Goal: Task Accomplishment & Management: Use online tool/utility

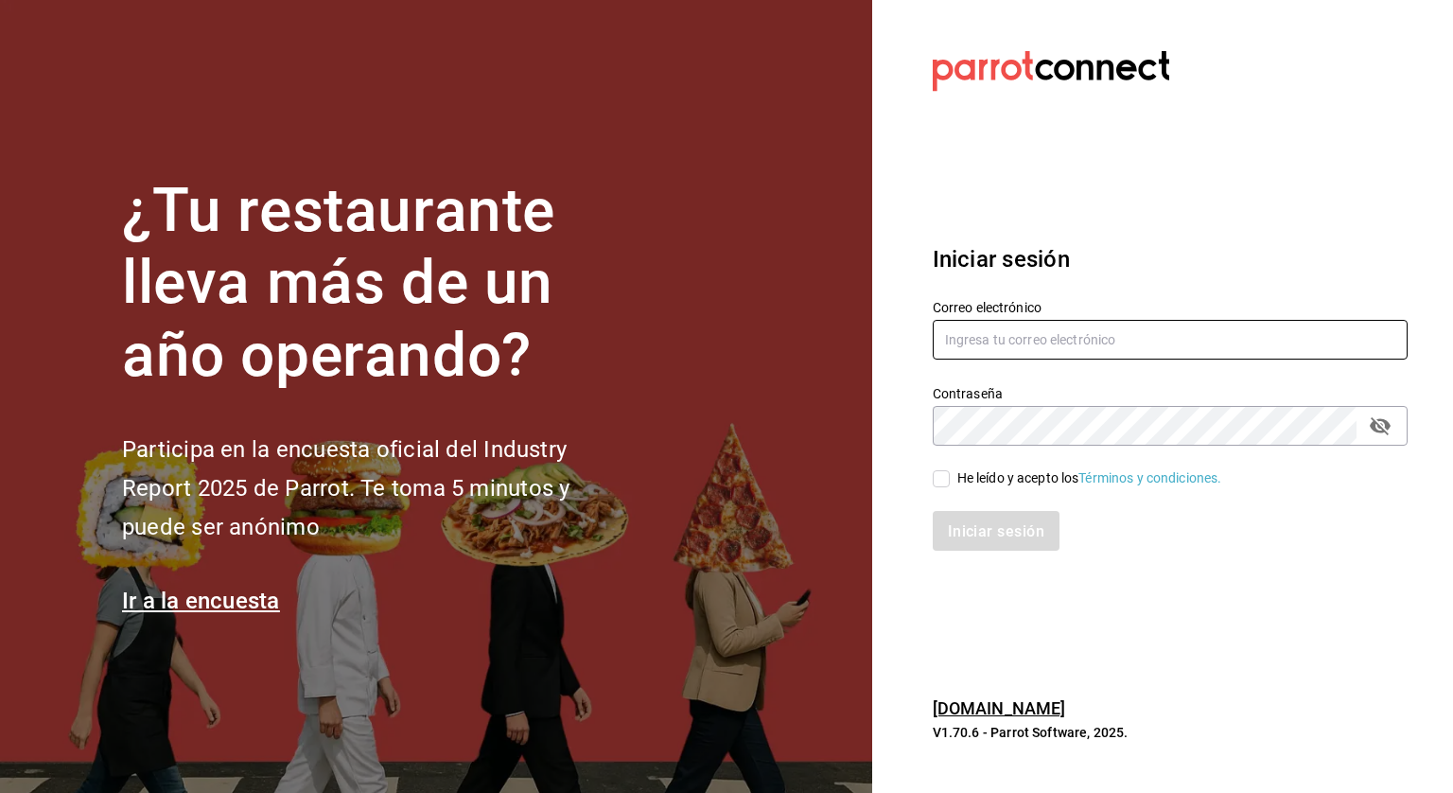
type input "[PERSON_NAME][EMAIL_ADDRESS][PERSON_NAME][DOMAIN_NAME]"
click at [946, 486] on input "He leído y acepto los Términos y condiciones." at bounding box center [941, 478] width 17 height 17
checkbox input "true"
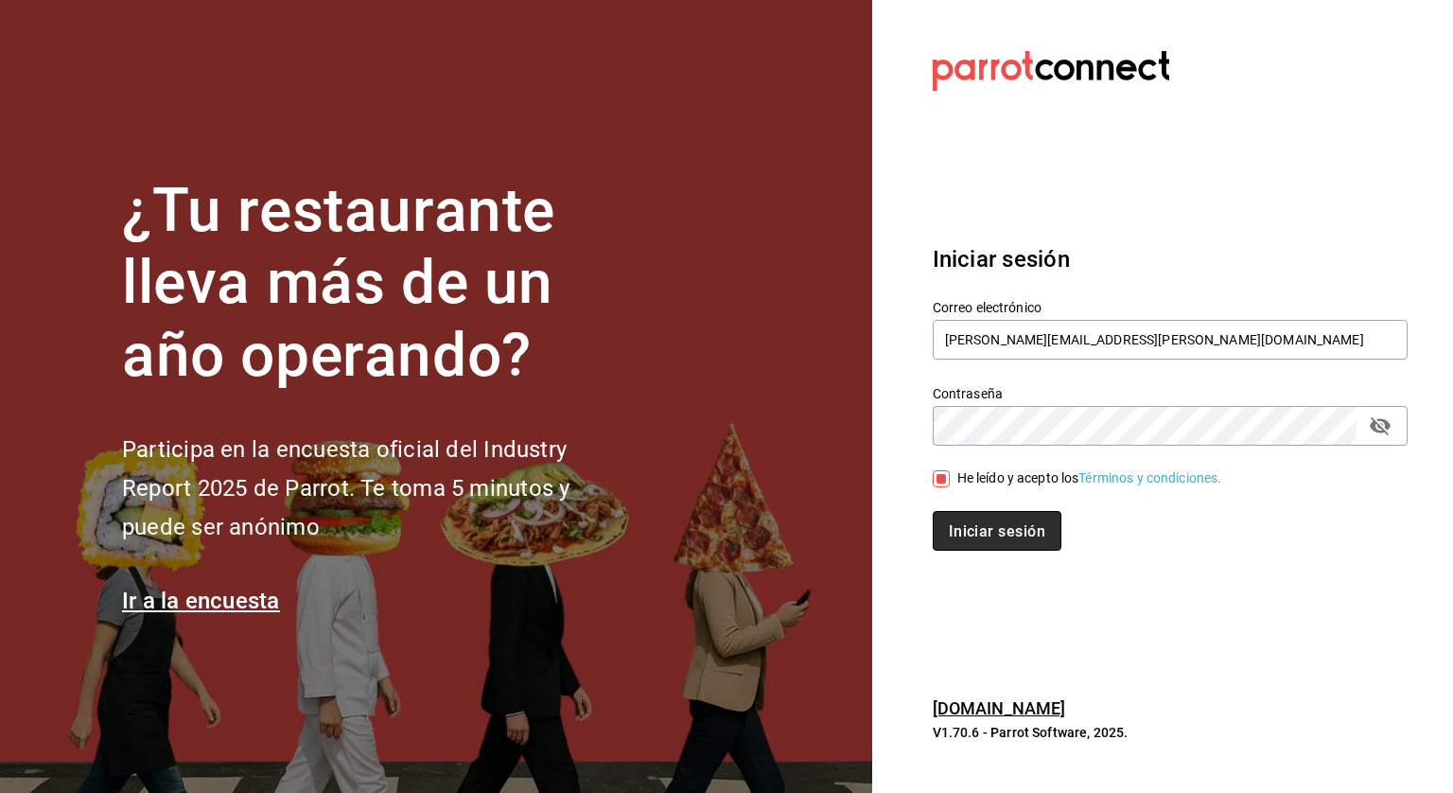
click at [957, 525] on font "Iniciar sesión" at bounding box center [997, 531] width 97 height 18
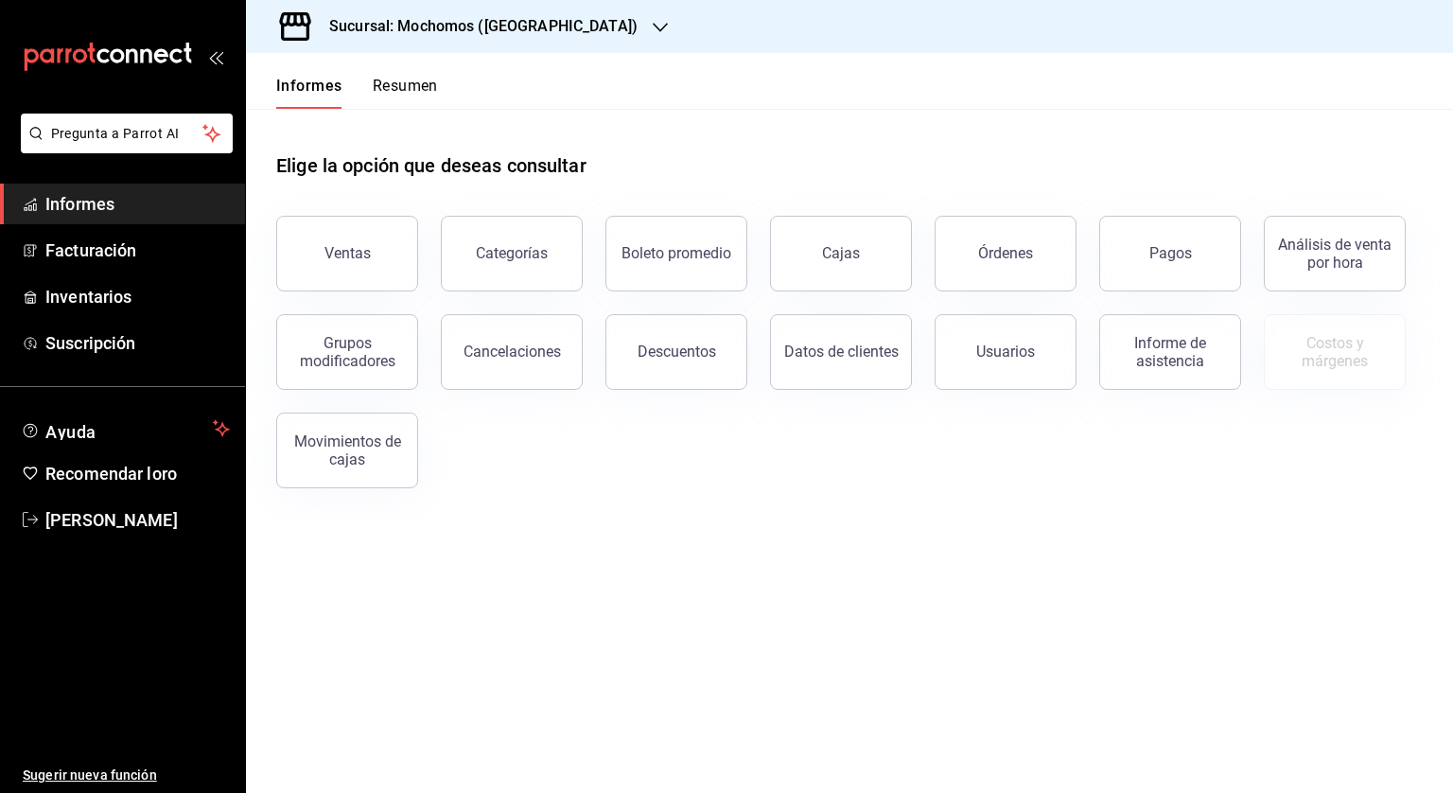
click at [479, 19] on font "Sucursal: Mochomos ([GEOGRAPHIC_DATA])" at bounding box center [483, 26] width 308 height 18
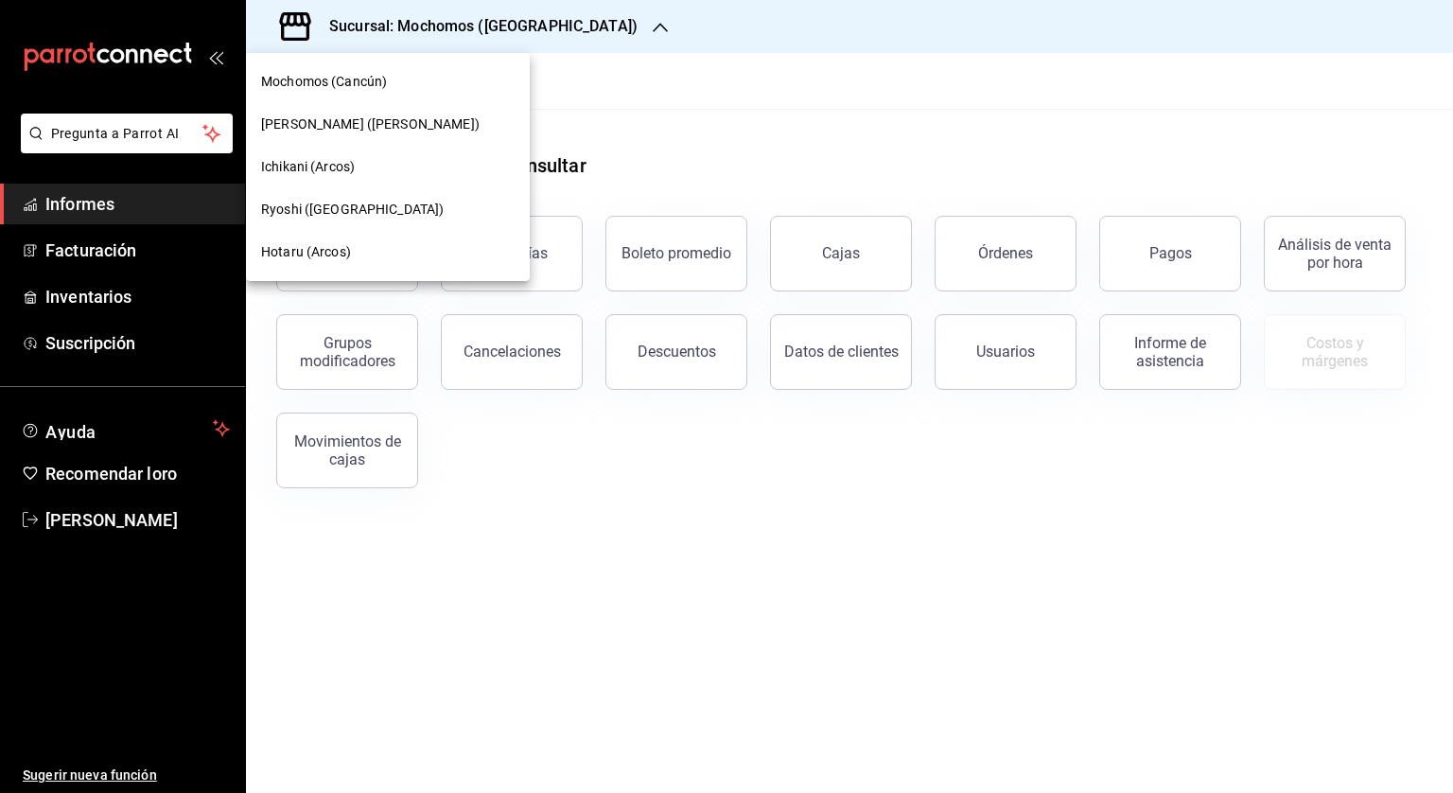
click at [308, 135] on div "[PERSON_NAME] ([PERSON_NAME])" at bounding box center [388, 124] width 284 height 43
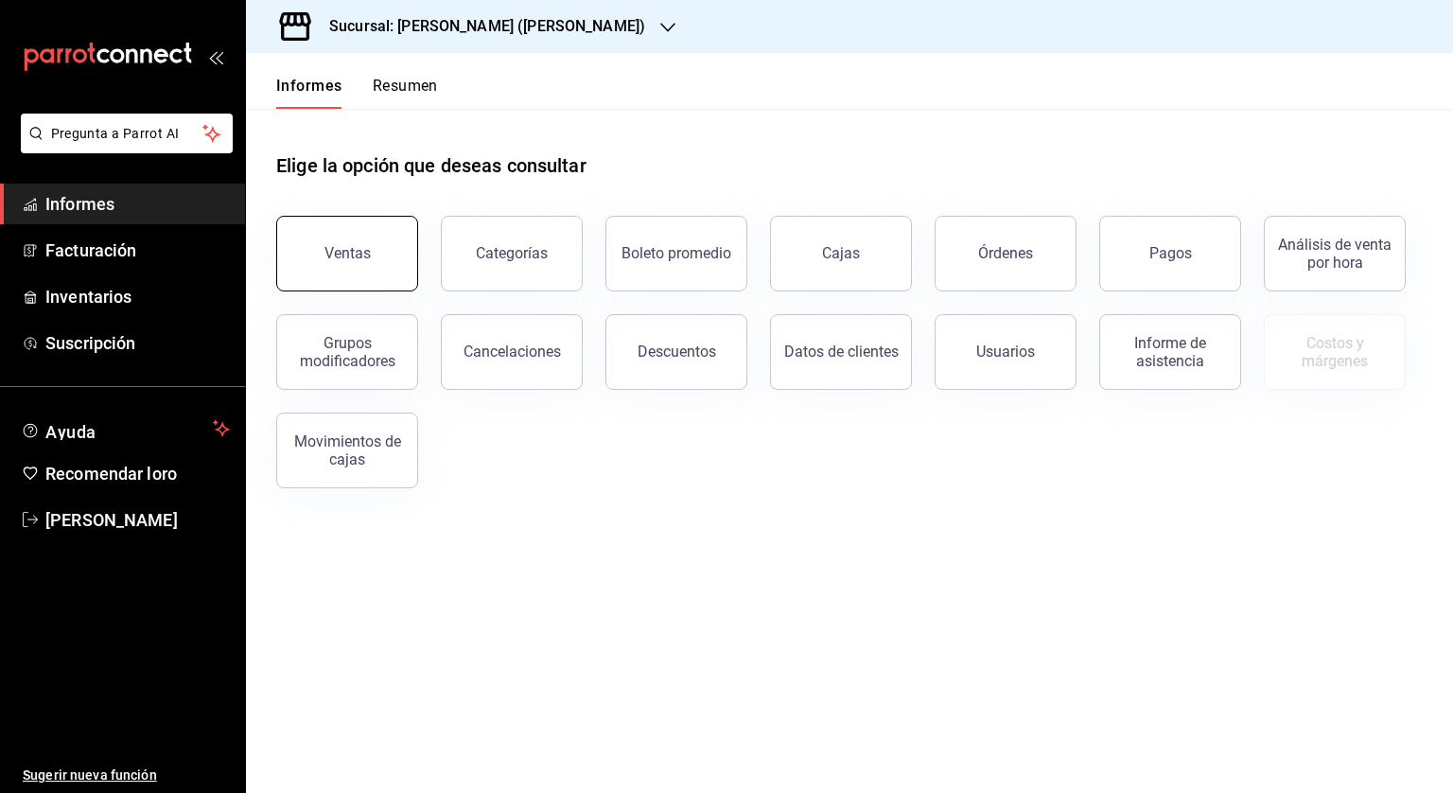
click at [363, 257] on font "Ventas" at bounding box center [348, 253] width 46 height 18
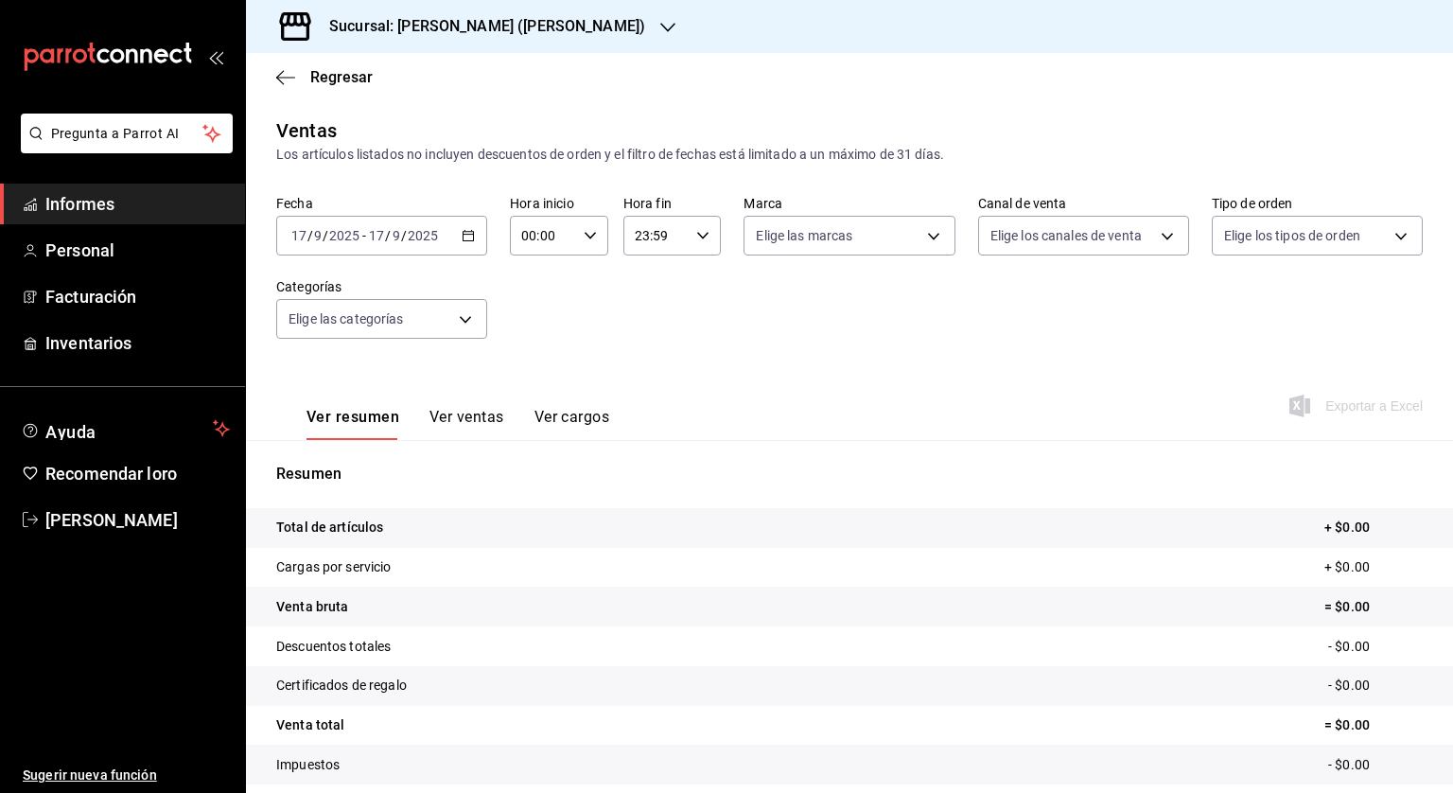
click at [467, 240] on \(Stroke\) "button" at bounding box center [468, 236] width 11 height 10
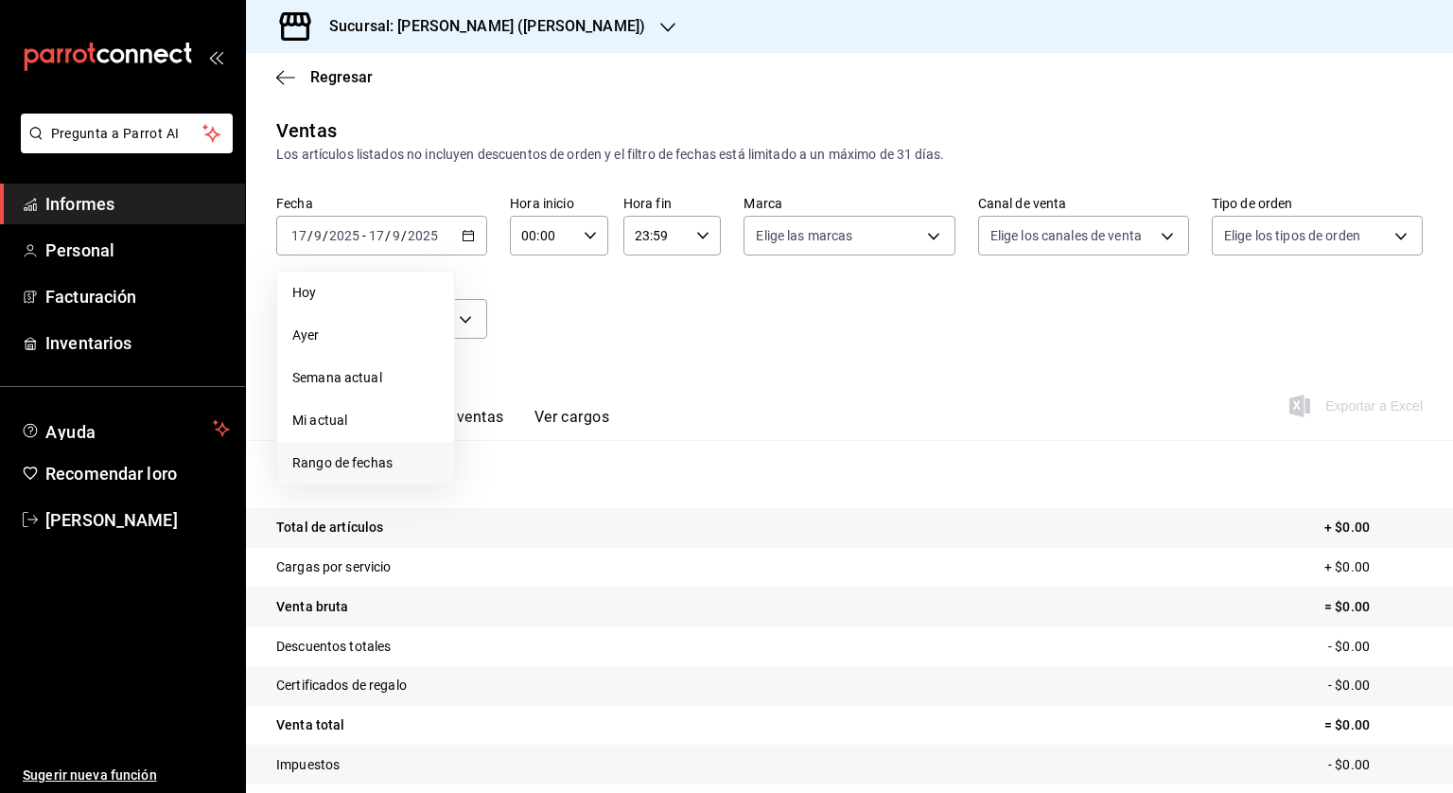
click at [374, 460] on font "Rango de fechas" at bounding box center [342, 462] width 100 height 15
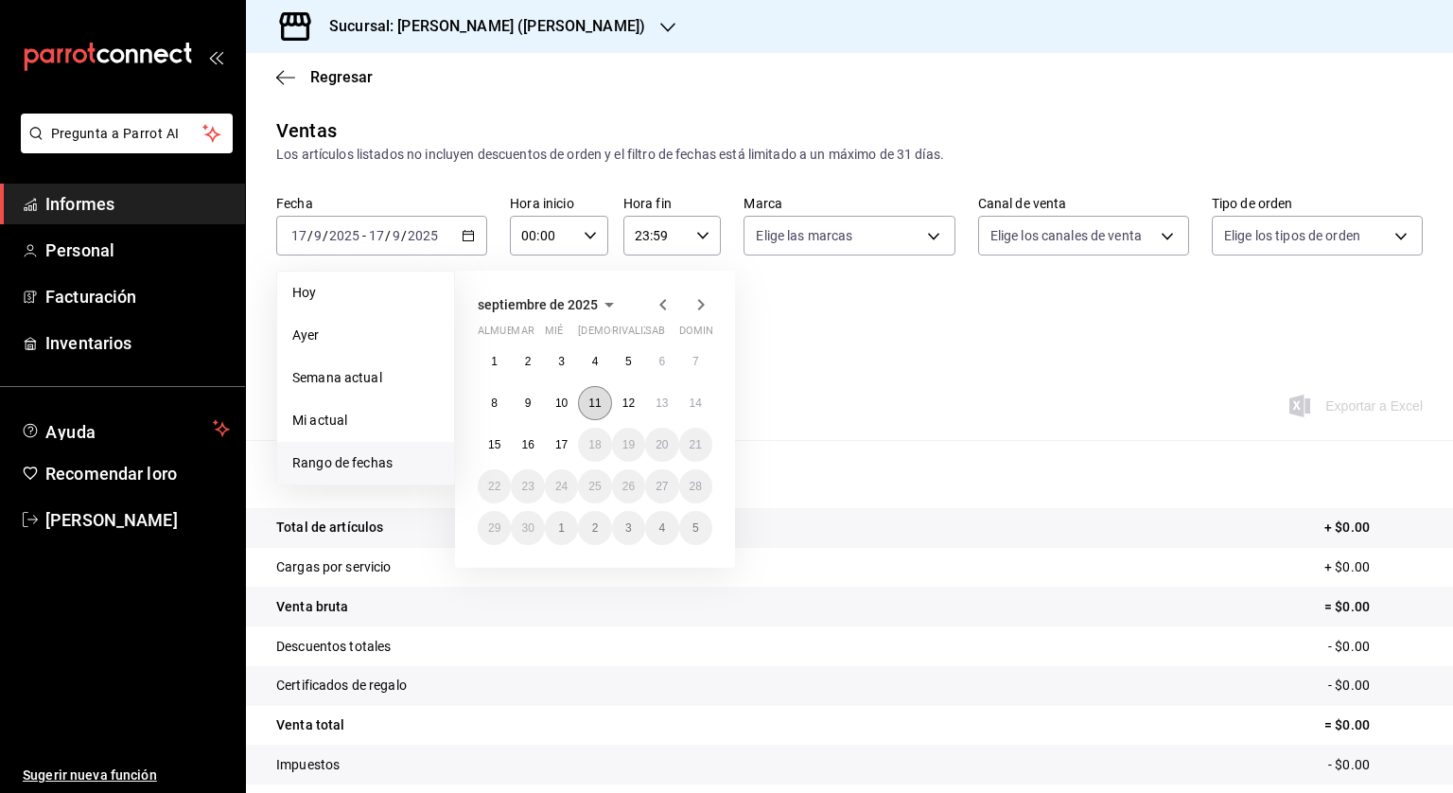
click at [598, 407] on font "11" at bounding box center [595, 402] width 12 height 13
click at [621, 411] on button "12" at bounding box center [628, 403] width 33 height 34
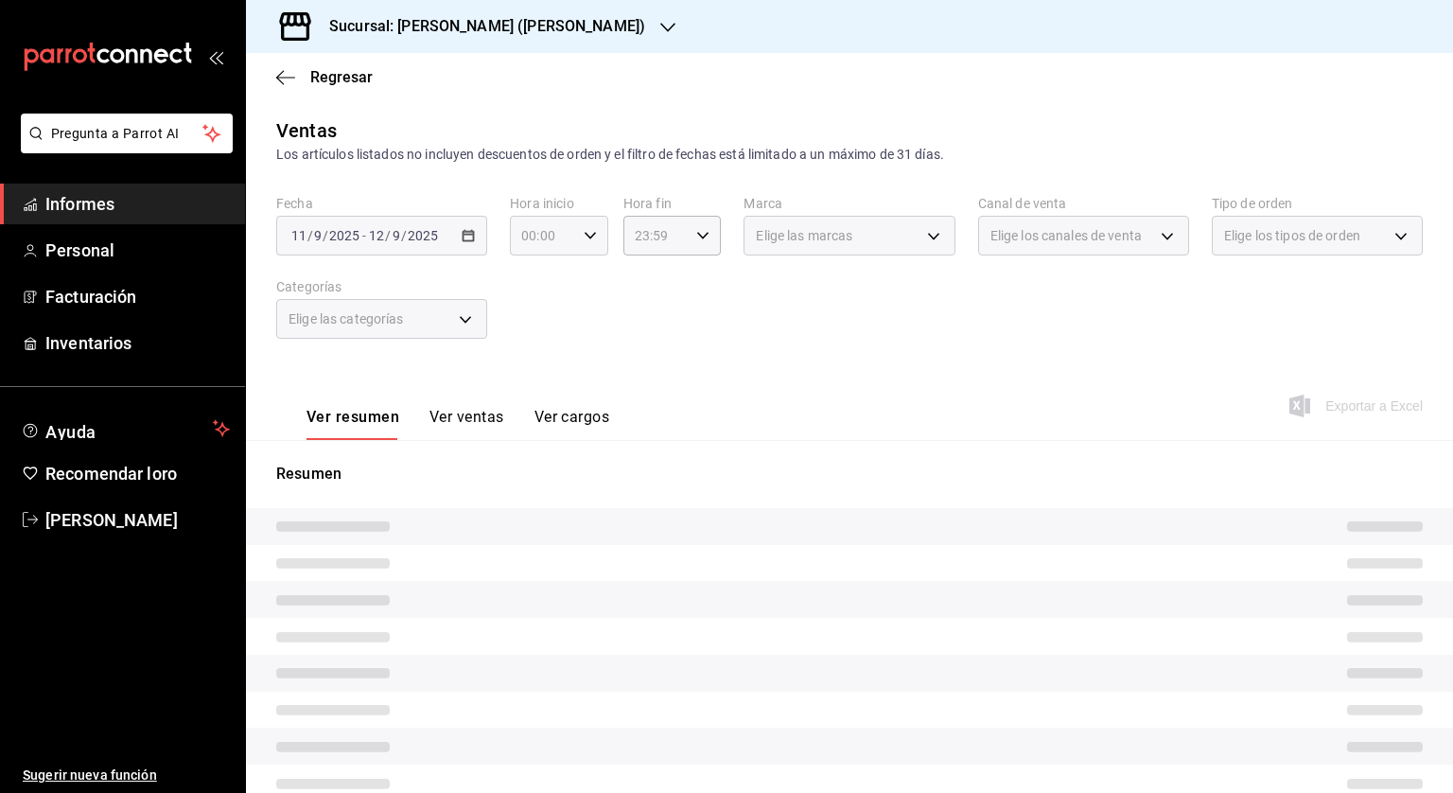
click at [590, 237] on icon "button" at bounding box center [590, 235] width 13 height 13
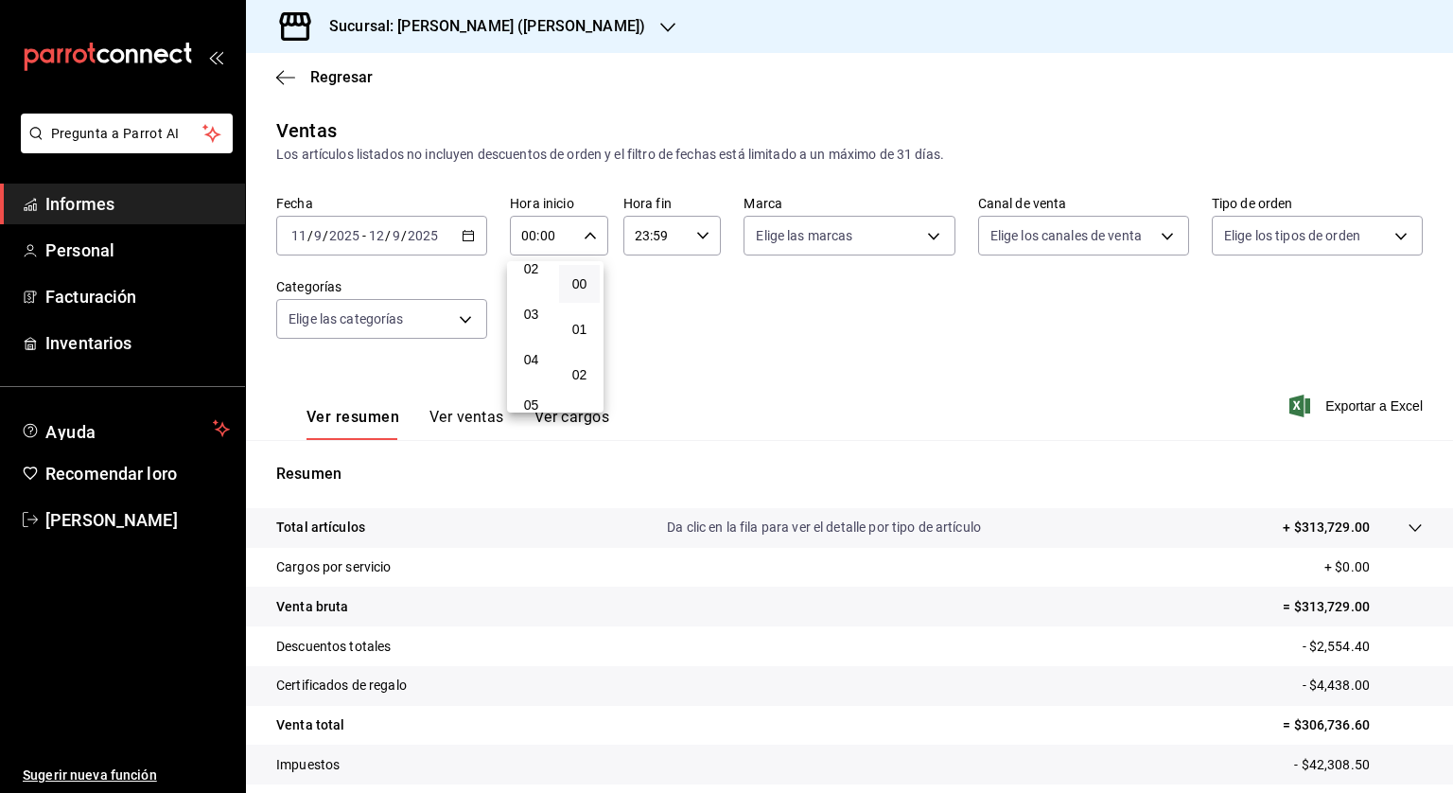
scroll to position [189, 0]
click at [535, 324] on font "05" at bounding box center [531, 321] width 15 height 15
type input "05:00"
click at [696, 224] on div at bounding box center [726, 396] width 1453 height 793
click at [702, 234] on \(Stroke\) "button" at bounding box center [702, 235] width 11 height 7
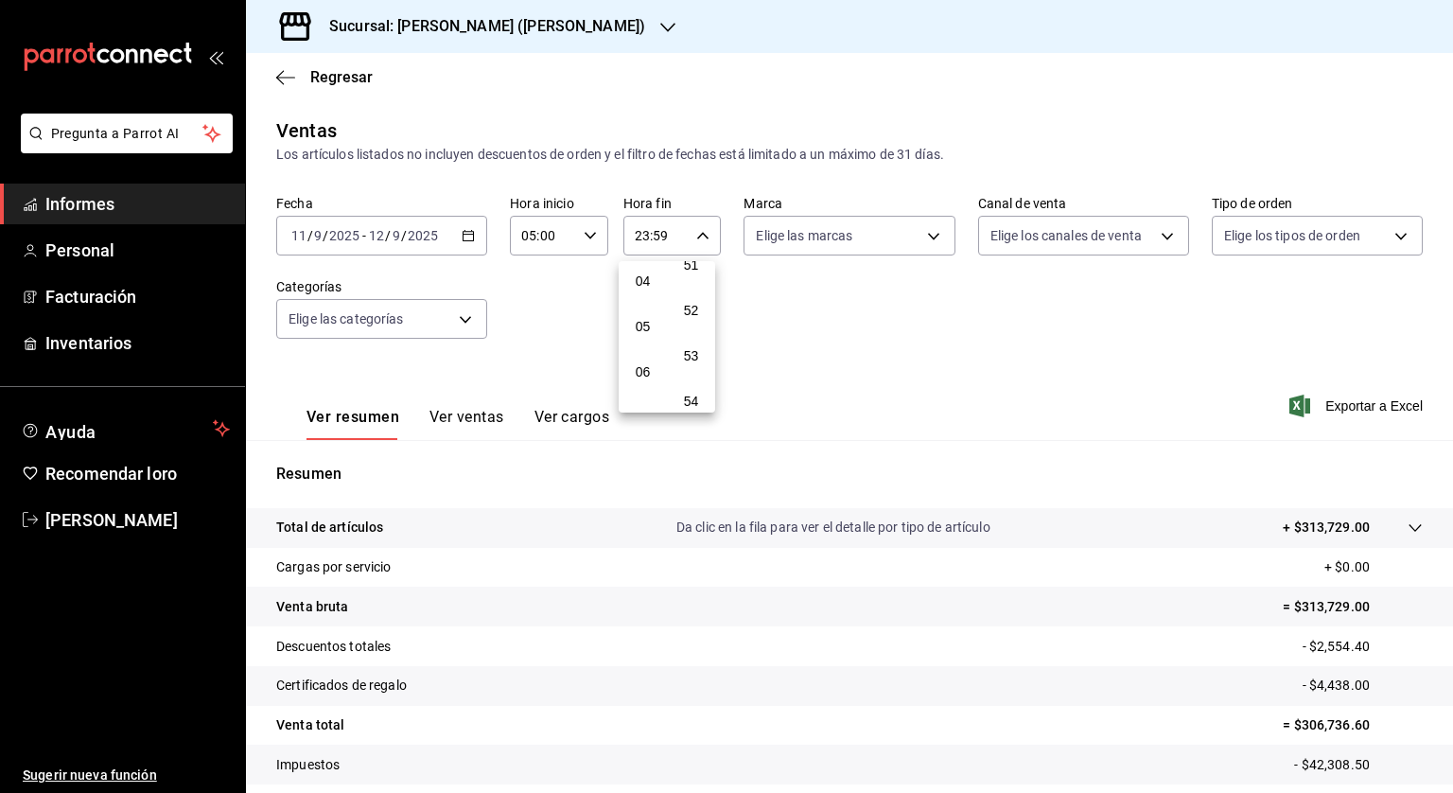
scroll to position [105, 0]
click at [645, 360] on font "04" at bounding box center [643, 360] width 15 height 15
type input "04:59"
click at [461, 231] on div at bounding box center [726, 396] width 1453 height 793
click at [463, 231] on \(Stroke\) "button" at bounding box center [468, 236] width 11 height 10
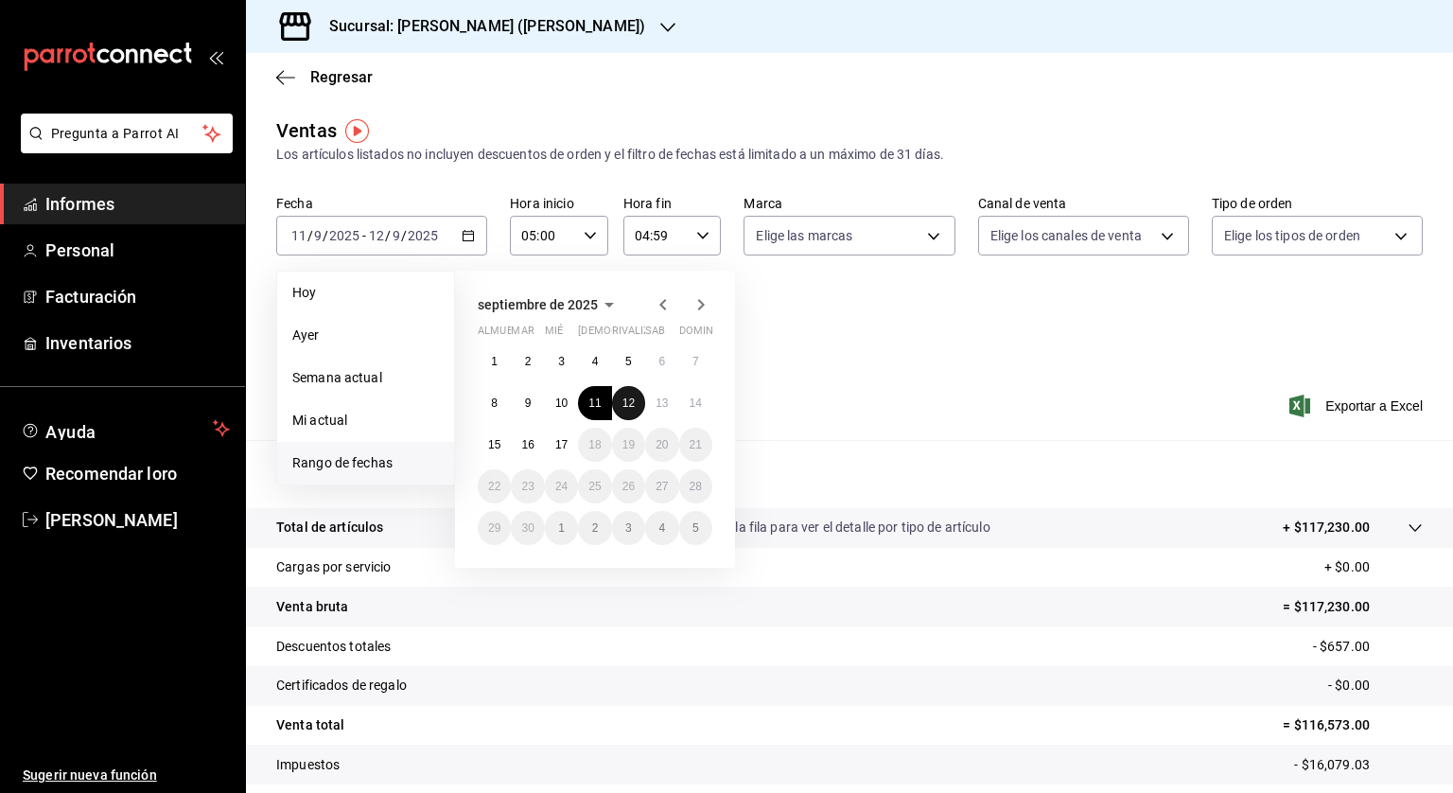
click at [630, 401] on font "12" at bounding box center [629, 402] width 12 height 13
click at [659, 407] on font "13" at bounding box center [662, 402] width 12 height 13
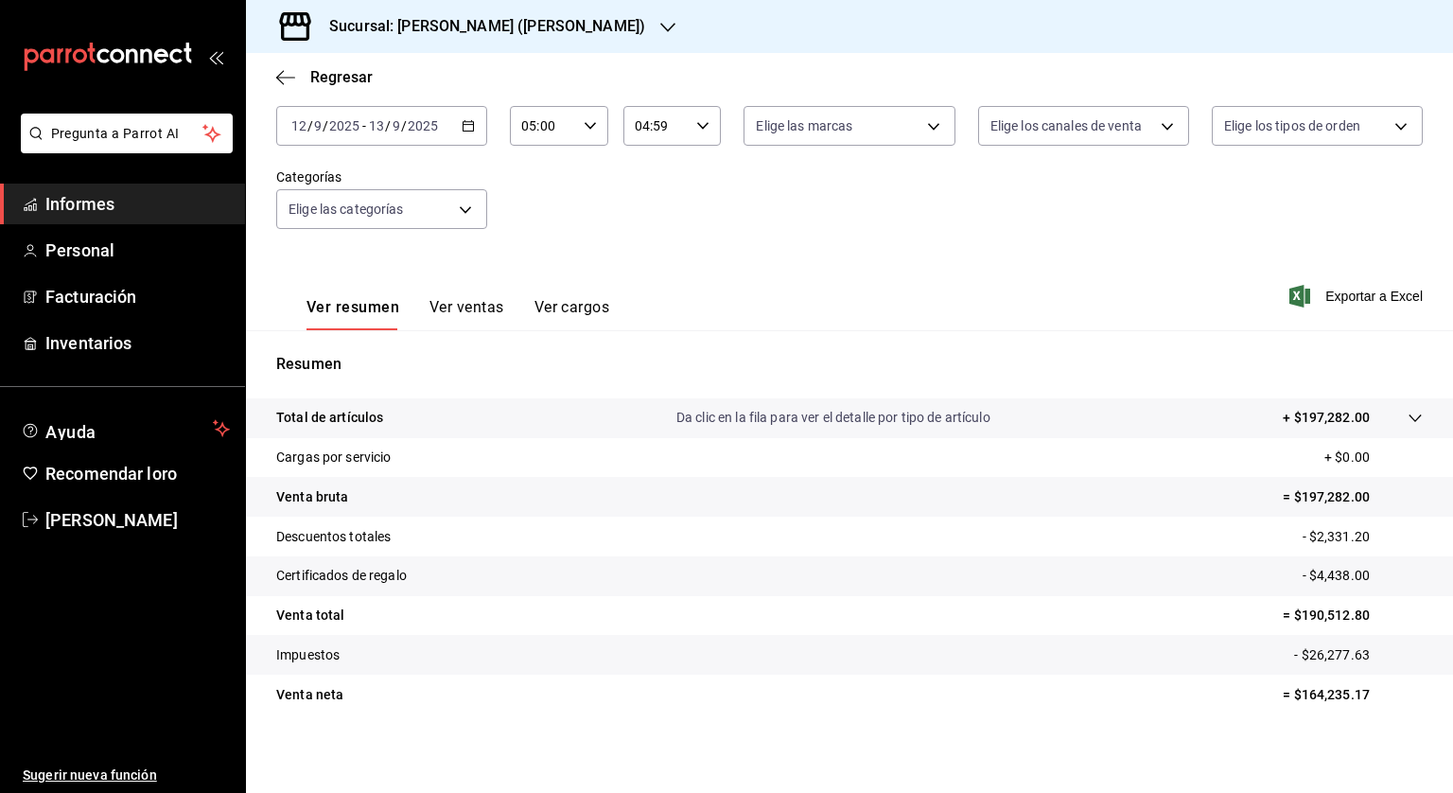
scroll to position [114, 0]
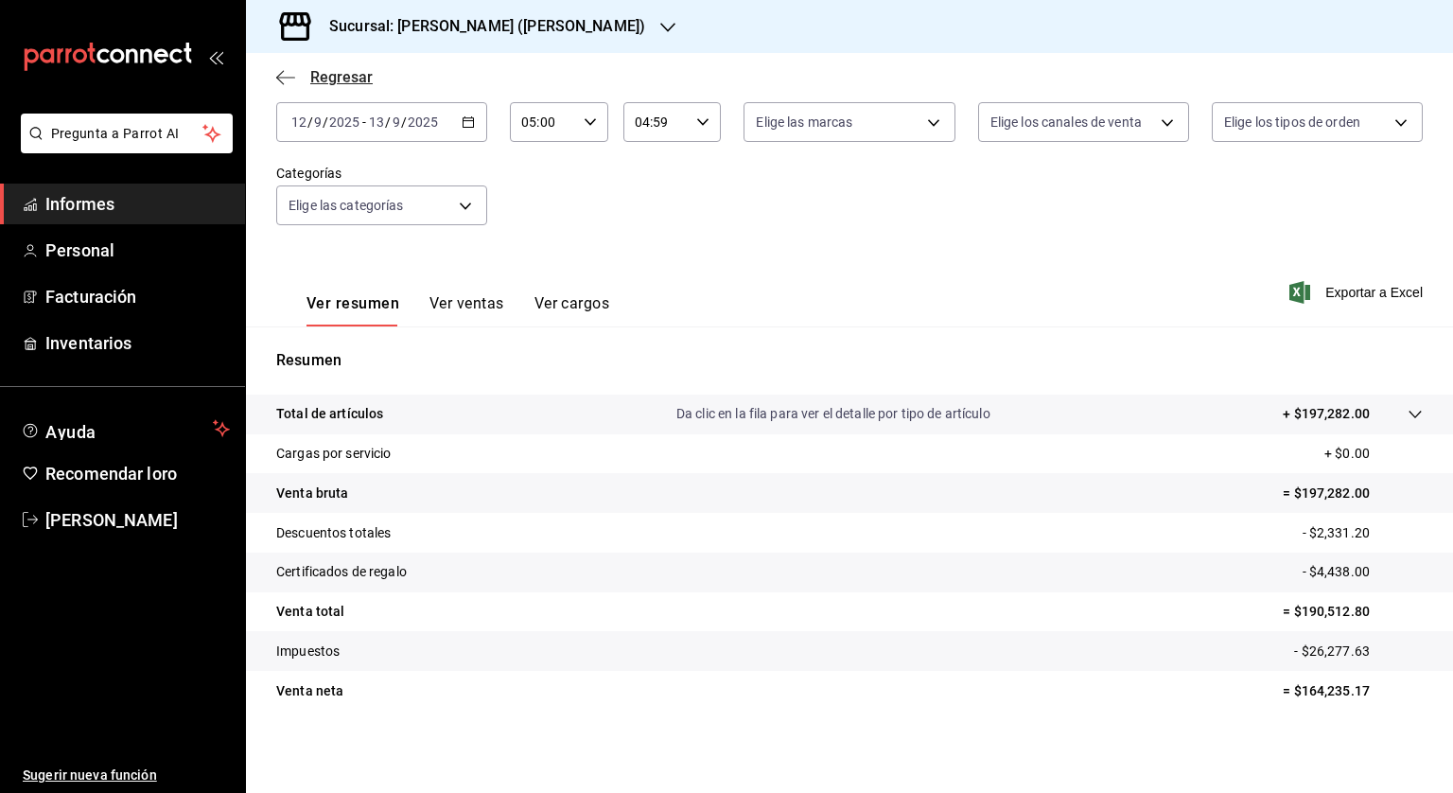
click at [289, 75] on icon "button" at bounding box center [285, 77] width 19 height 17
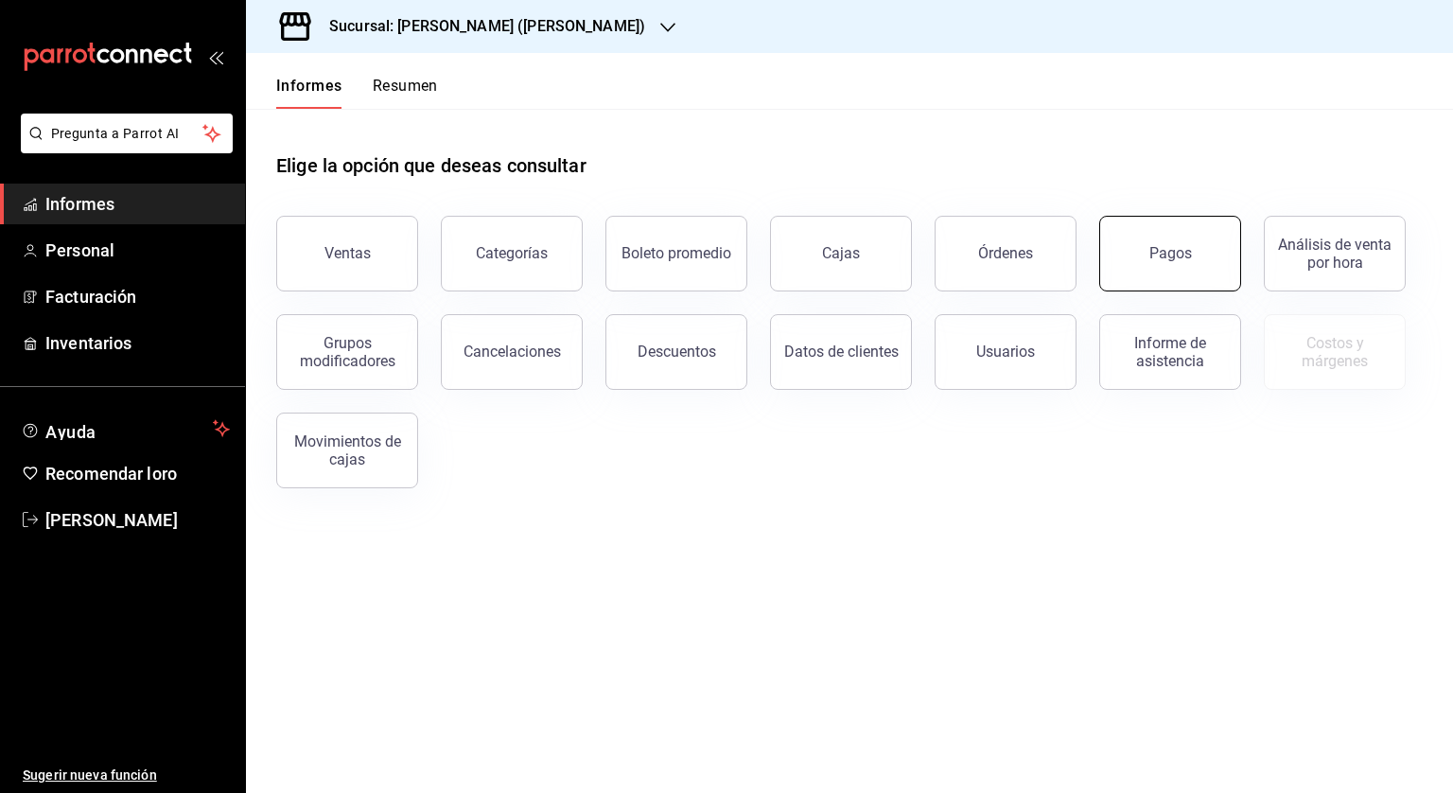
click at [1137, 247] on button "Pagos" at bounding box center [1170, 254] width 142 height 76
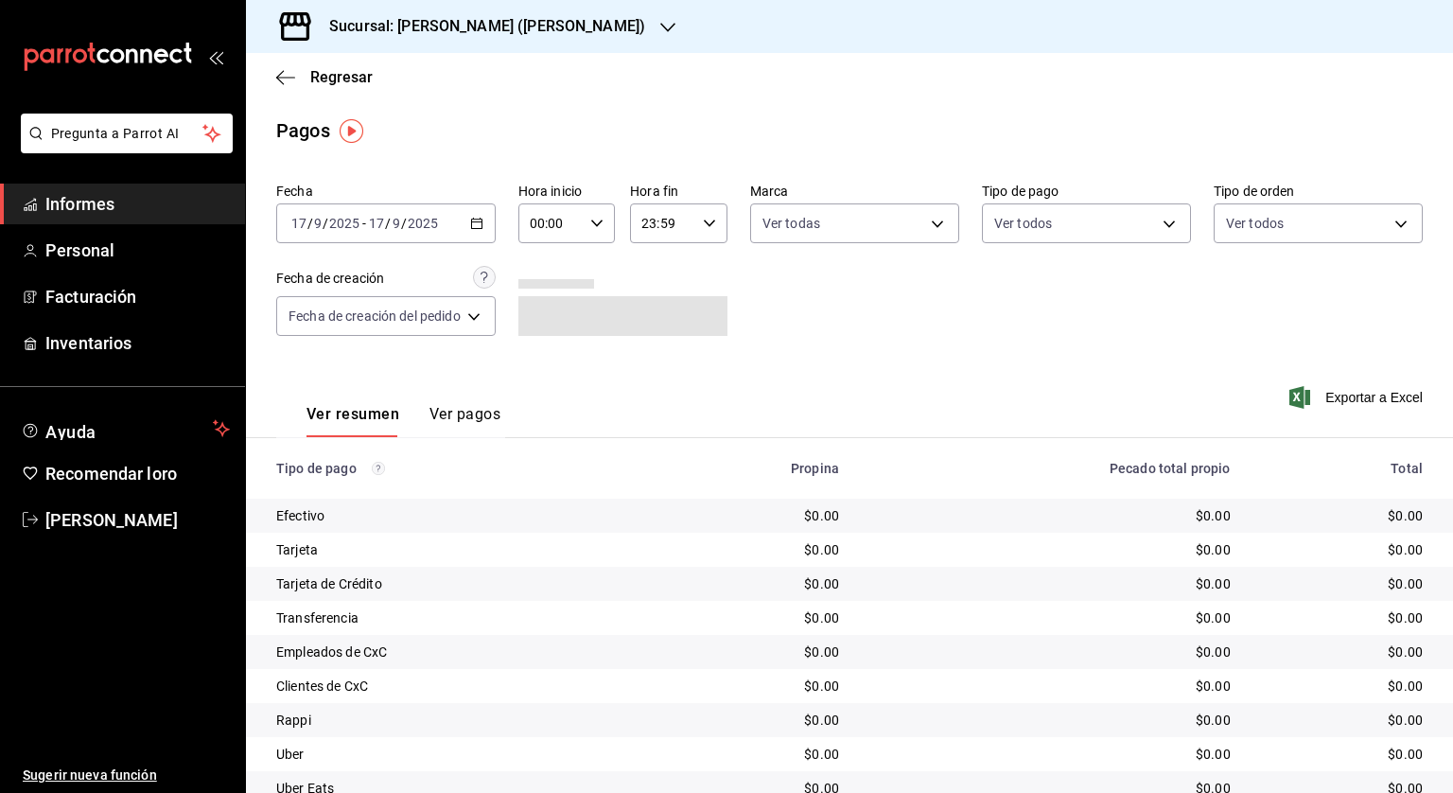
click at [483, 229] on icon "button" at bounding box center [476, 223] width 13 height 13
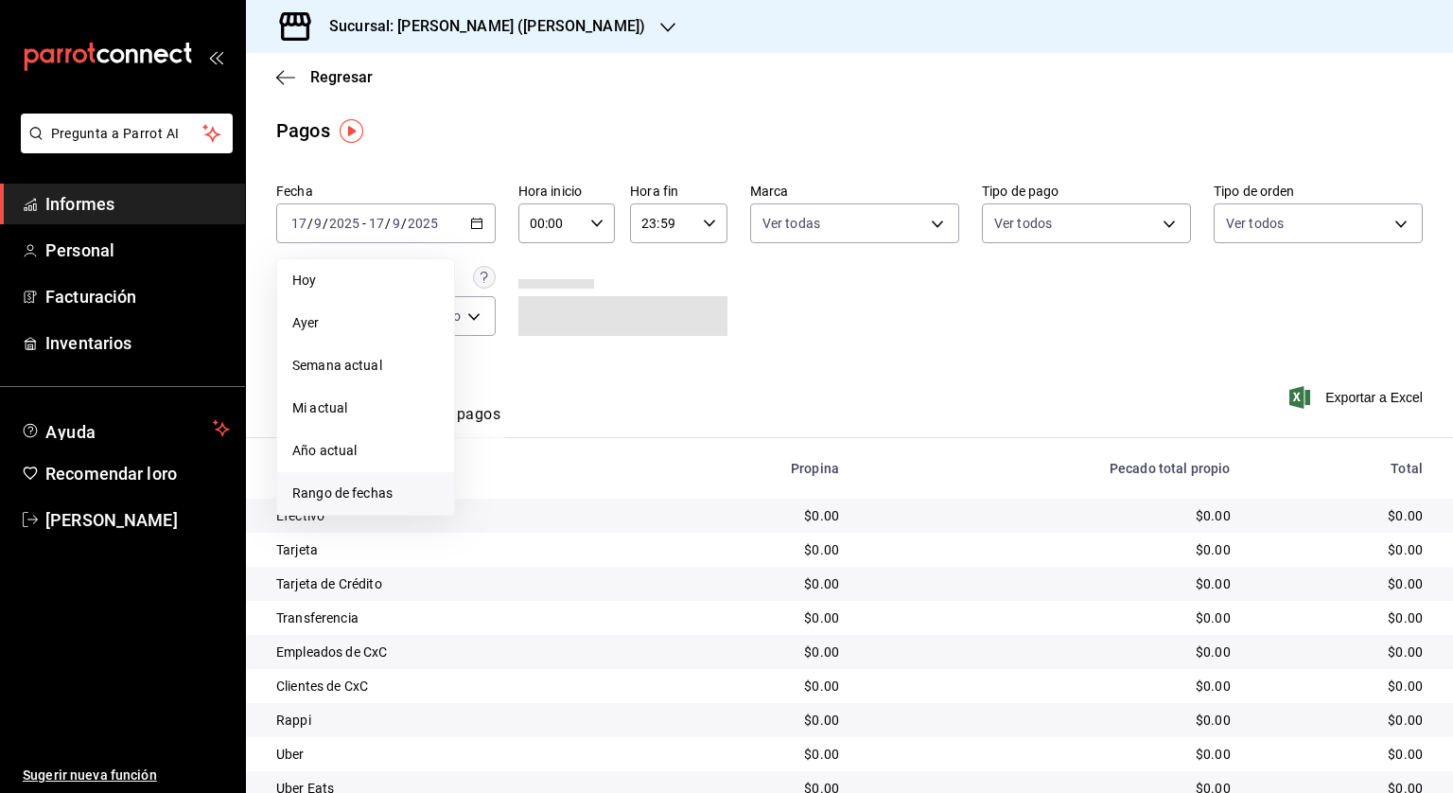
click at [356, 480] on li "Rango de fechas" at bounding box center [365, 493] width 177 height 43
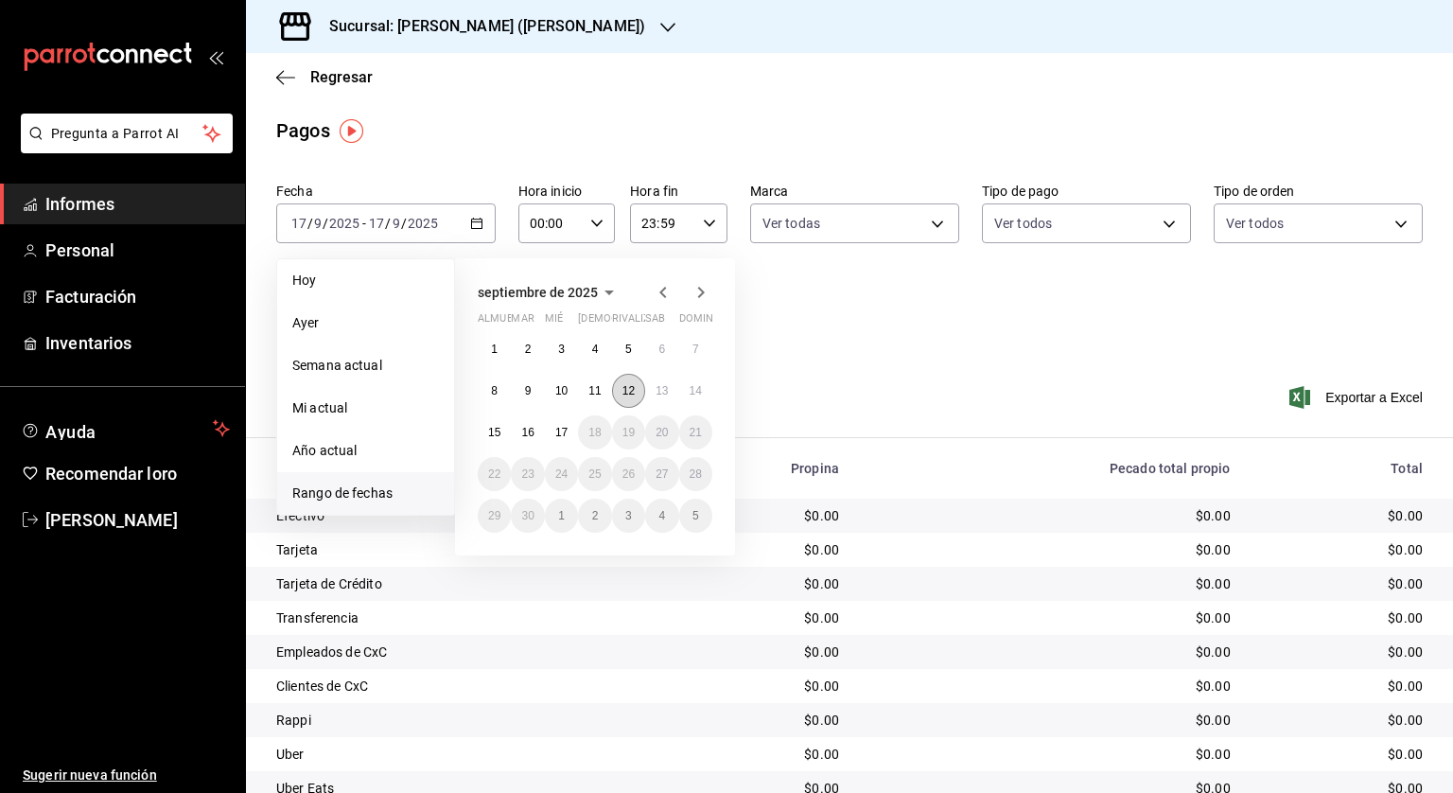
click at [624, 387] on font "12" at bounding box center [629, 390] width 12 height 13
click at [651, 387] on button "13" at bounding box center [661, 391] width 33 height 34
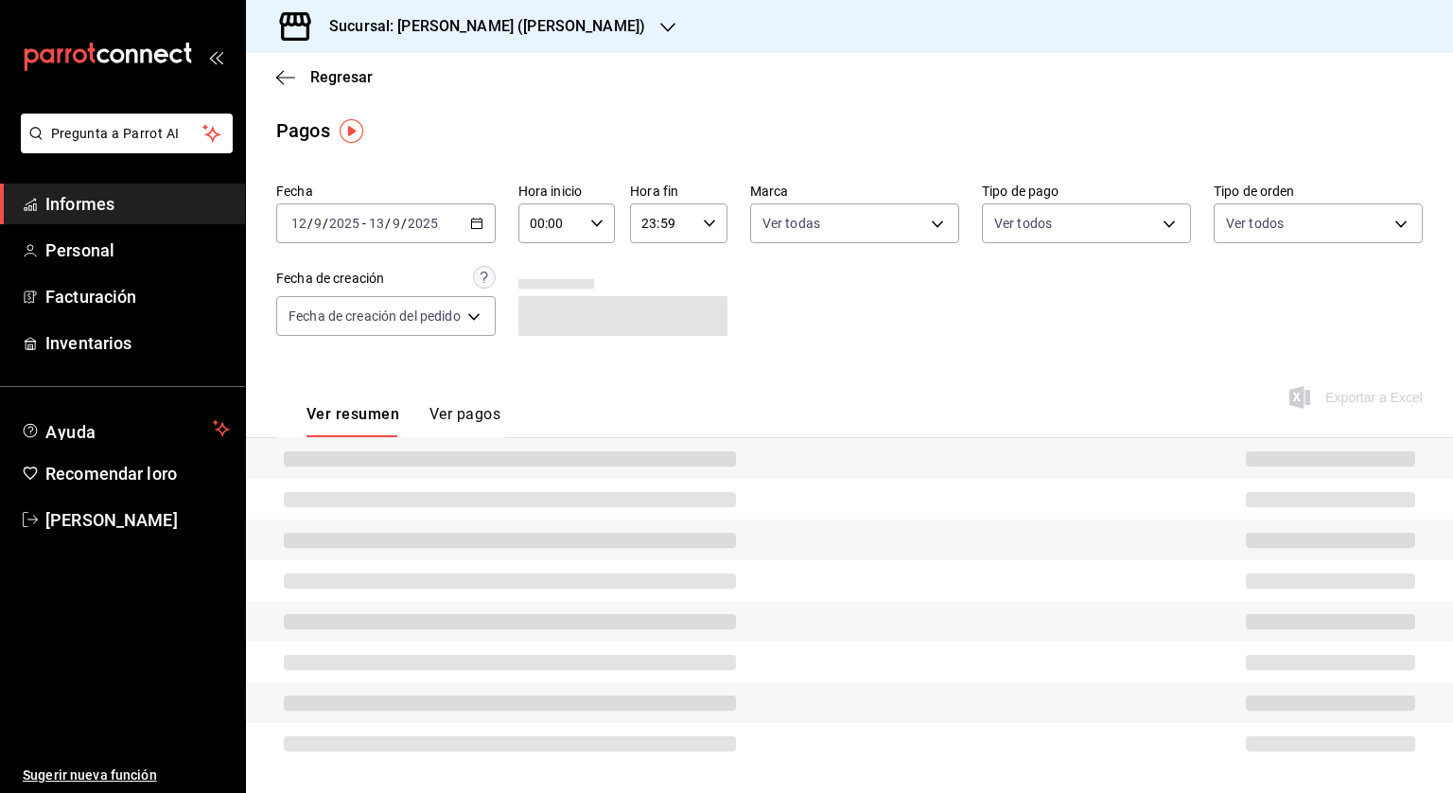
click at [607, 224] on div "00:00 Hora inicio" at bounding box center [567, 223] width 97 height 40
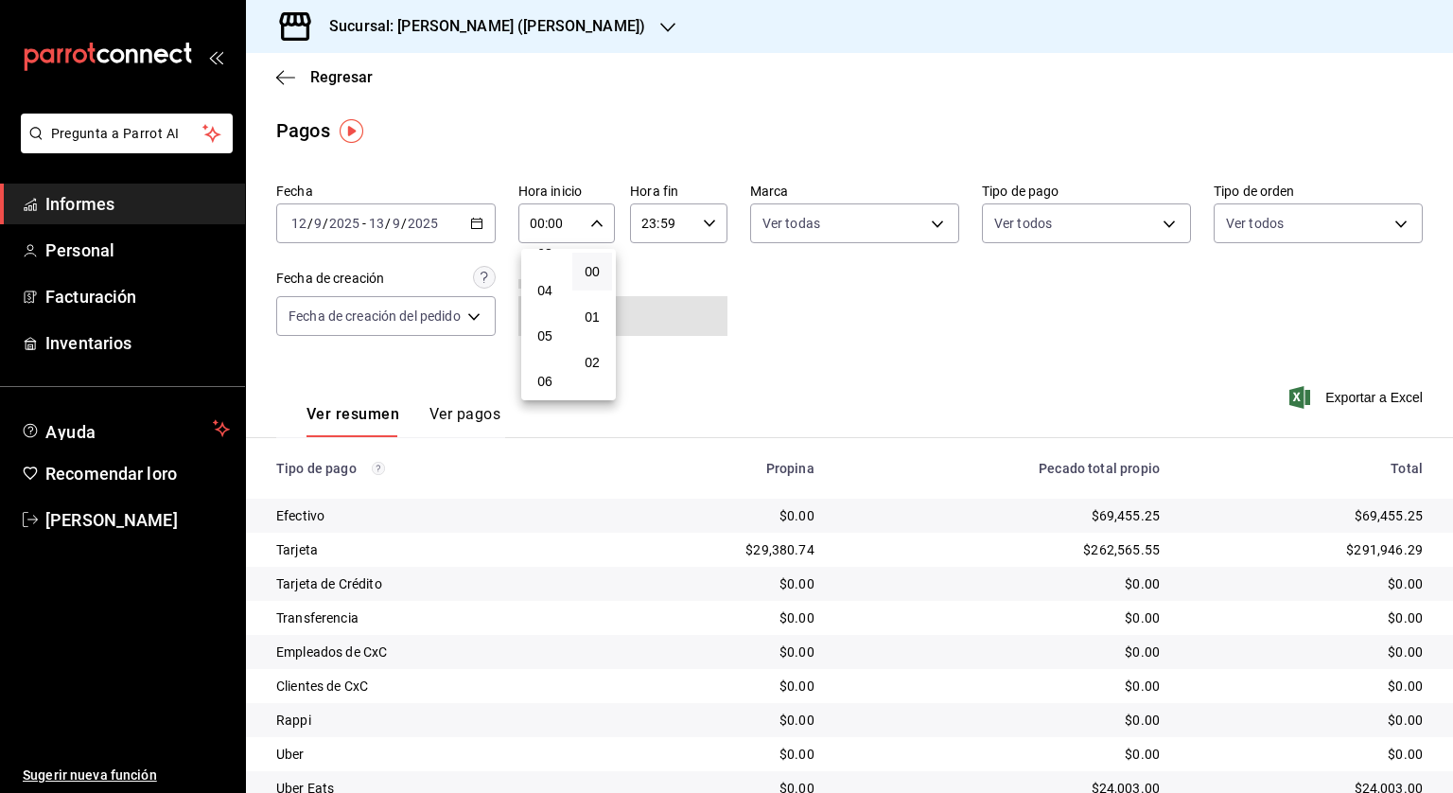
scroll to position [189, 0]
click at [547, 309] on font "05" at bounding box center [544, 309] width 15 height 15
type input "05:00"
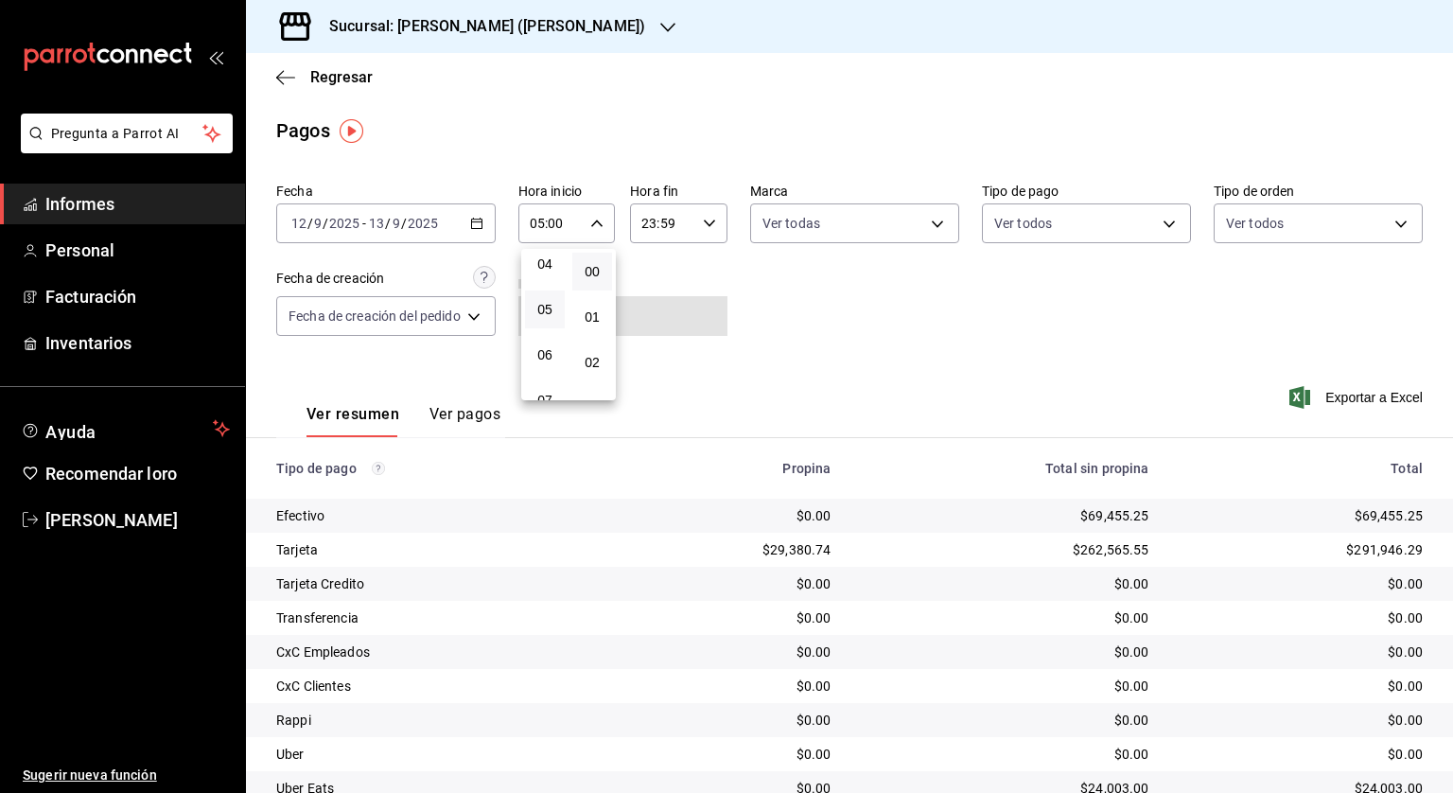
click at [709, 220] on div at bounding box center [726, 396] width 1453 height 793
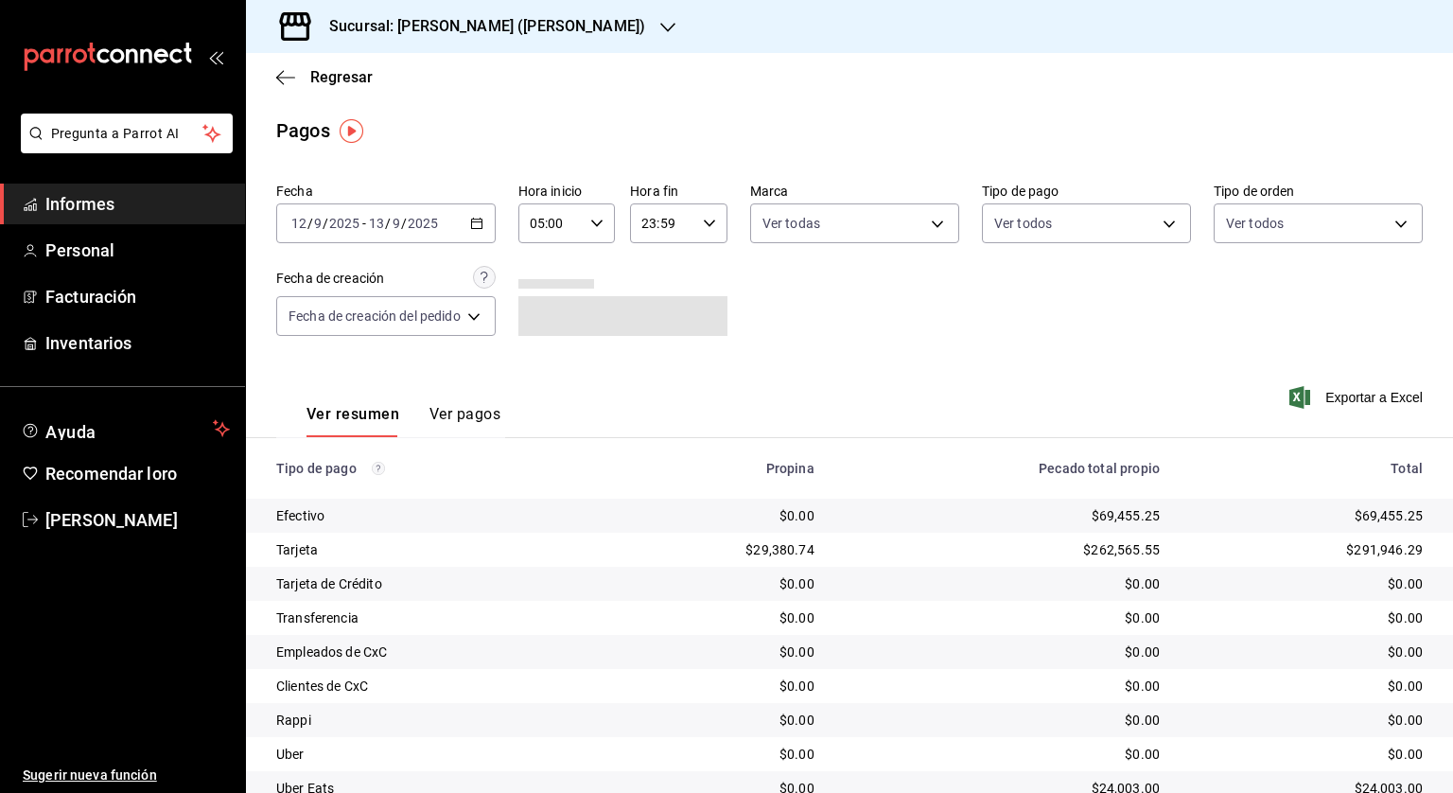
click at [709, 222] on icon "button" at bounding box center [709, 223] width 13 height 13
click at [648, 342] on button "04" at bounding box center [655, 348] width 40 height 38
type input "04:59"
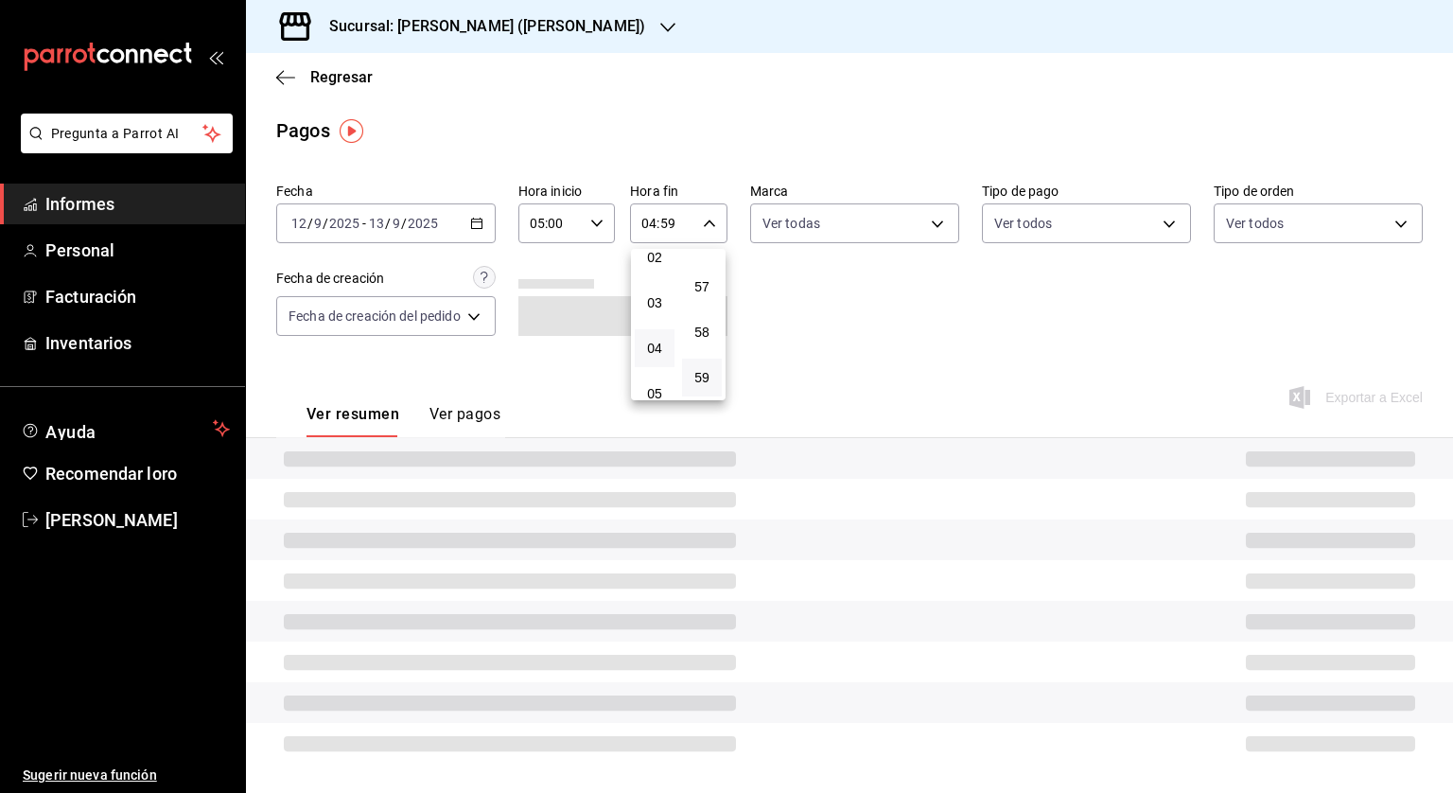
click at [834, 301] on div at bounding box center [726, 396] width 1453 height 793
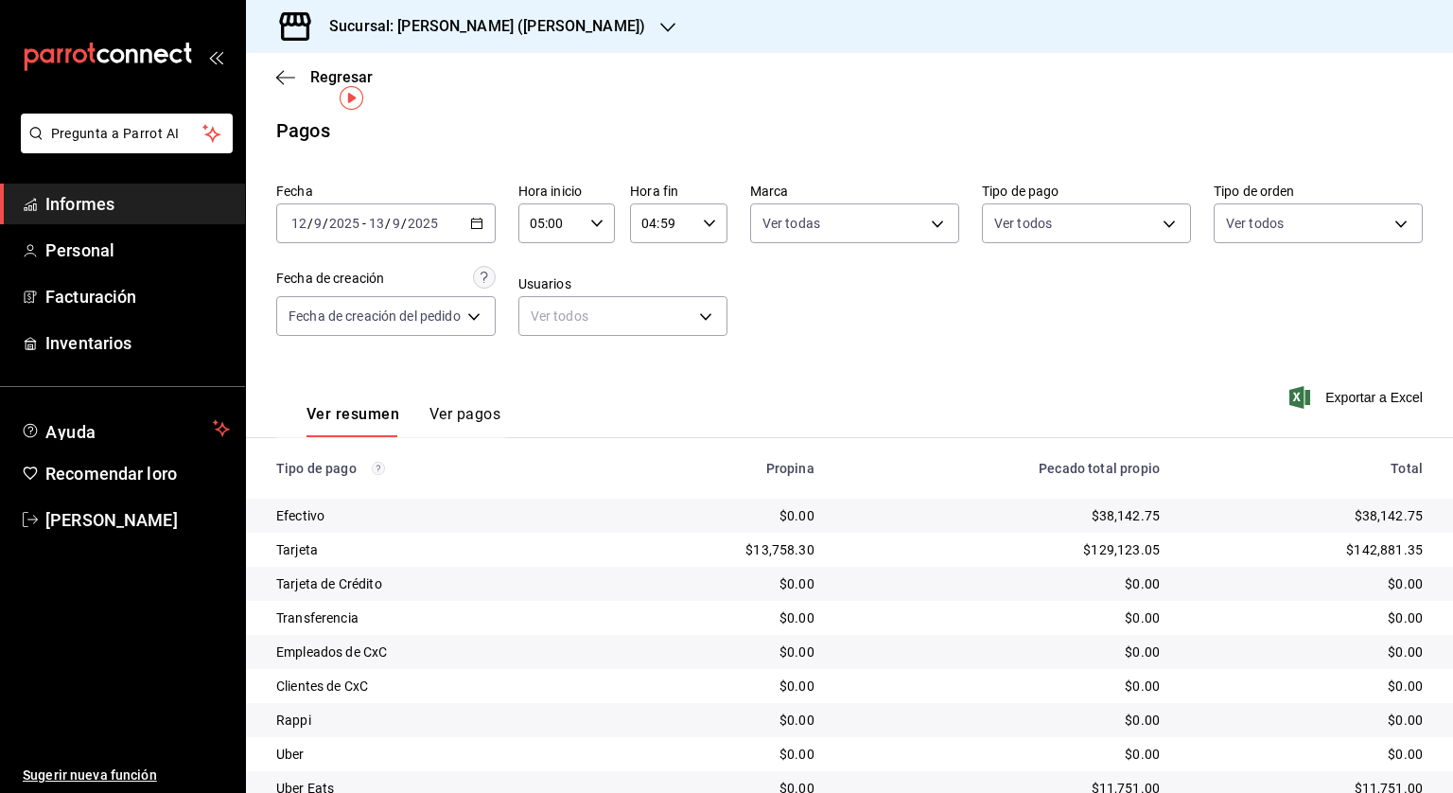
scroll to position [111, 0]
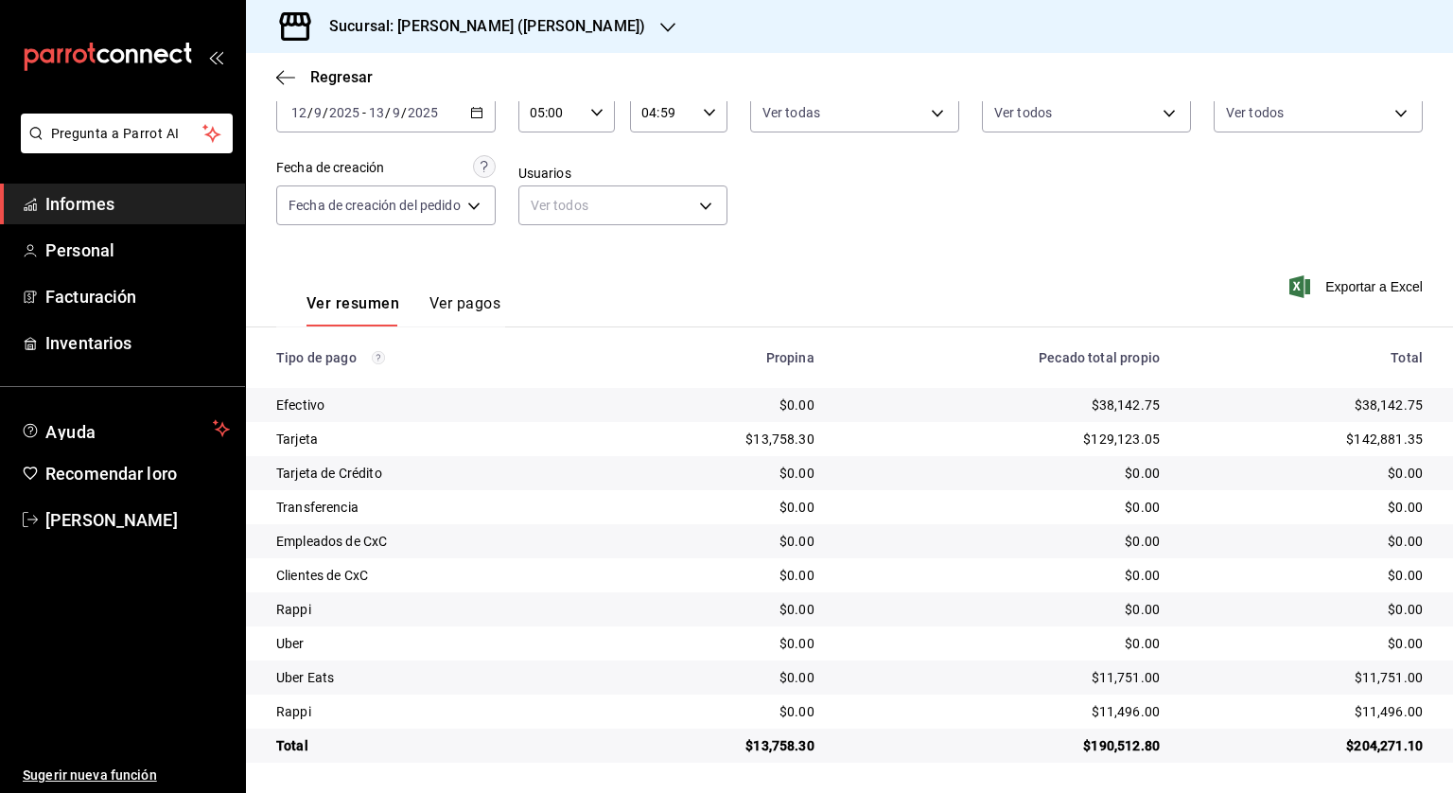
click at [473, 113] on icon "button" at bounding box center [476, 112] width 13 height 13
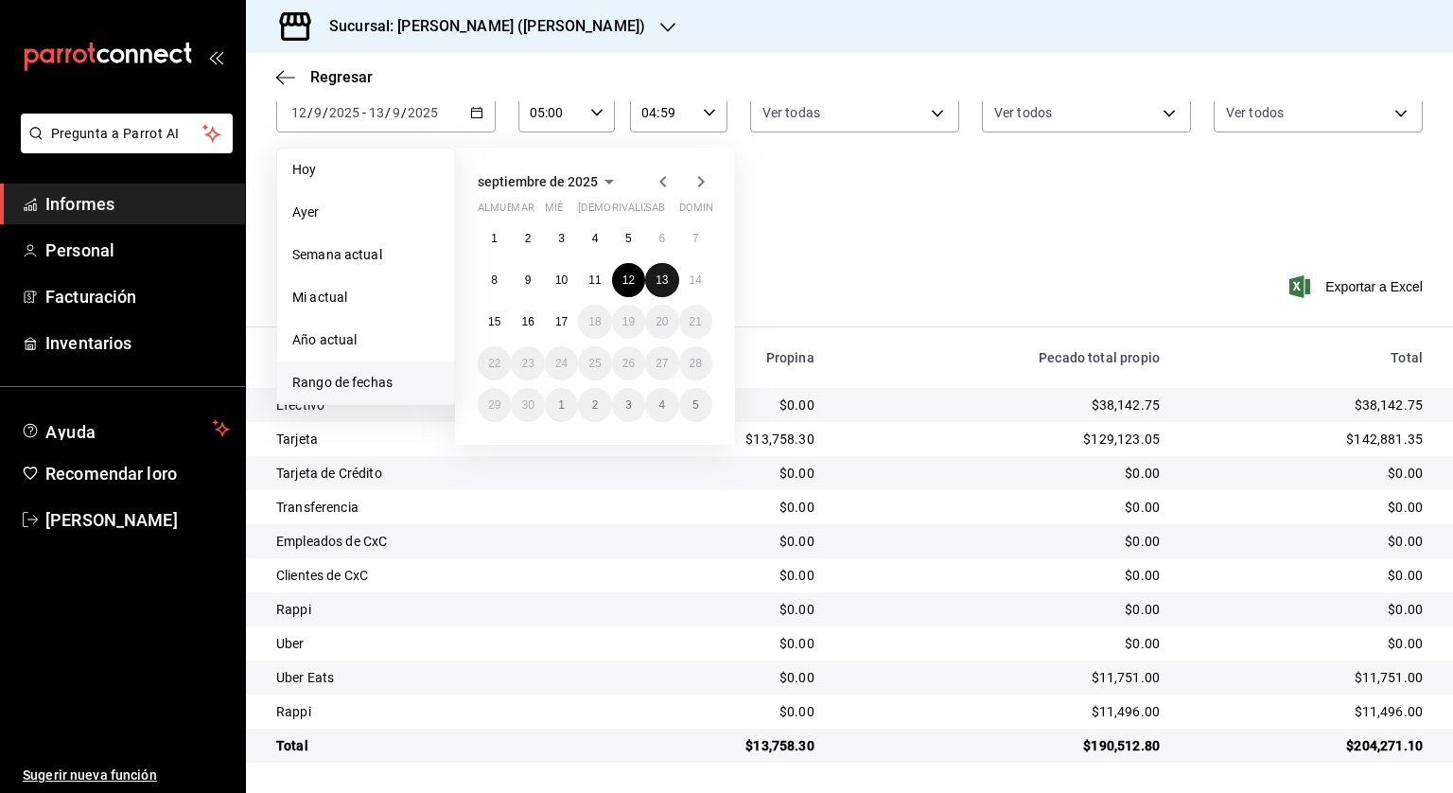
click at [663, 279] on font "13" at bounding box center [662, 279] width 12 height 13
click at [566, 321] on font "17" at bounding box center [561, 321] width 12 height 13
type input "00:00"
type input "23:59"
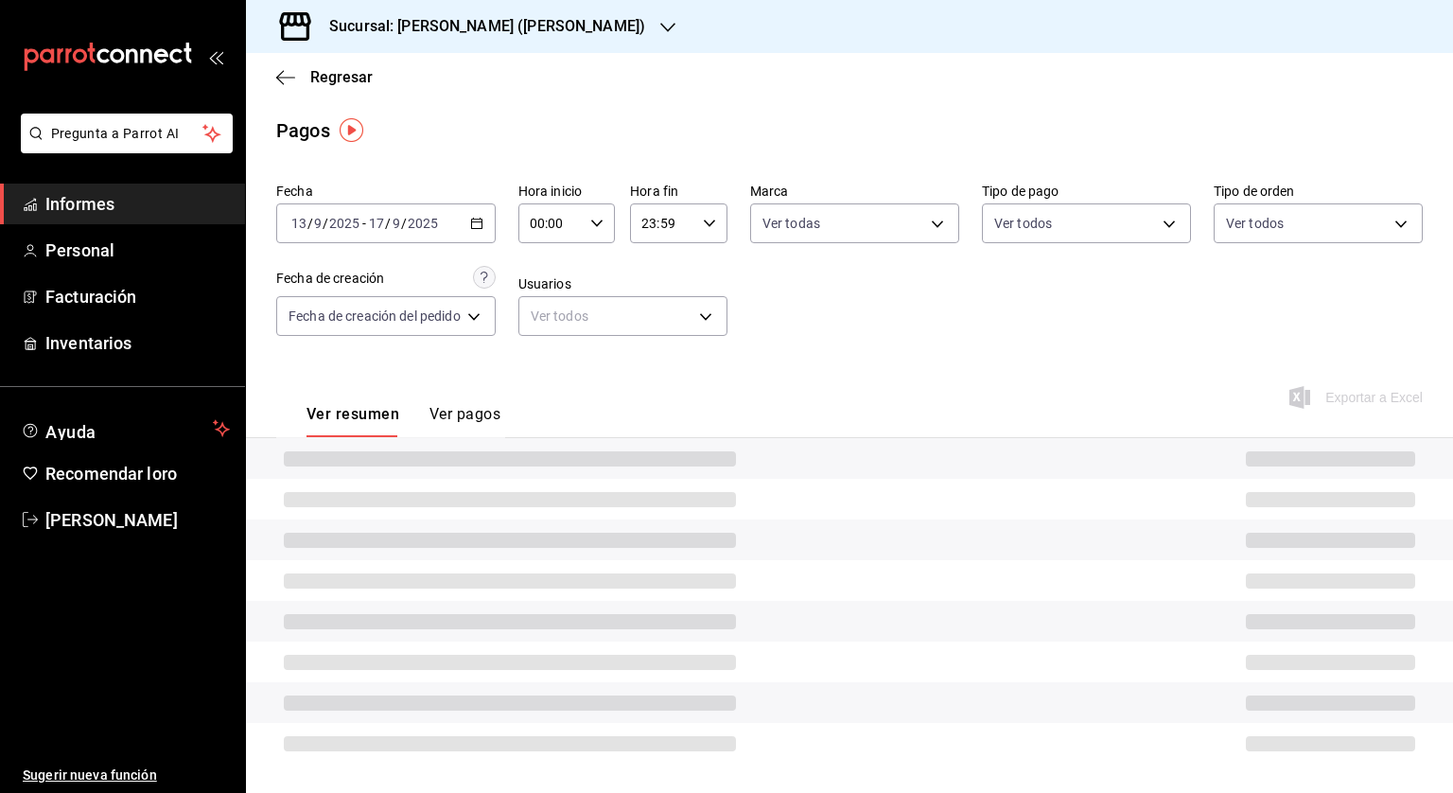
scroll to position [111, 0]
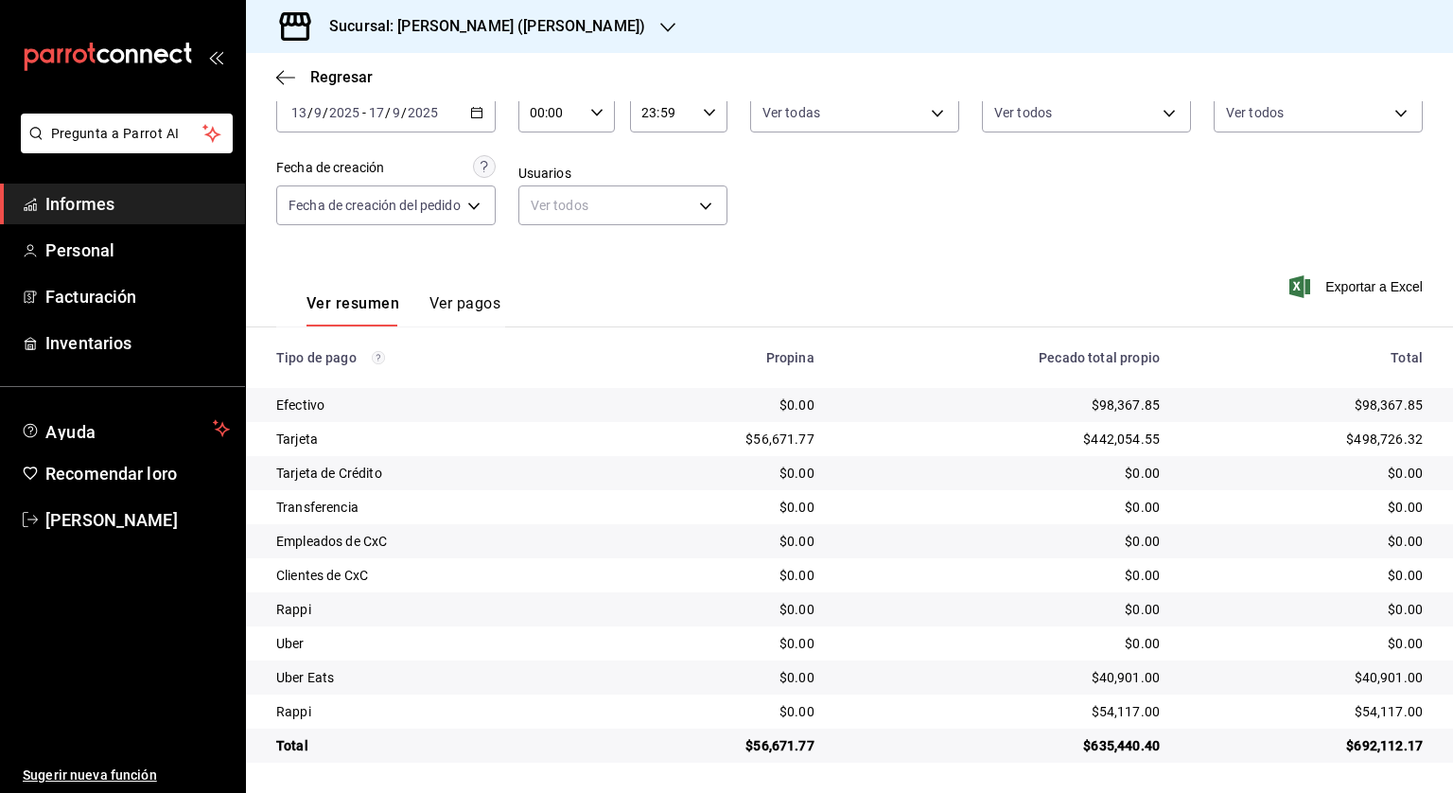
click at [598, 117] on icon "button" at bounding box center [596, 112] width 13 height 13
click at [542, 201] on font "05" at bounding box center [544, 198] width 15 height 15
type input "05:00"
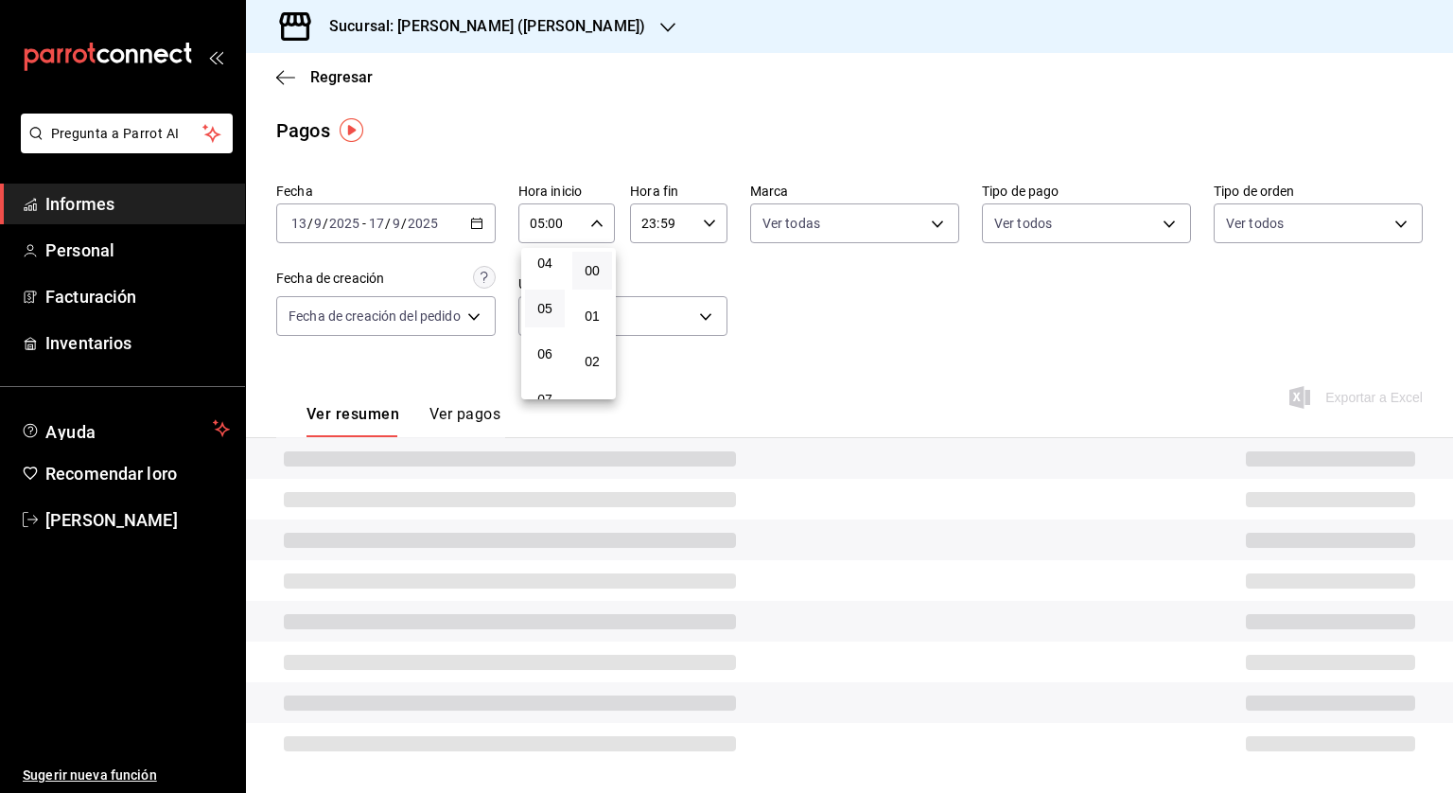
scroll to position [111, 0]
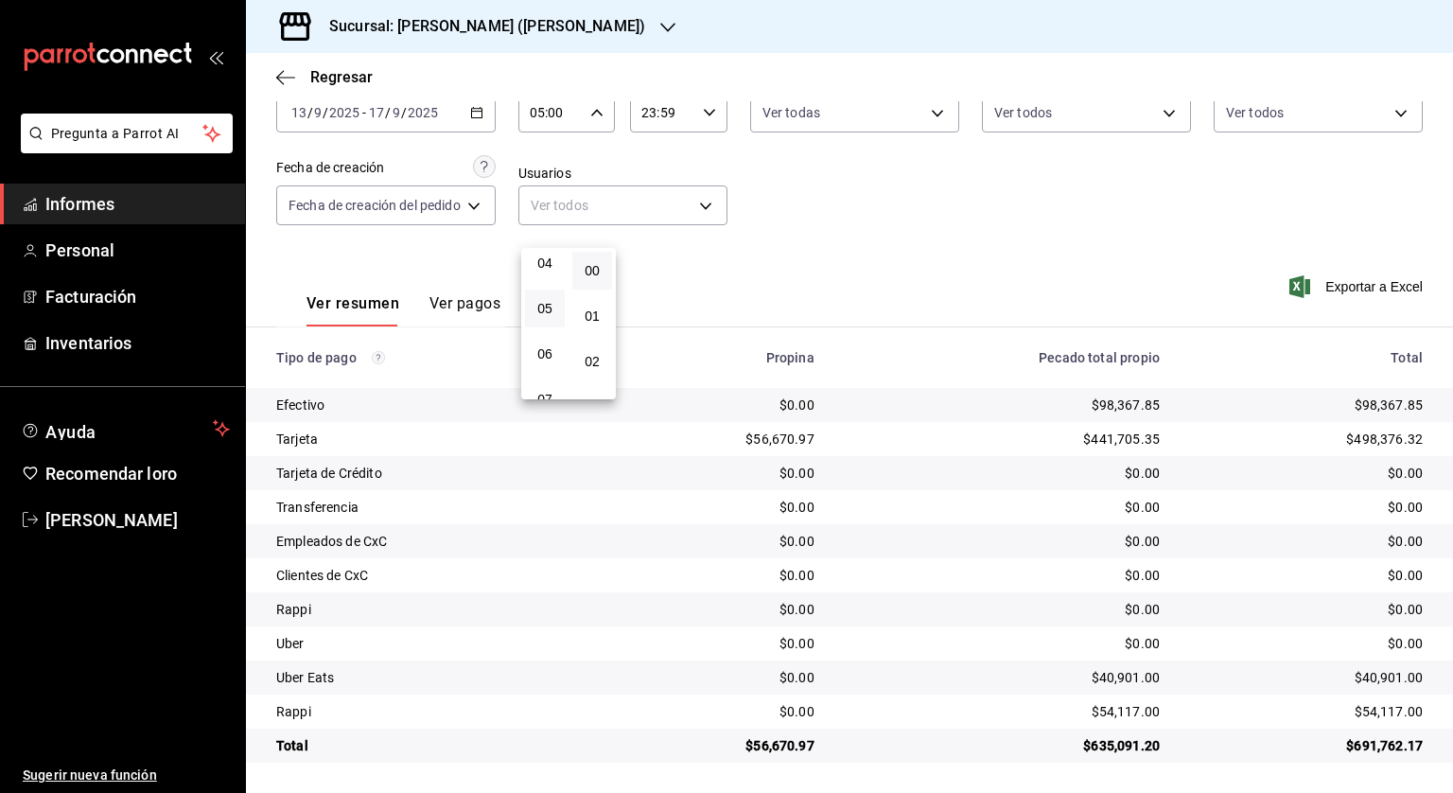
click at [714, 112] on div at bounding box center [726, 396] width 1453 height 793
click at [711, 111] on \(Stroke\) "button" at bounding box center [709, 112] width 11 height 7
click at [647, 234] on font "04" at bounding box center [654, 237] width 15 height 15
type input "04:59"
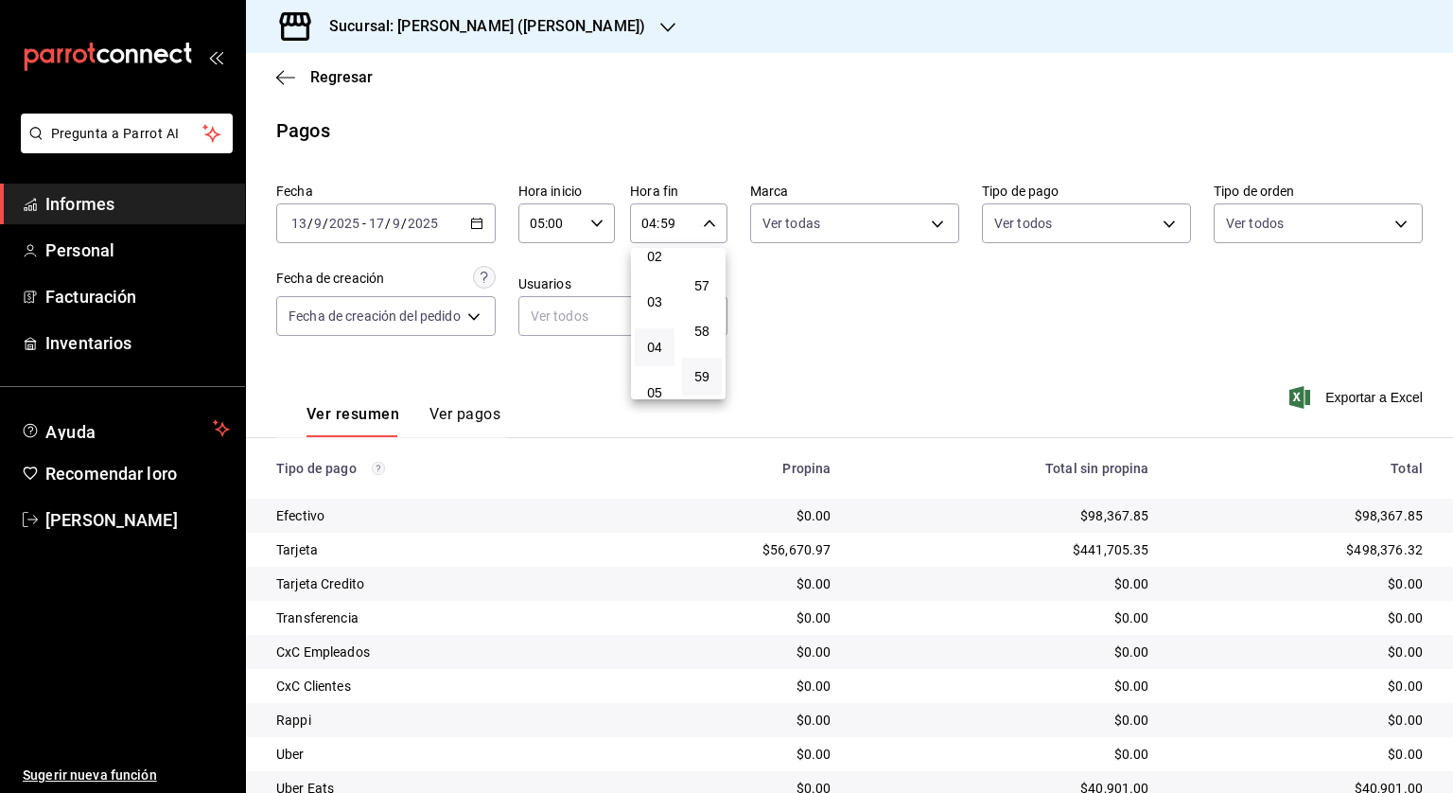
scroll to position [111, 0]
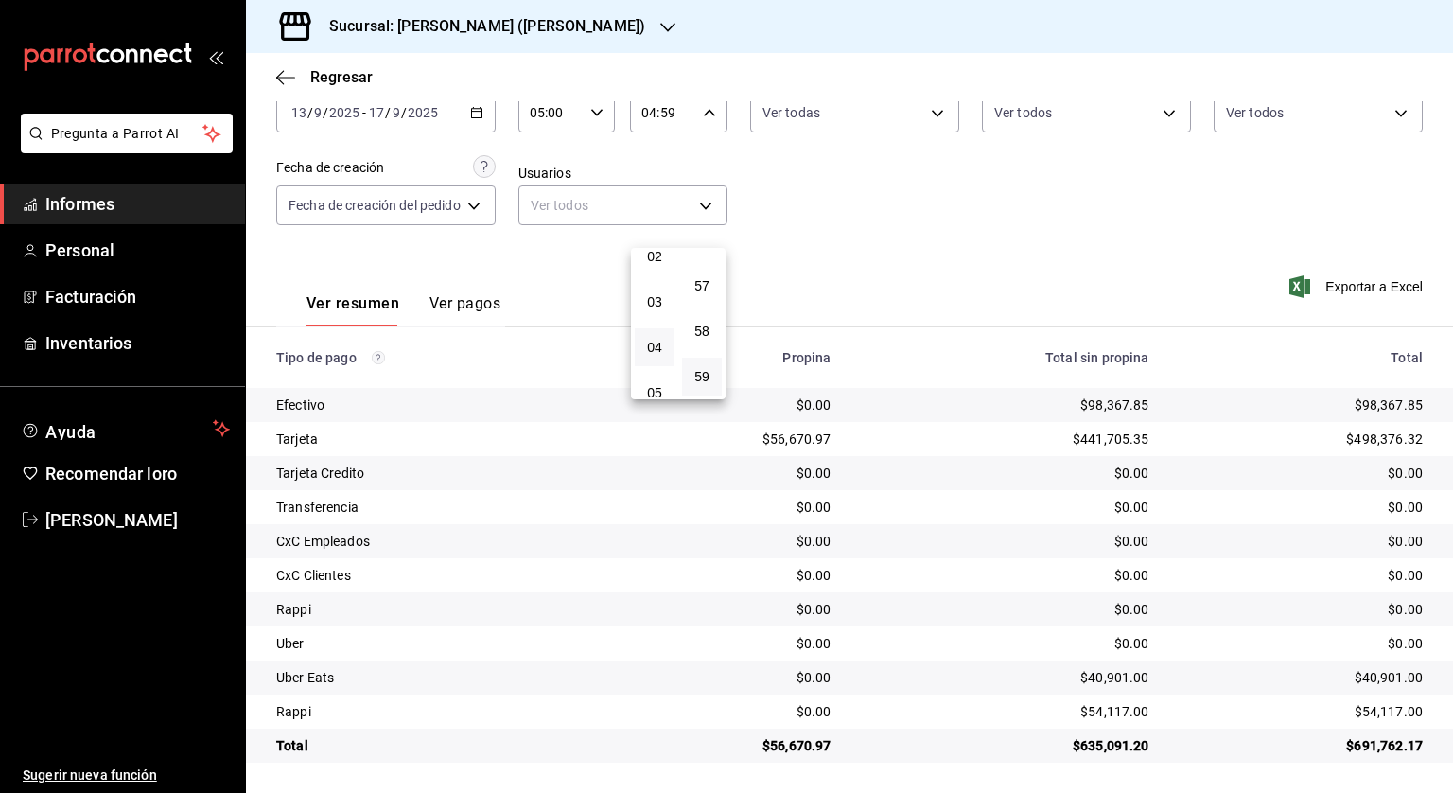
click at [870, 283] on div at bounding box center [726, 396] width 1453 height 793
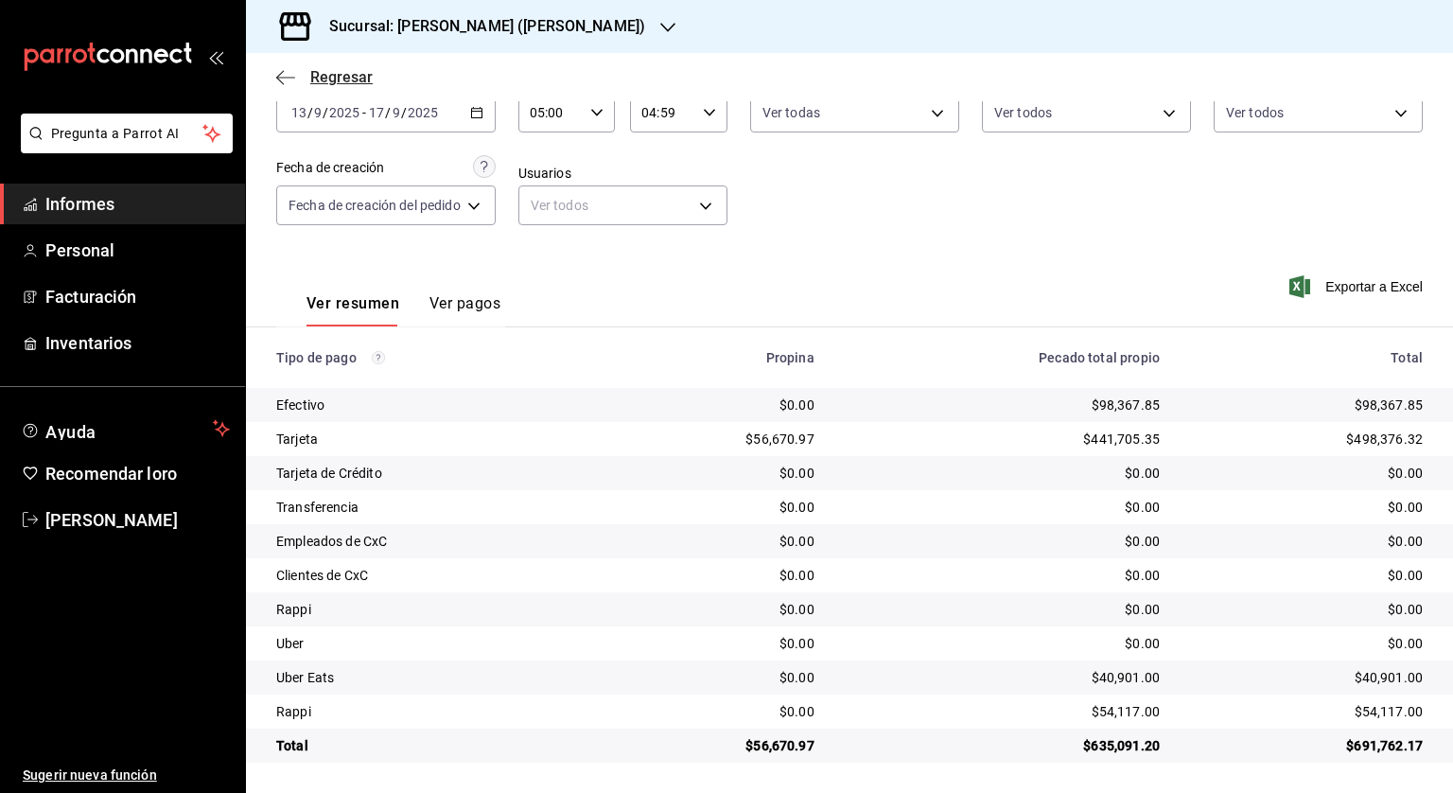
click at [300, 78] on span "Regresar" at bounding box center [324, 77] width 97 height 18
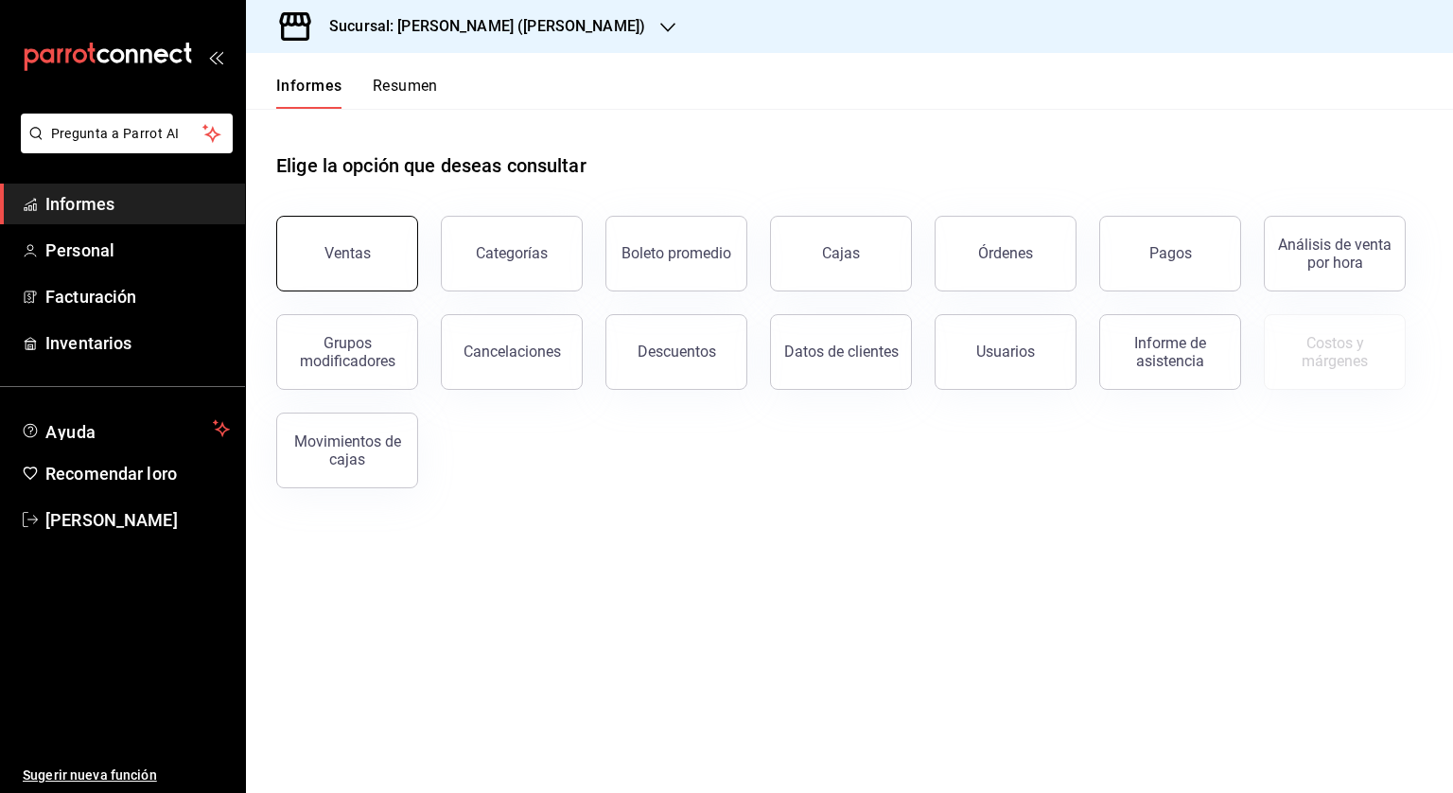
click at [382, 256] on button "Ventas" at bounding box center [347, 254] width 142 height 76
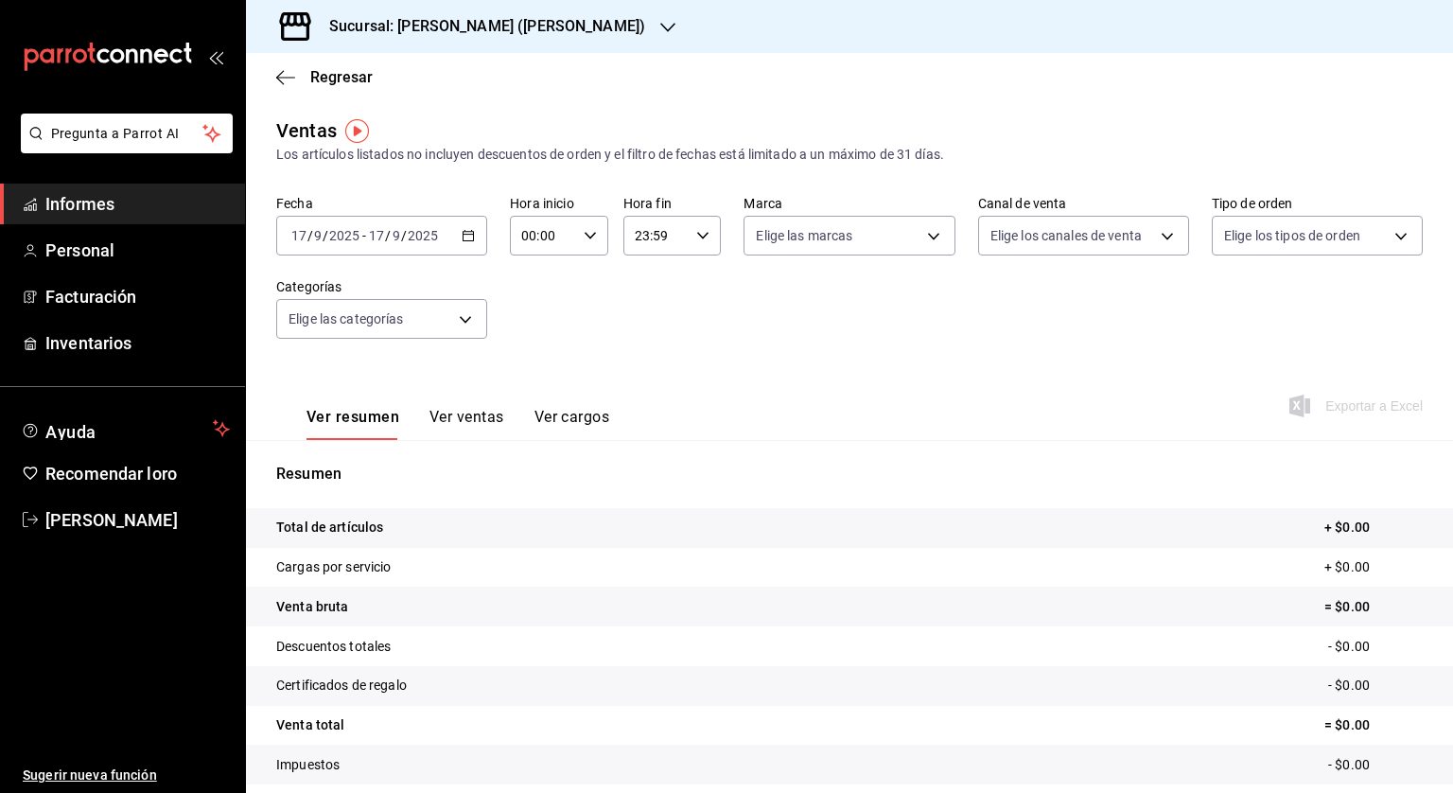
click at [471, 234] on icon "button" at bounding box center [468, 235] width 13 height 13
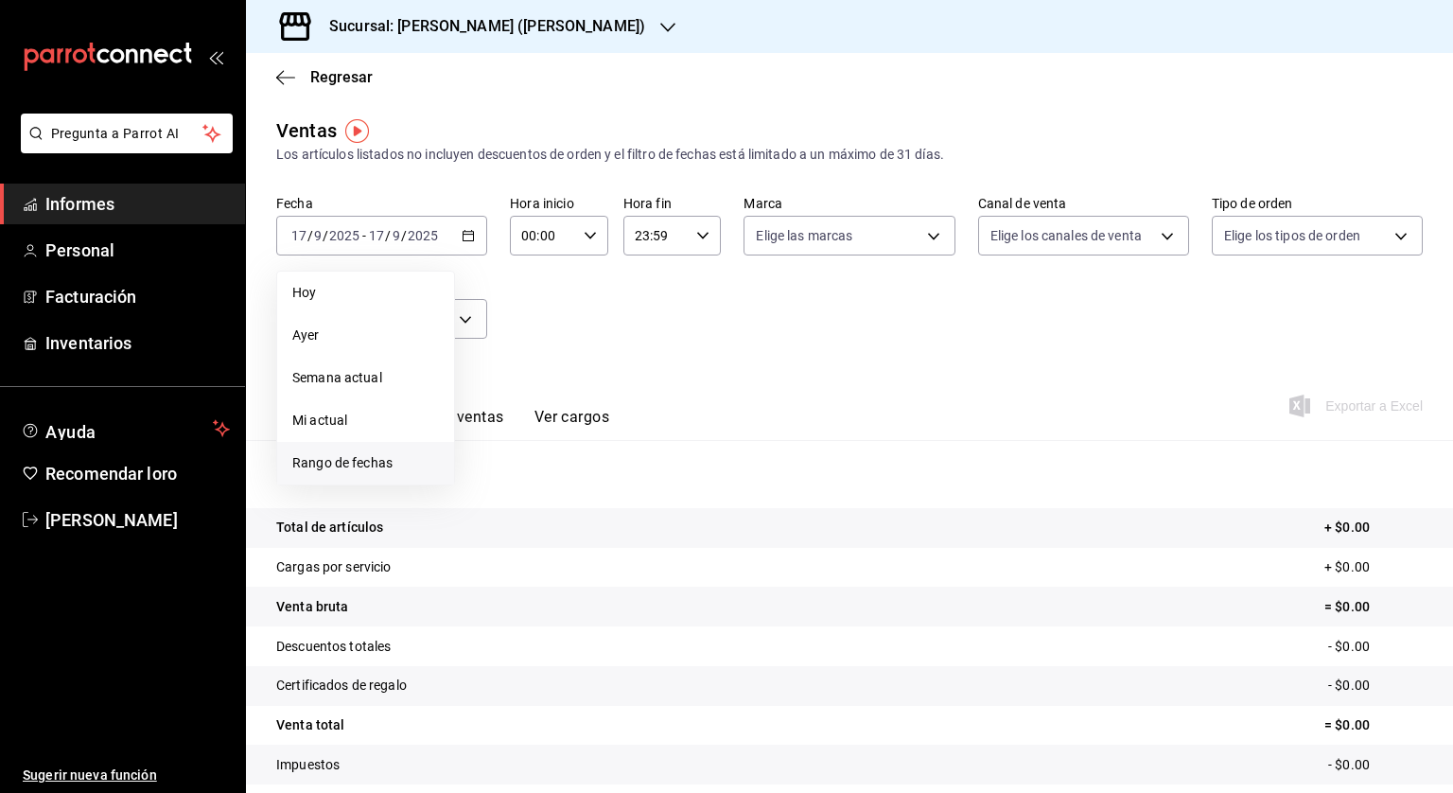
click at [384, 460] on font "Rango de fechas" at bounding box center [342, 462] width 100 height 15
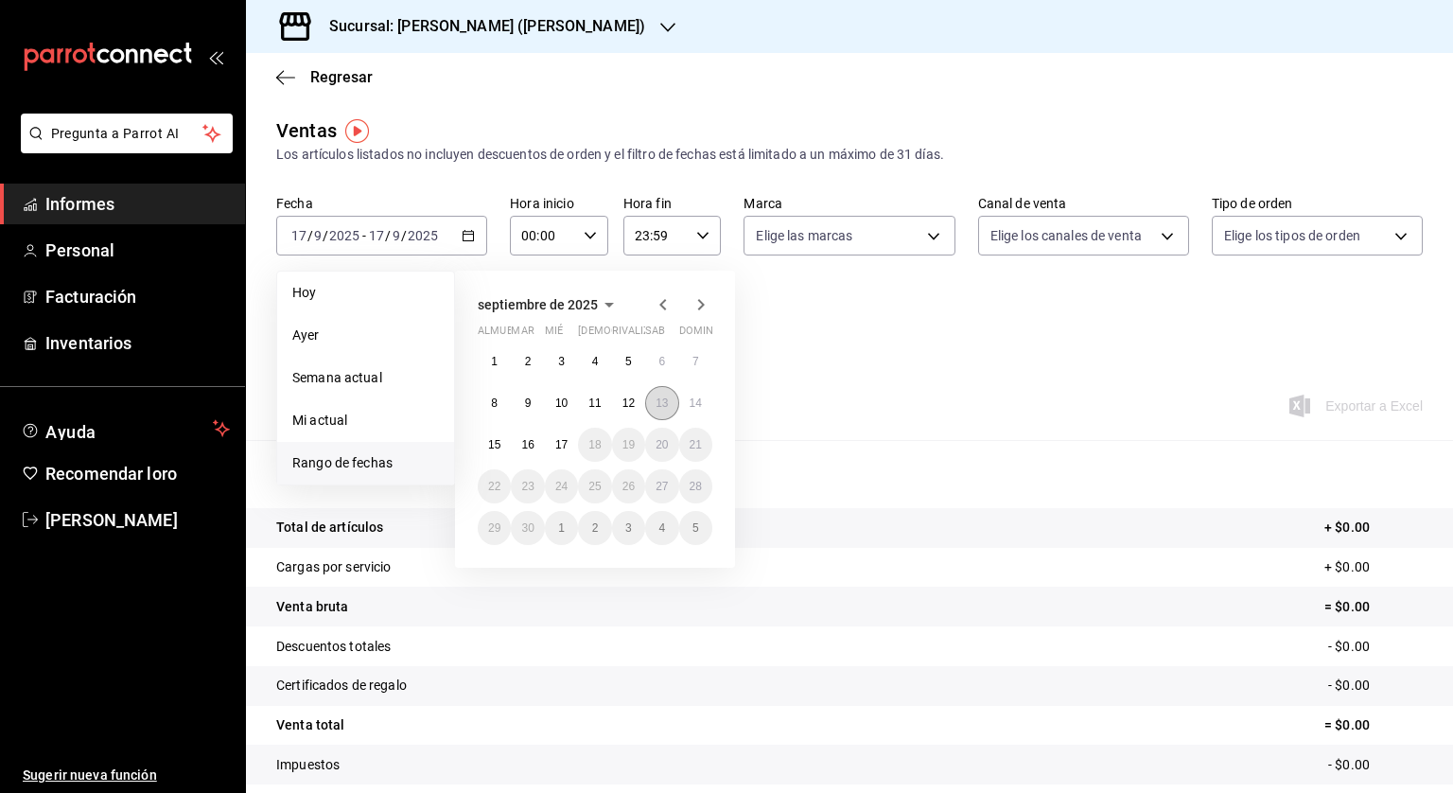
click at [657, 398] on font "13" at bounding box center [662, 402] width 12 height 13
click at [560, 452] on button "17" at bounding box center [561, 445] width 33 height 34
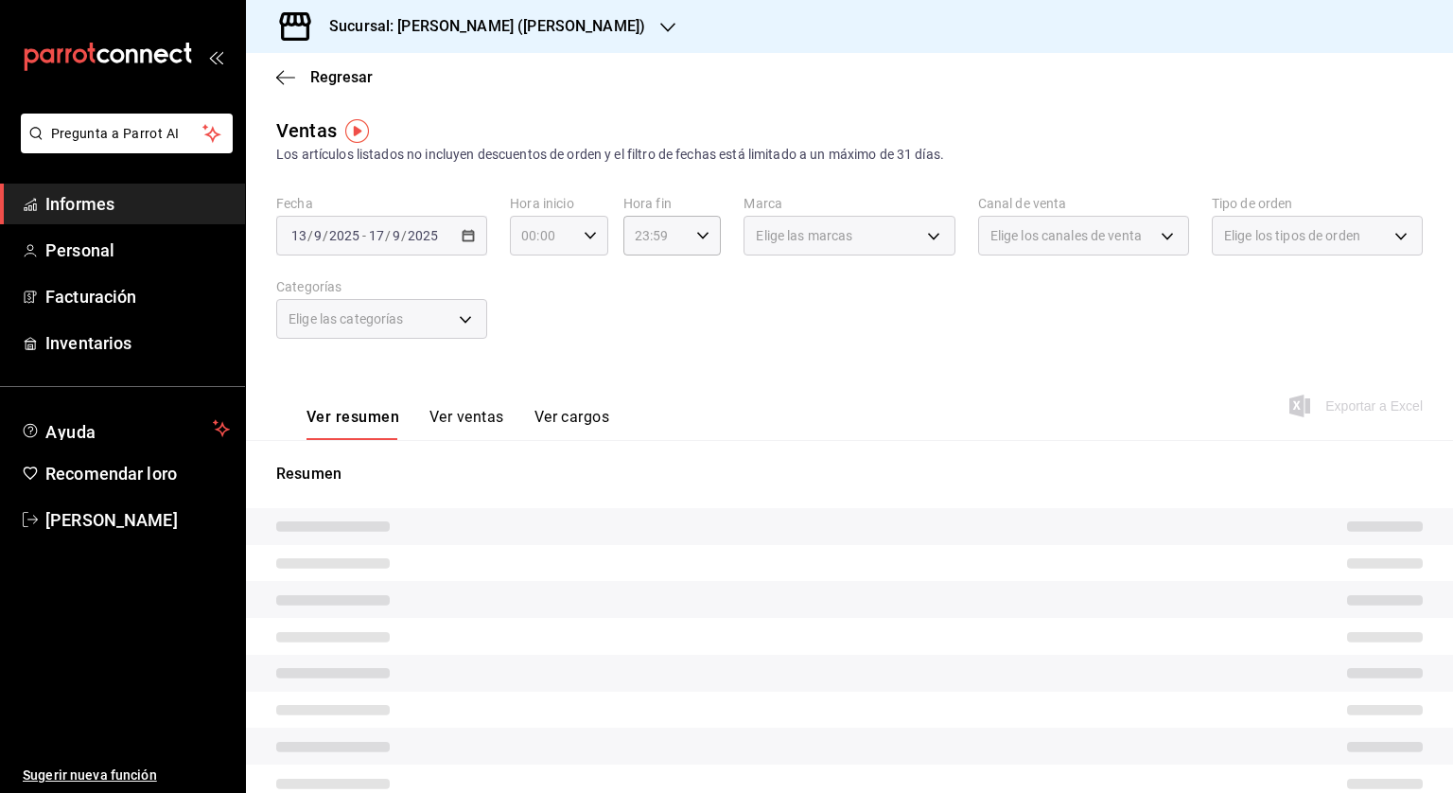
click at [589, 230] on icon "button" at bounding box center [590, 235] width 13 height 13
click at [532, 324] on font "05" at bounding box center [531, 321] width 15 height 15
type input "05:00"
click at [693, 237] on div at bounding box center [726, 396] width 1453 height 793
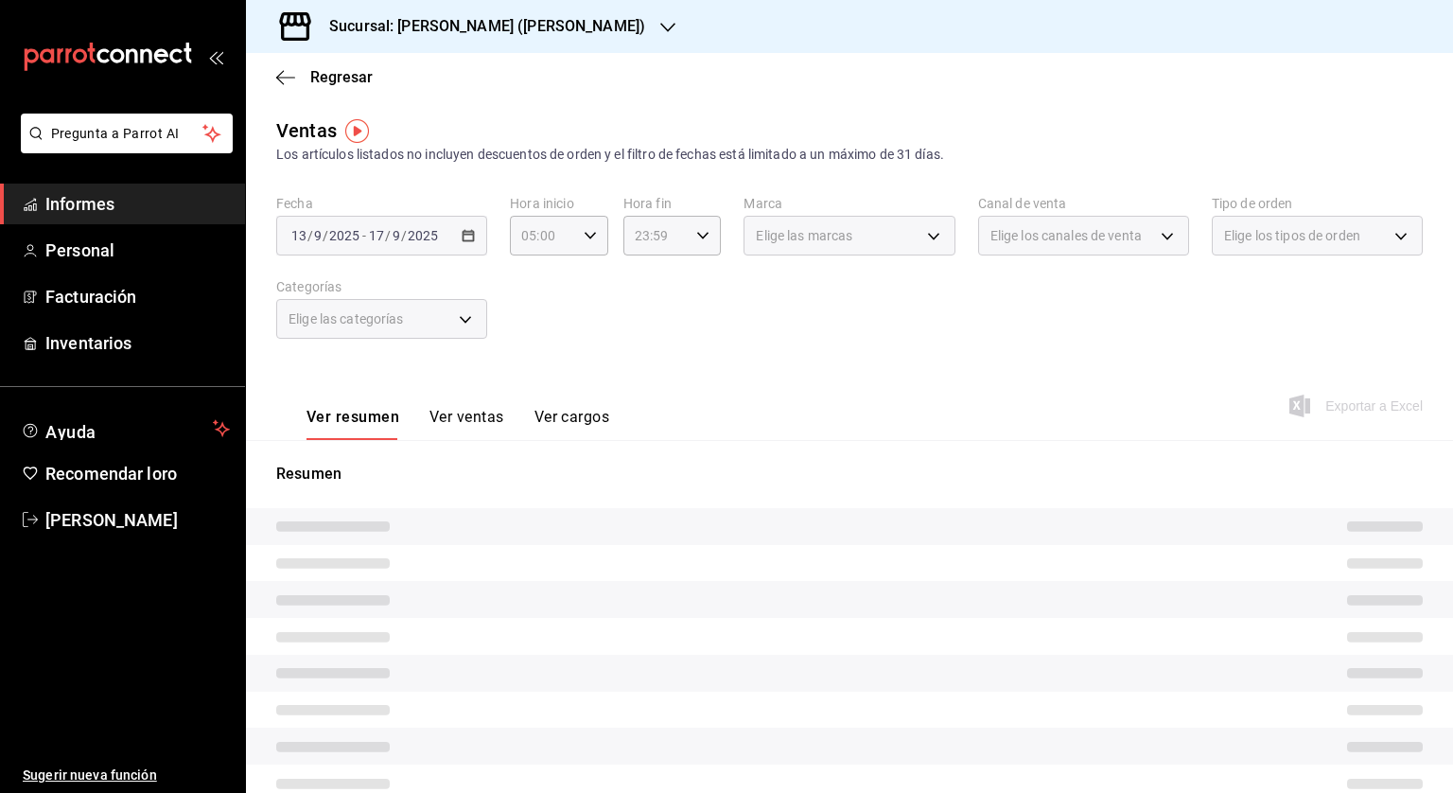
click at [701, 236] on icon "button" at bounding box center [702, 235] width 13 height 13
click at [645, 273] on font "04" at bounding box center [643, 265] width 15 height 15
type input "04:59"
click at [761, 294] on div at bounding box center [726, 396] width 1453 height 793
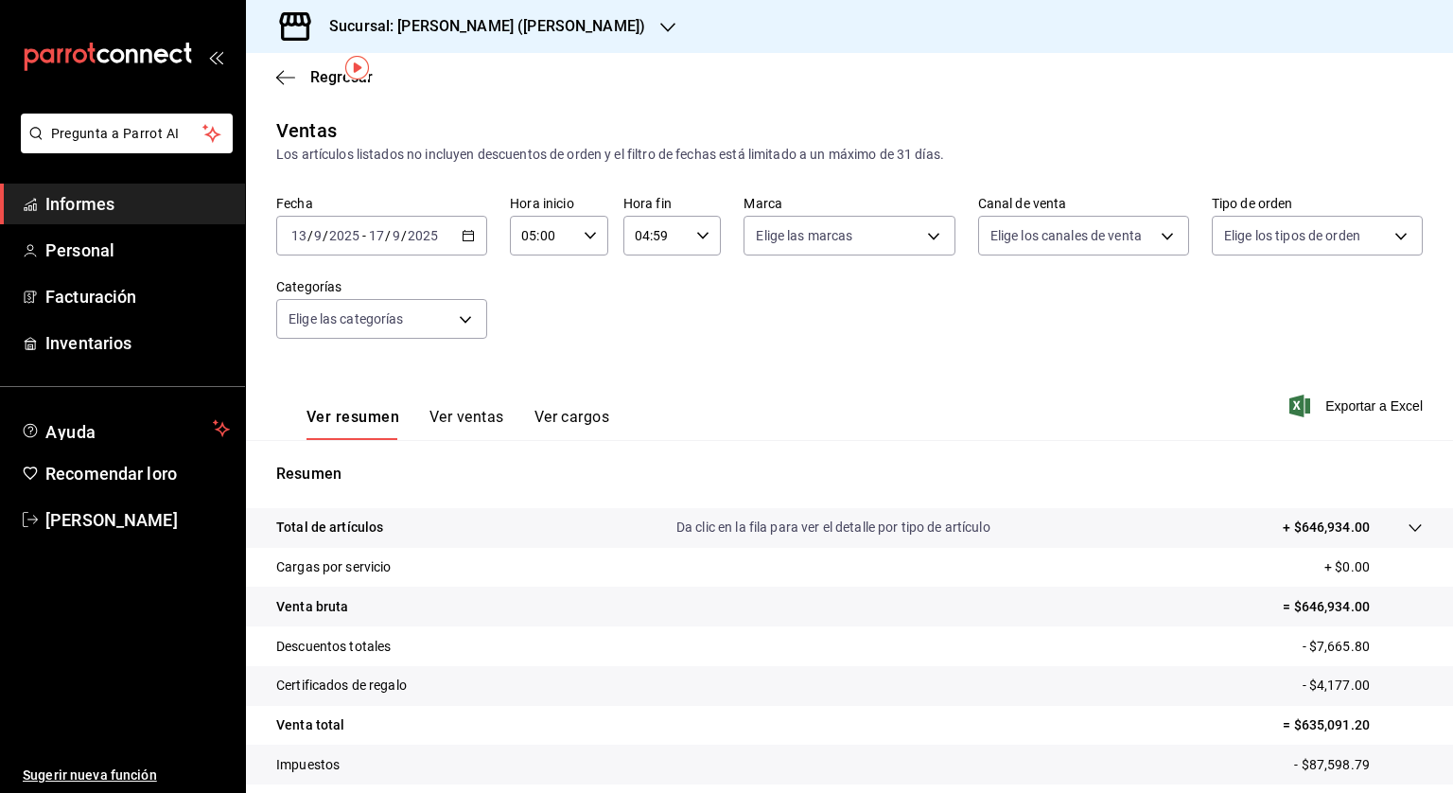
scroll to position [95, 0]
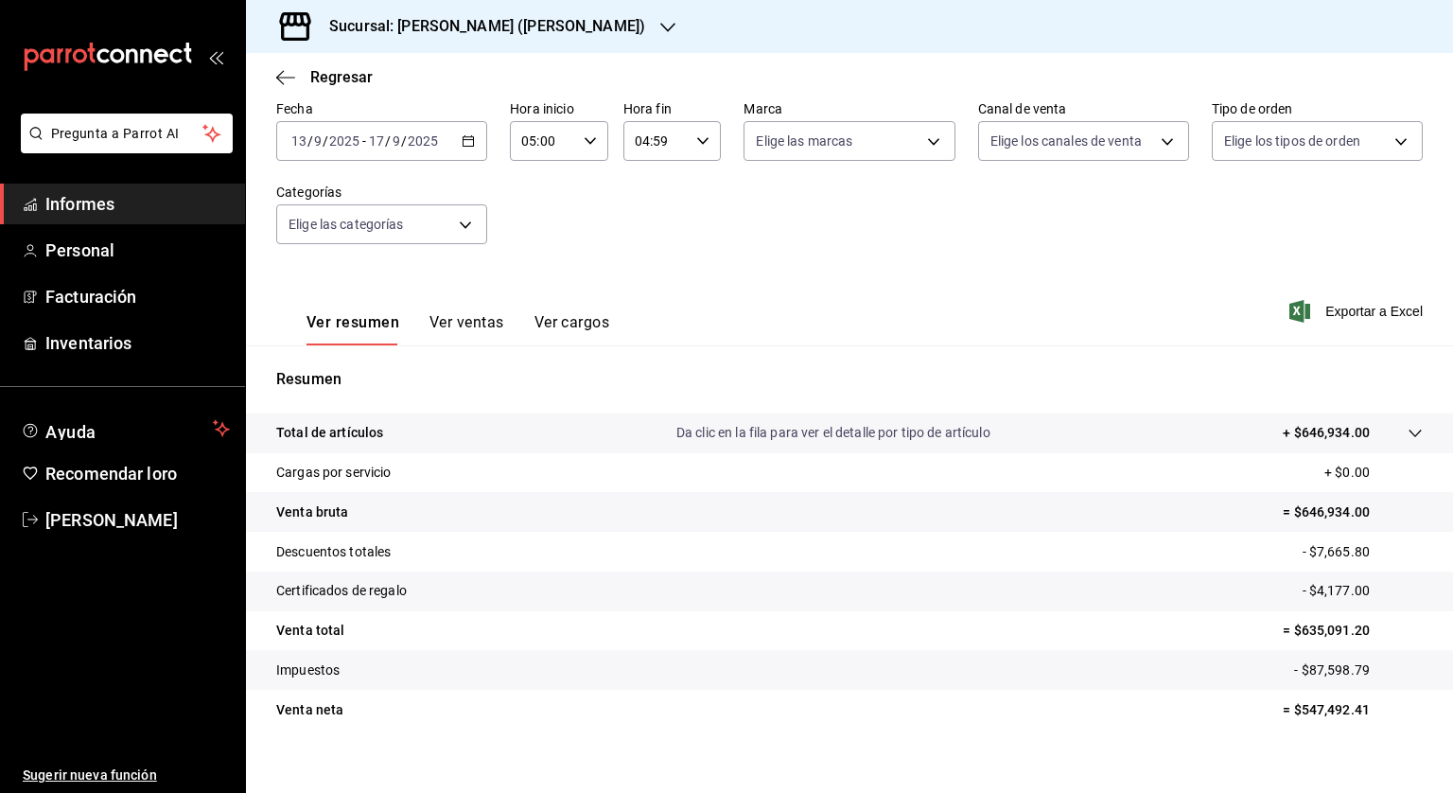
click at [463, 139] on \(Stroke\) "button" at bounding box center [468, 141] width 11 height 10
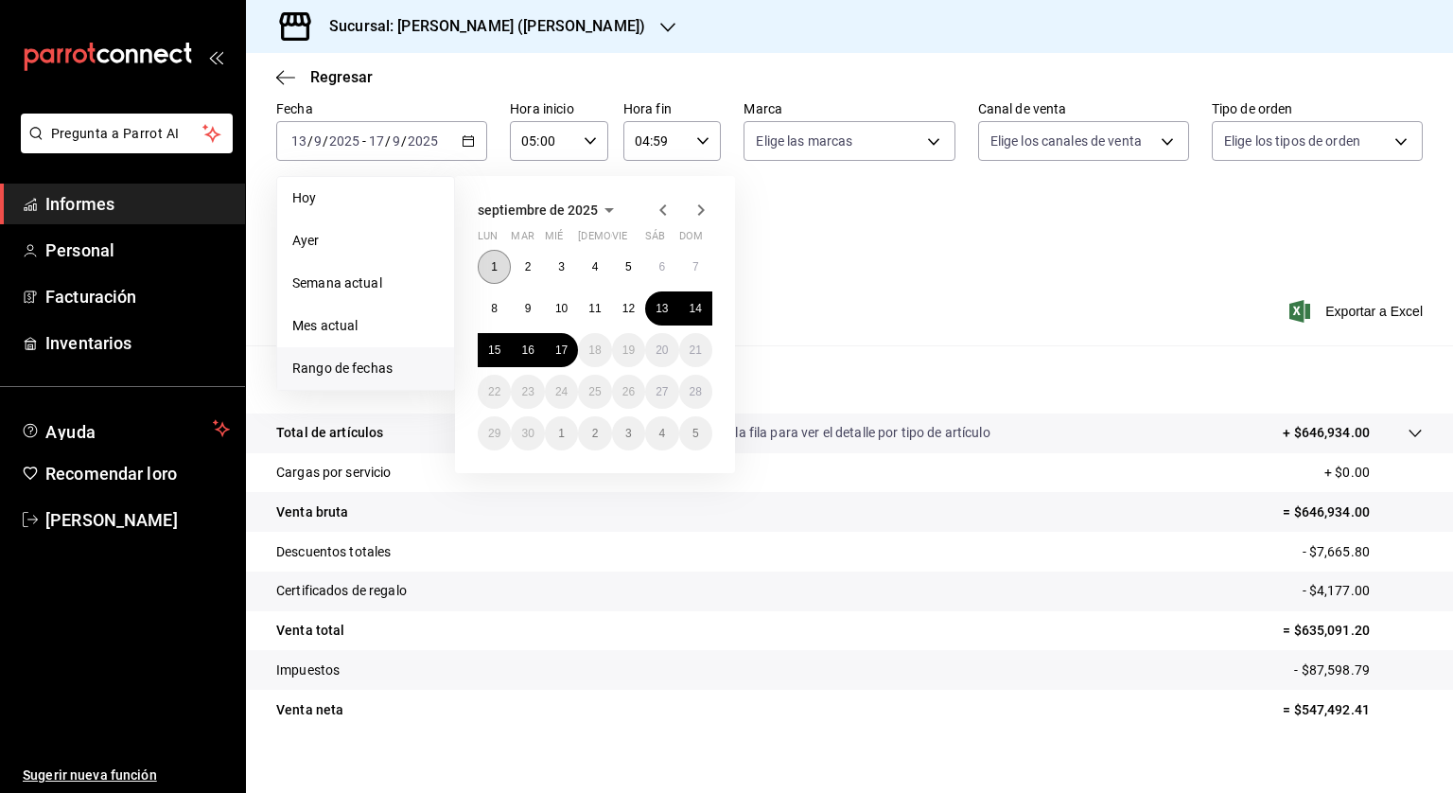
click at [501, 255] on button "1" at bounding box center [494, 267] width 33 height 34
click at [592, 305] on abbr "11" at bounding box center [595, 308] width 12 height 13
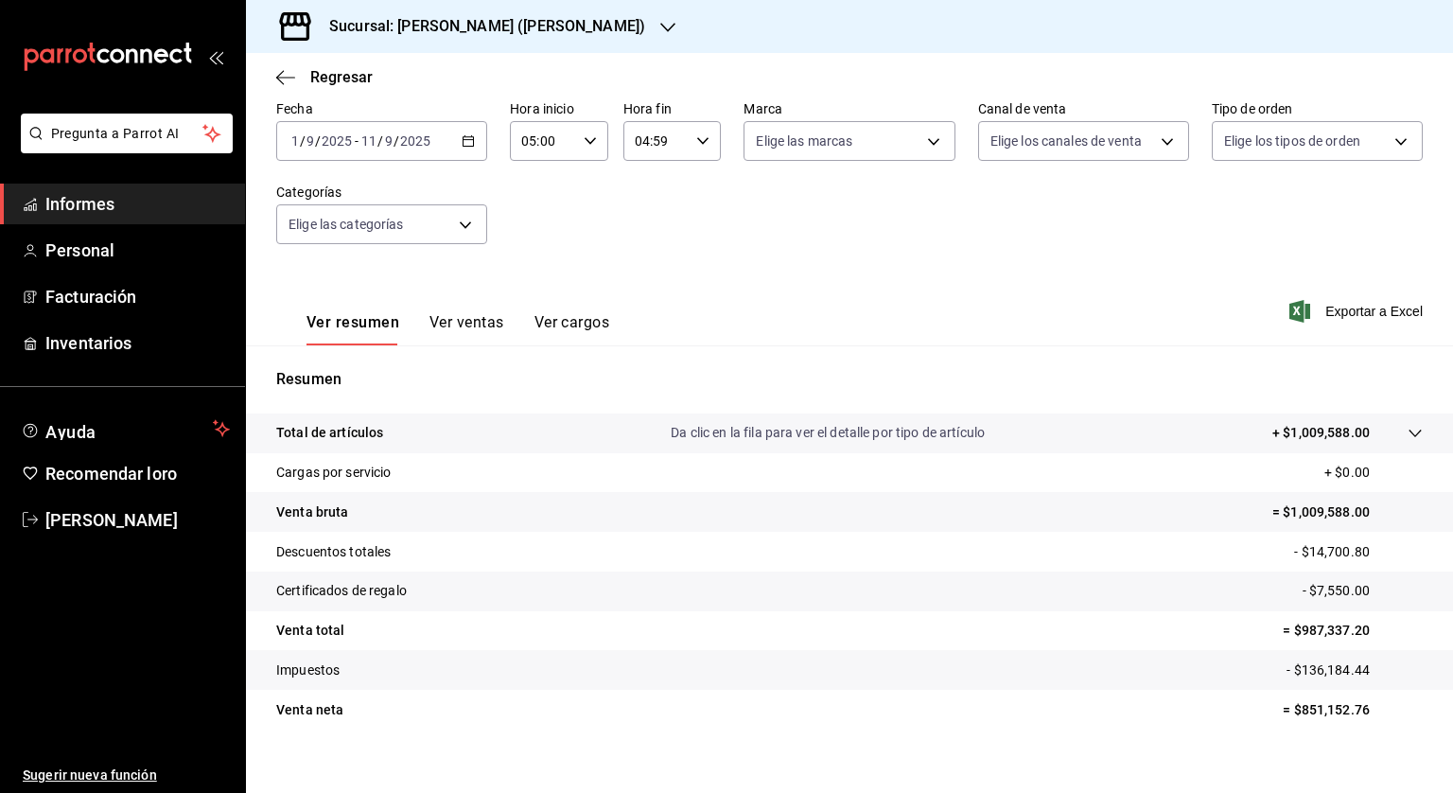
click at [469, 149] on div "[DATE] [DATE] - [DATE] [DATE]" at bounding box center [381, 141] width 211 height 40
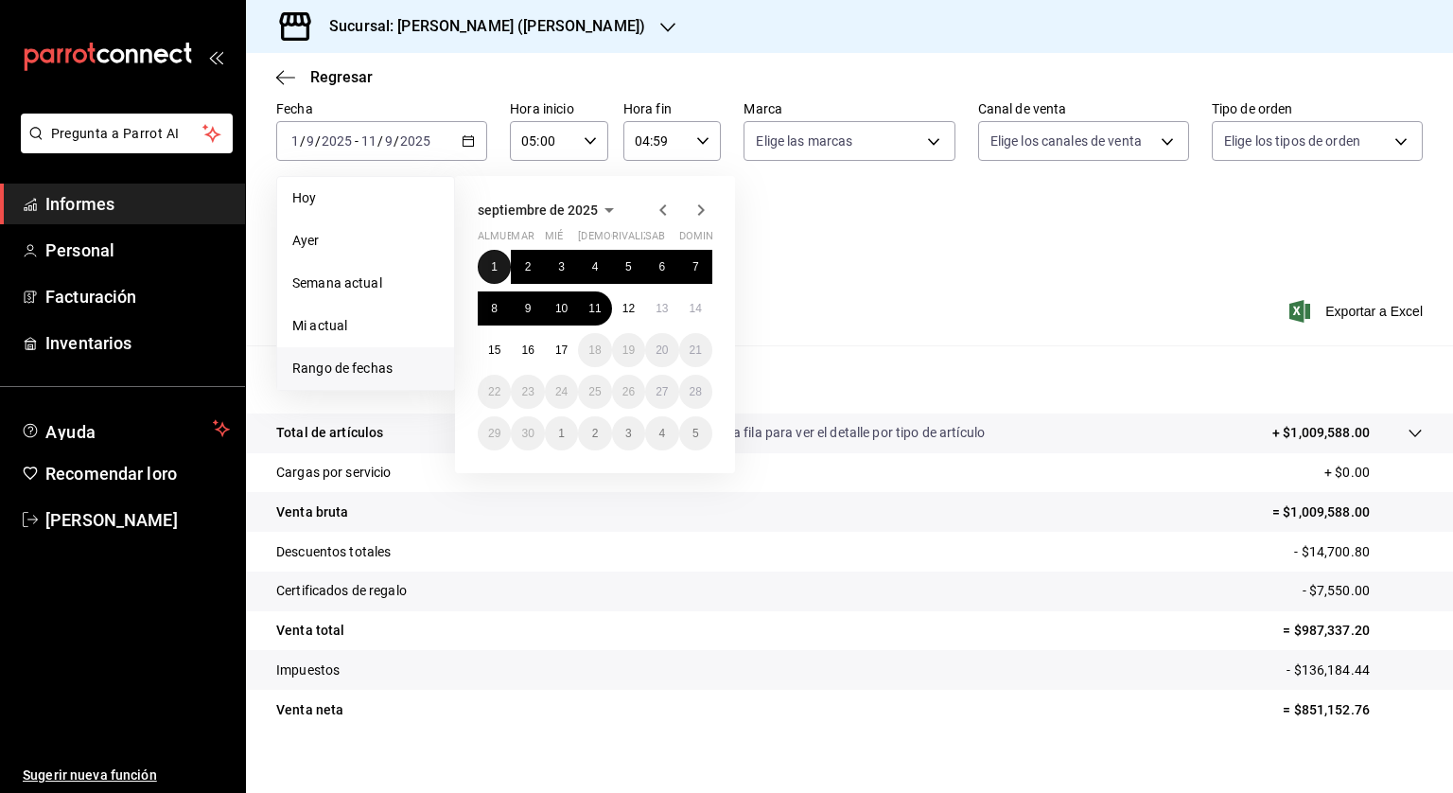
click at [486, 262] on button "1" at bounding box center [494, 267] width 33 height 34
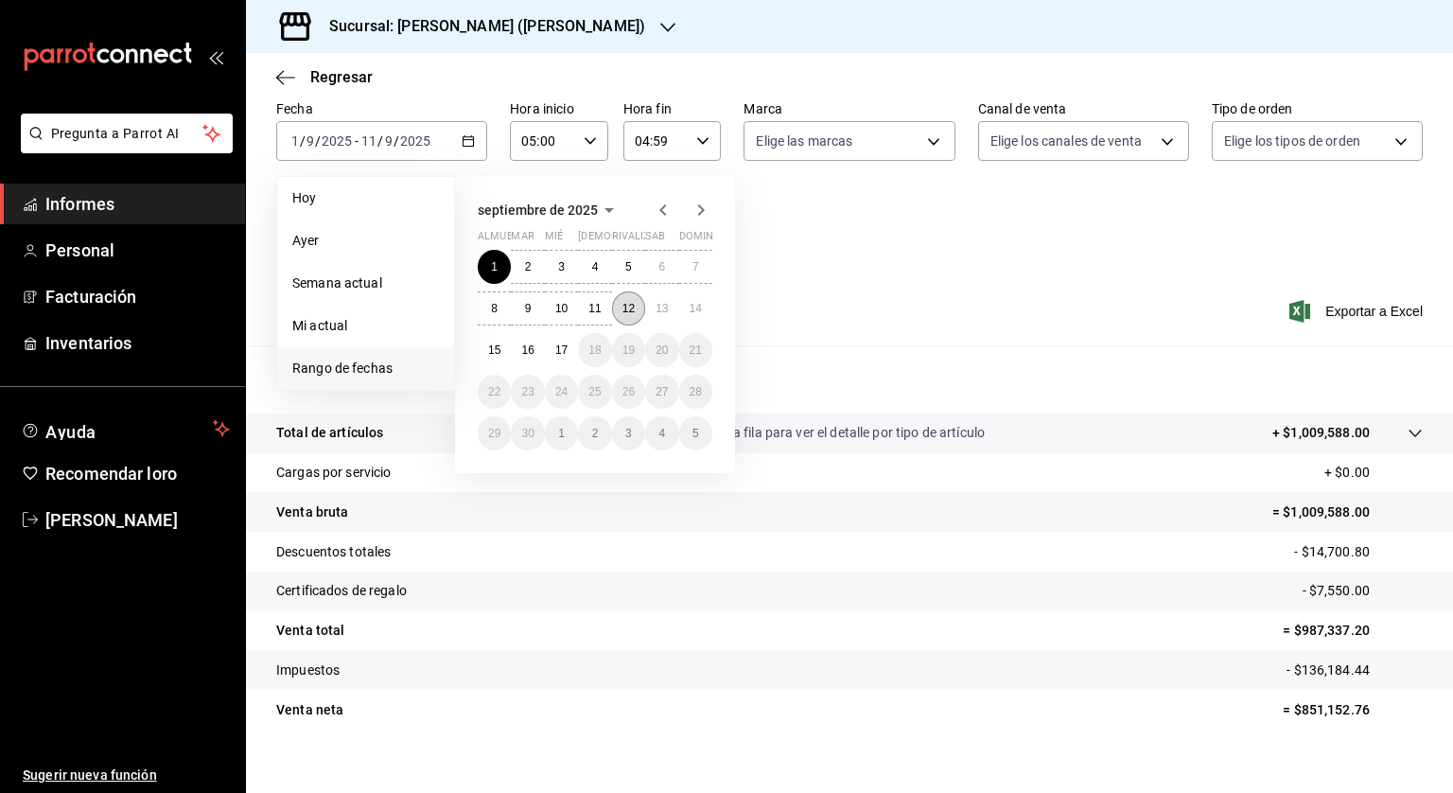
click at [624, 306] on font "12" at bounding box center [629, 308] width 12 height 13
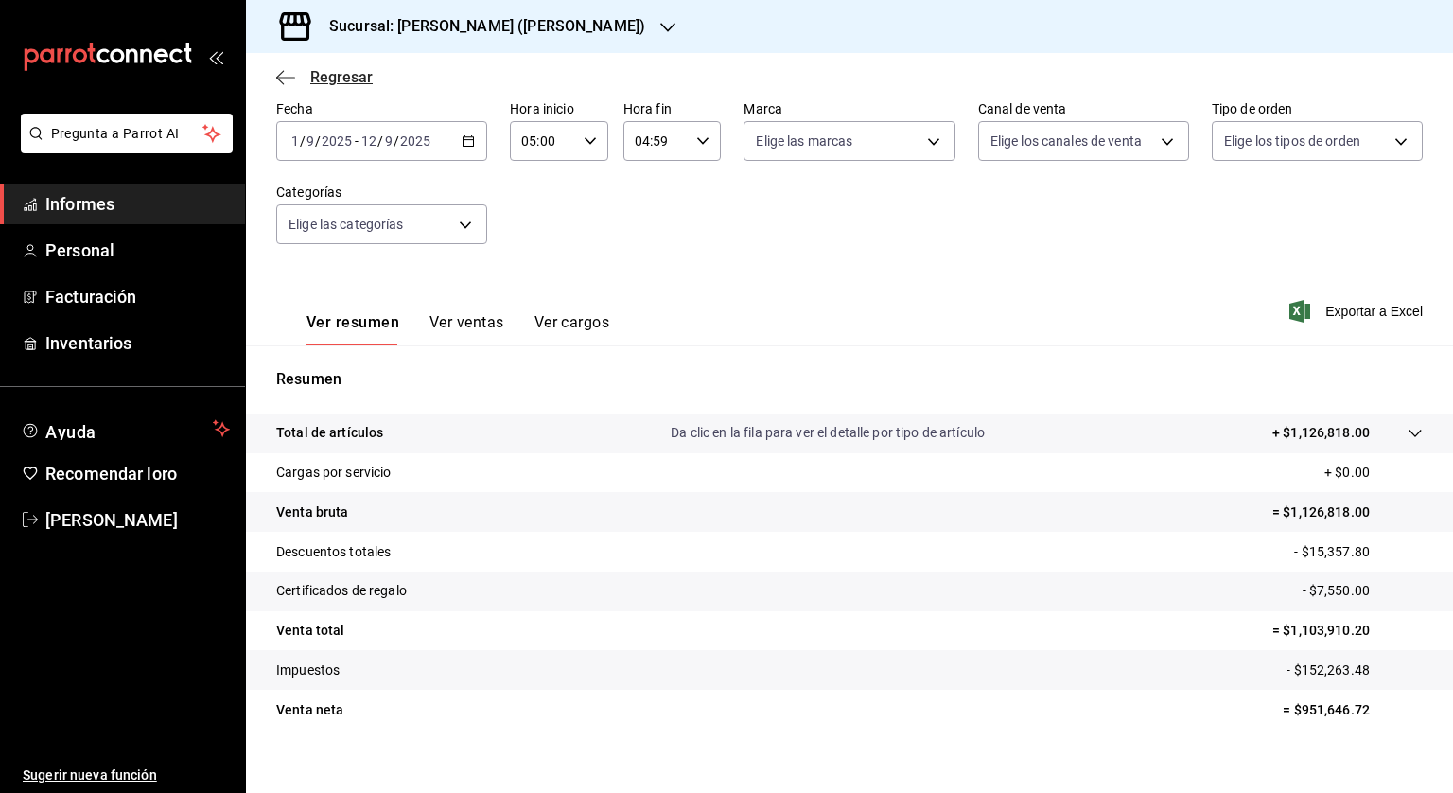
click at [341, 81] on font "Regresar" at bounding box center [341, 77] width 62 height 18
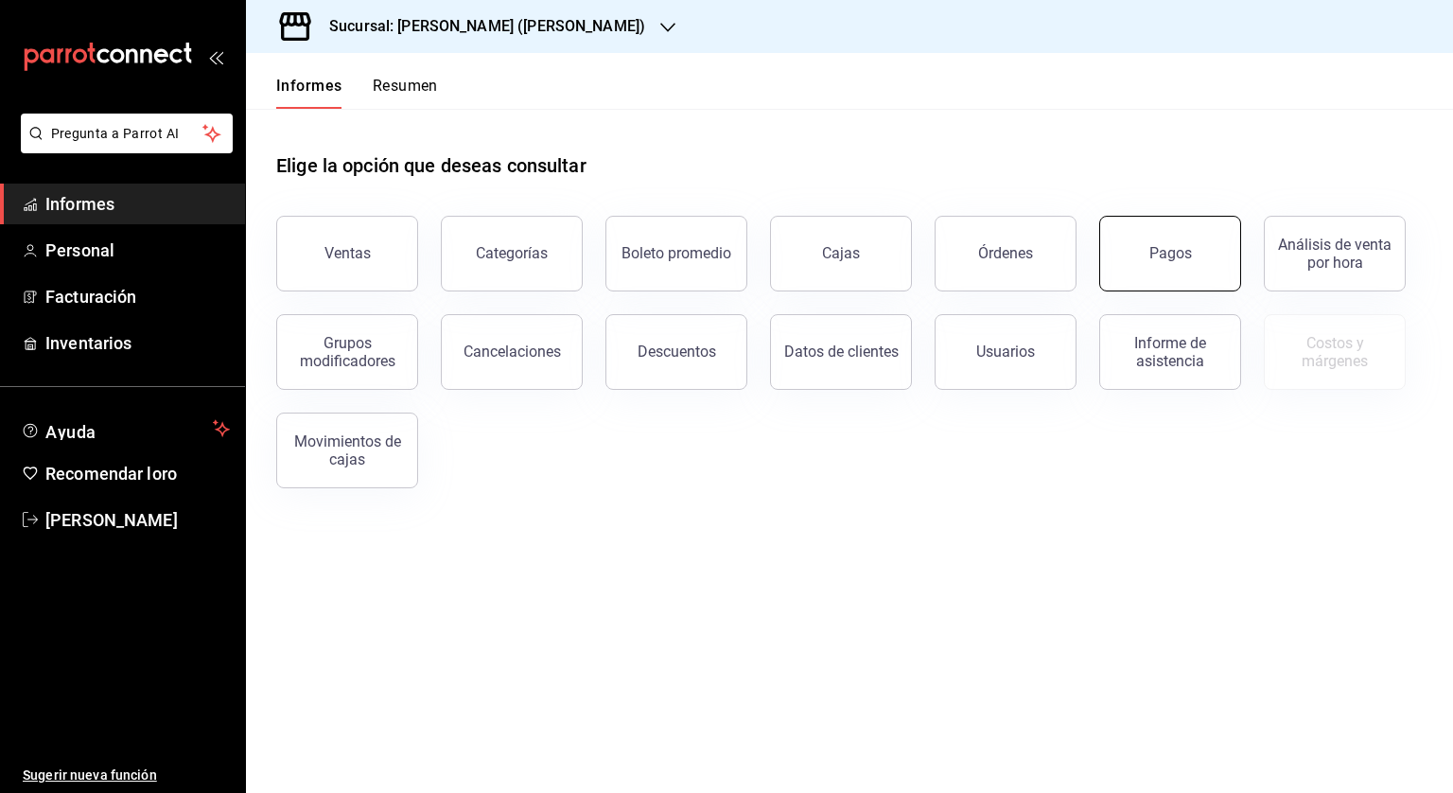
click at [1149, 246] on button "Pagos" at bounding box center [1170, 254] width 142 height 76
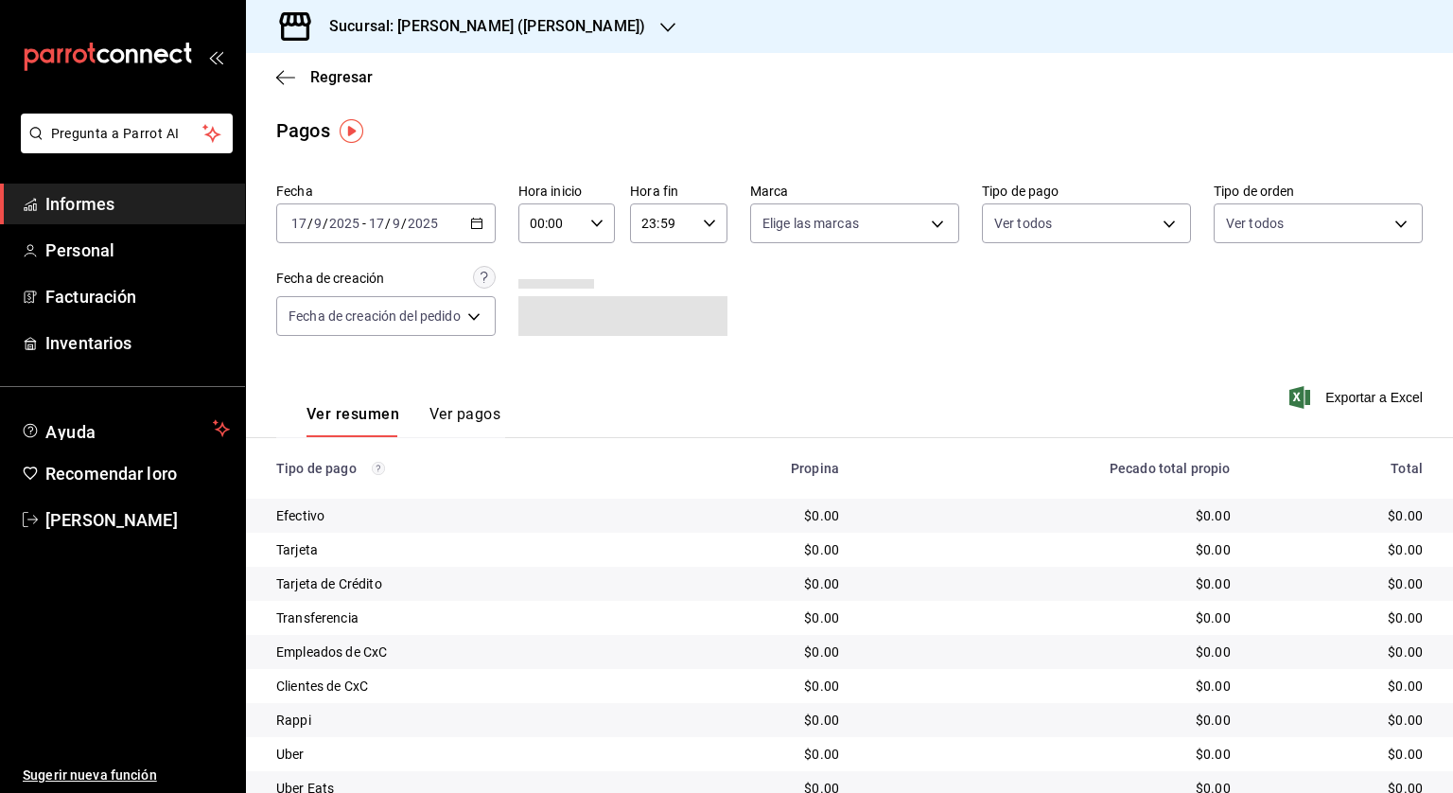
click at [475, 222] on icon "button" at bounding box center [476, 223] width 13 height 13
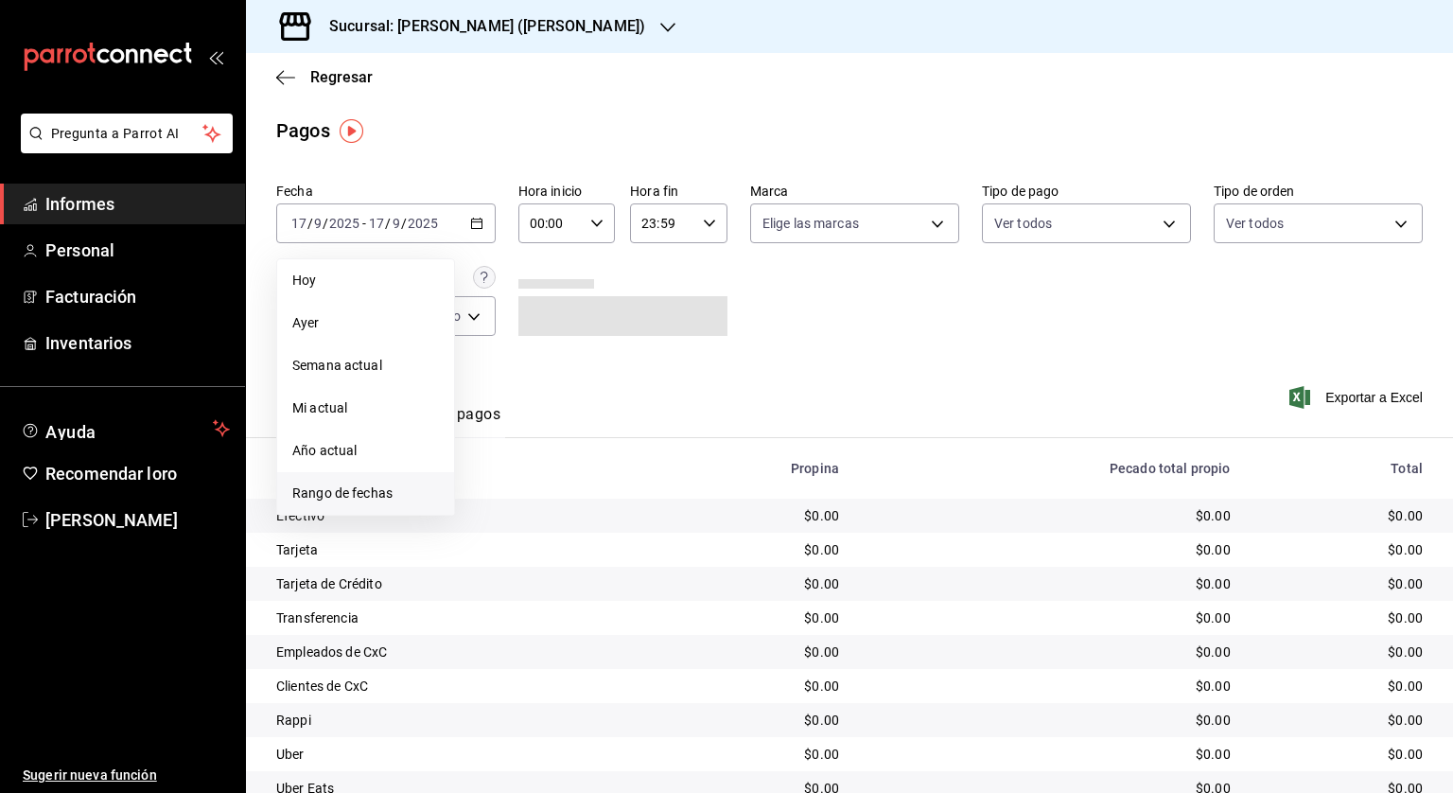
click at [341, 480] on li "Rango de fechas" at bounding box center [365, 493] width 177 height 43
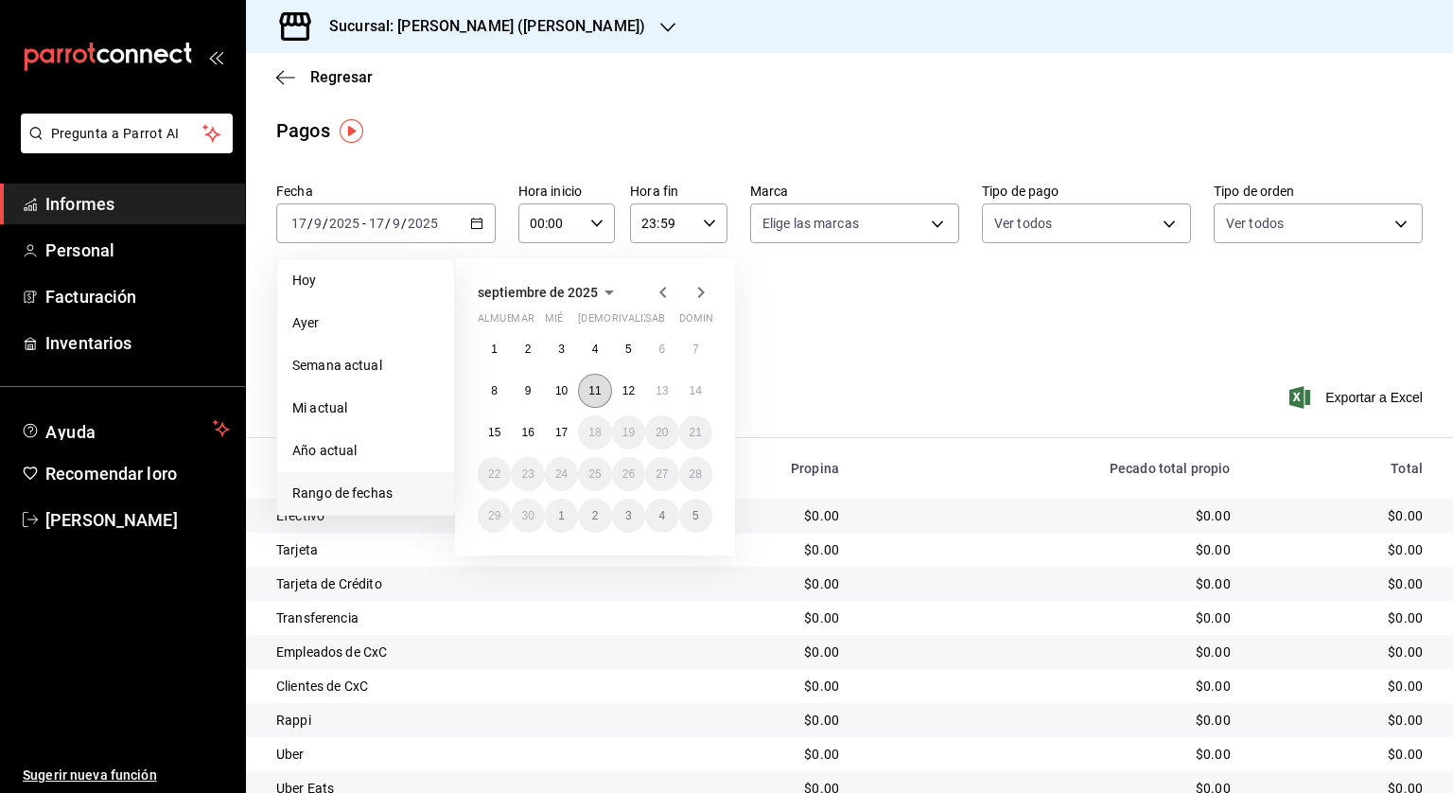
click at [598, 392] on font "11" at bounding box center [595, 390] width 12 height 13
click at [630, 386] on font "12" at bounding box center [629, 390] width 12 height 13
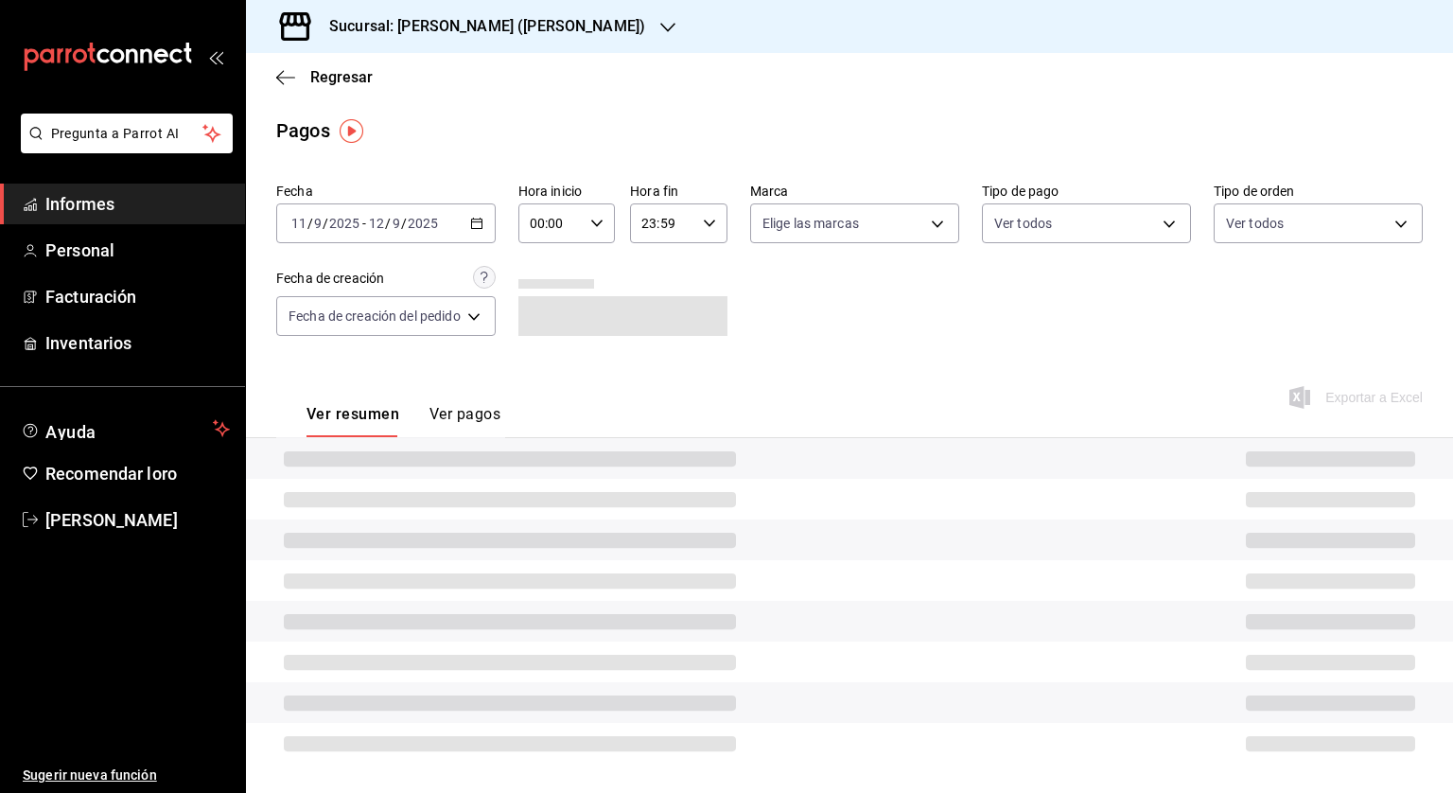
click at [607, 226] on div "00:00 Hora inicio" at bounding box center [567, 223] width 97 height 40
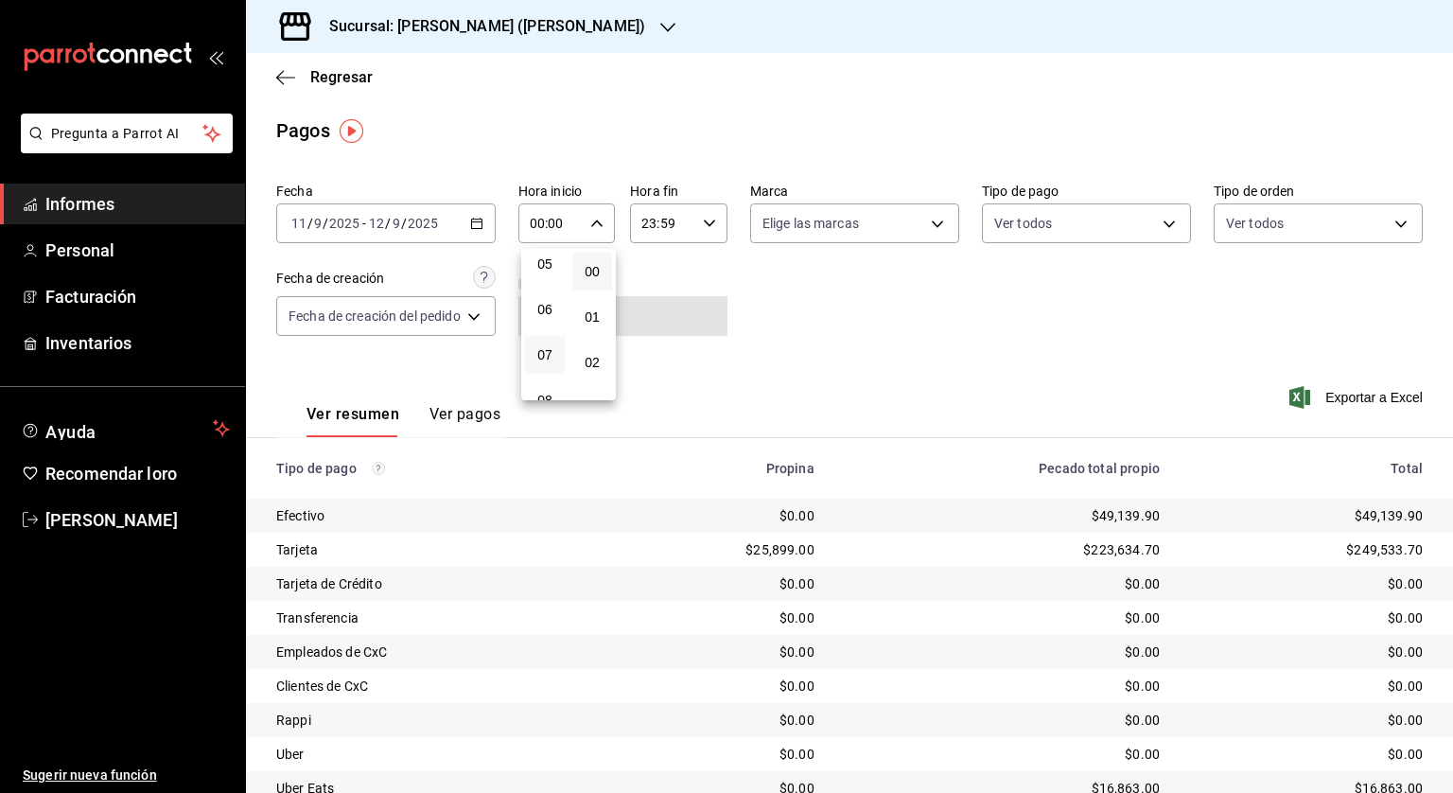
scroll to position [189, 0]
click at [550, 313] on font "05" at bounding box center [544, 309] width 15 height 15
type input "05:00"
click at [710, 223] on div at bounding box center [726, 396] width 1453 height 793
click at [710, 226] on icon "button" at bounding box center [709, 223] width 13 height 13
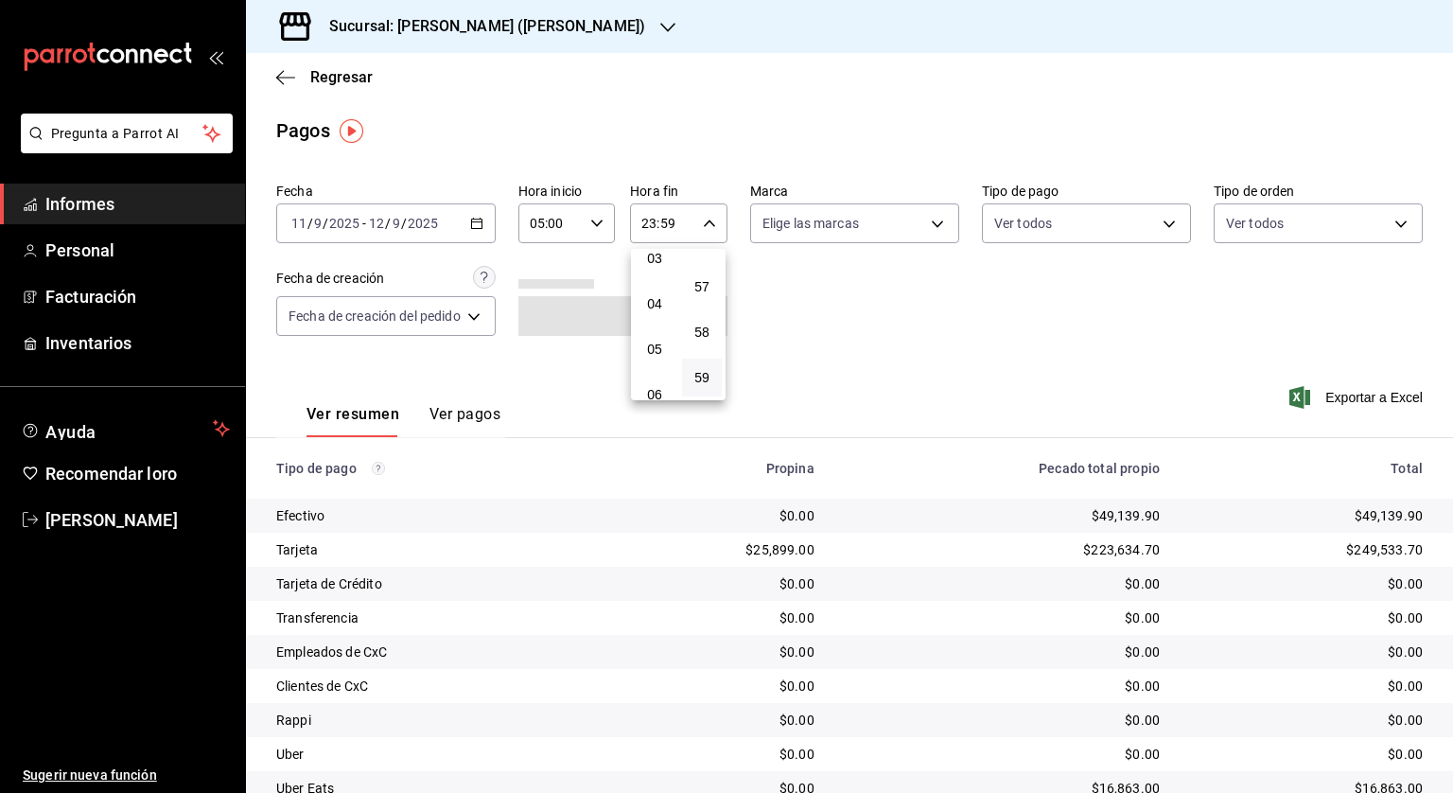
scroll to position [105, 0]
click at [653, 341] on button "04" at bounding box center [655, 348] width 40 height 38
type input "04:59"
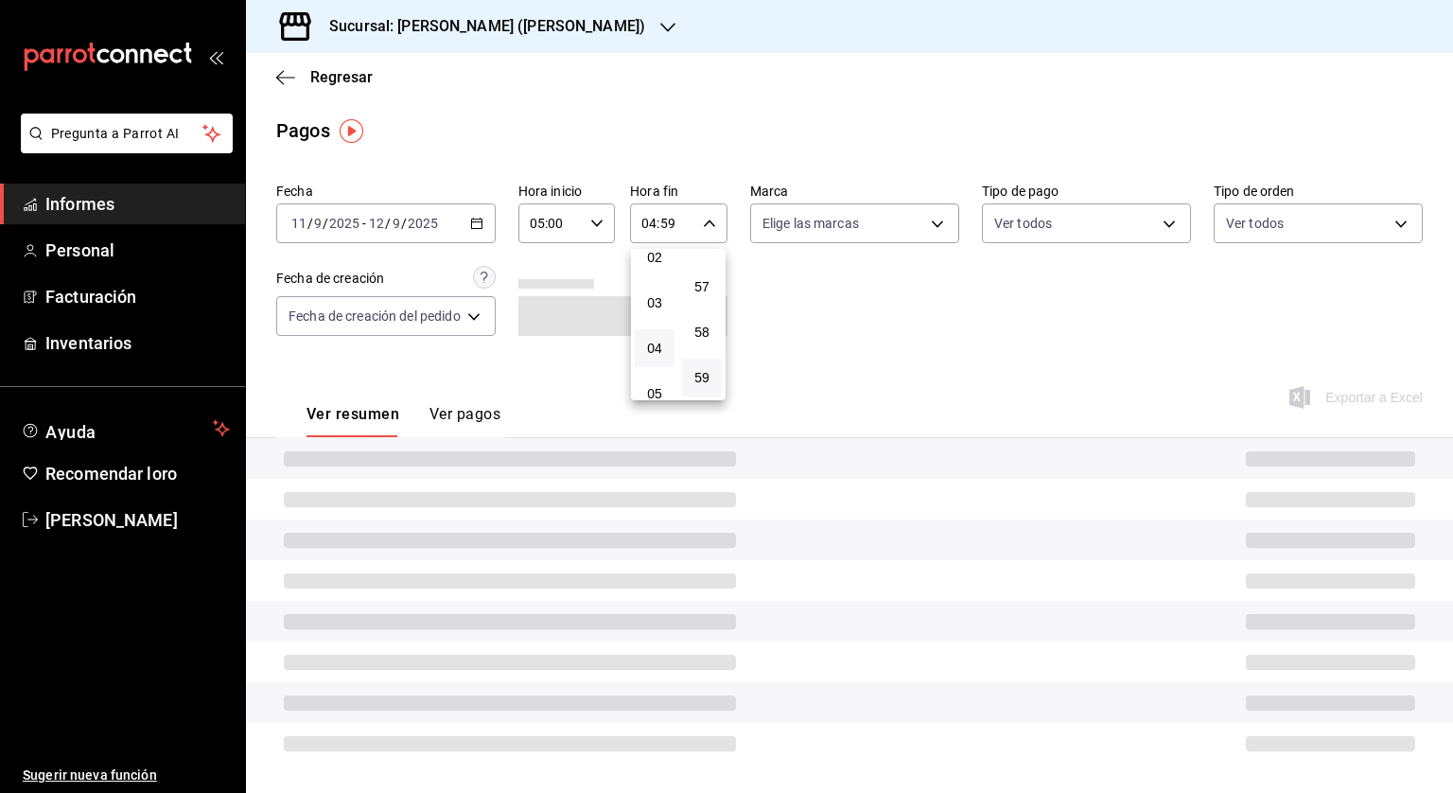
click at [821, 326] on div at bounding box center [726, 396] width 1453 height 793
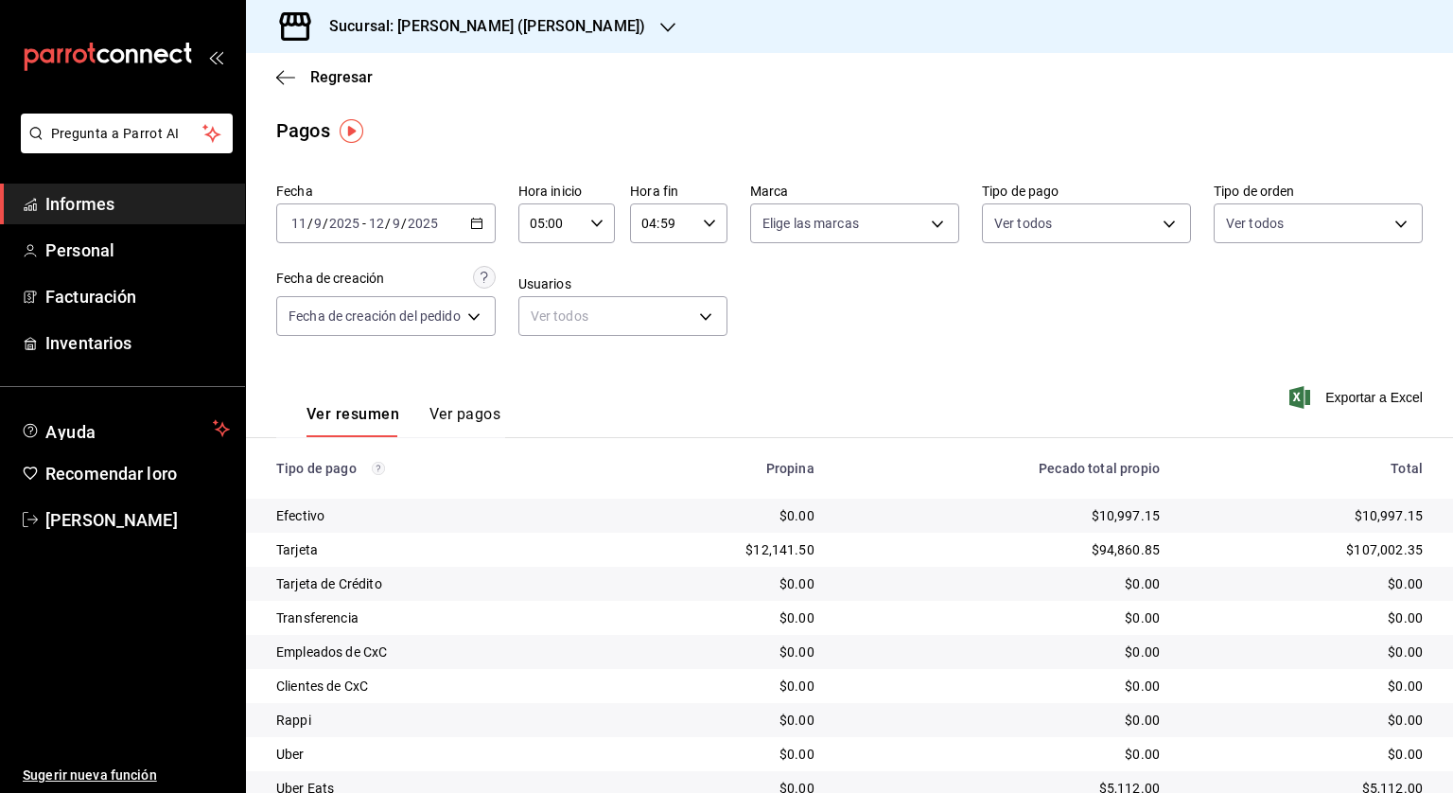
click at [486, 216] on div "[DATE] [DATE] - [DATE] [DATE]" at bounding box center [386, 223] width 220 height 40
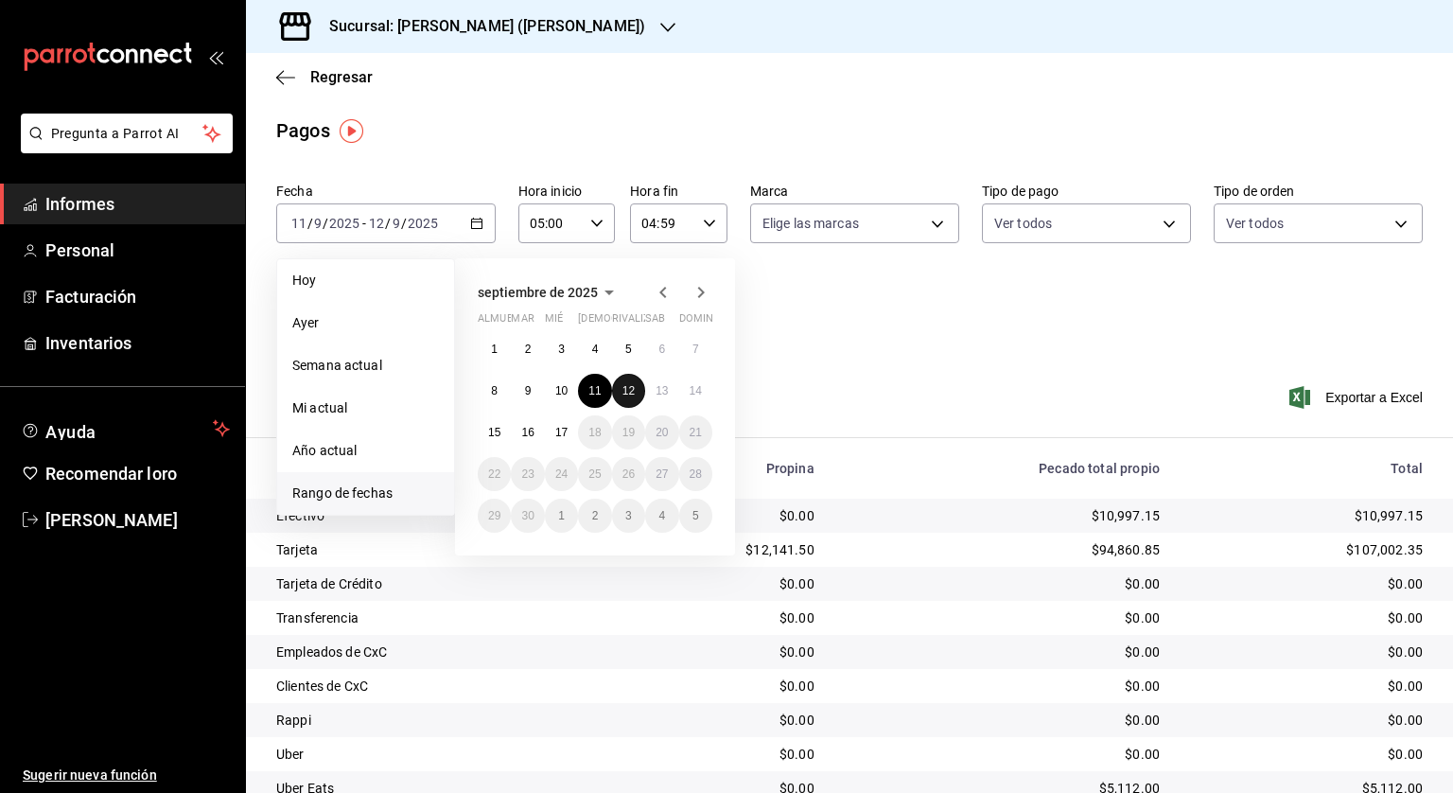
click at [631, 388] on font "12" at bounding box center [629, 390] width 12 height 13
click at [662, 389] on font "13" at bounding box center [662, 390] width 12 height 13
type input "00:00"
type input "23:59"
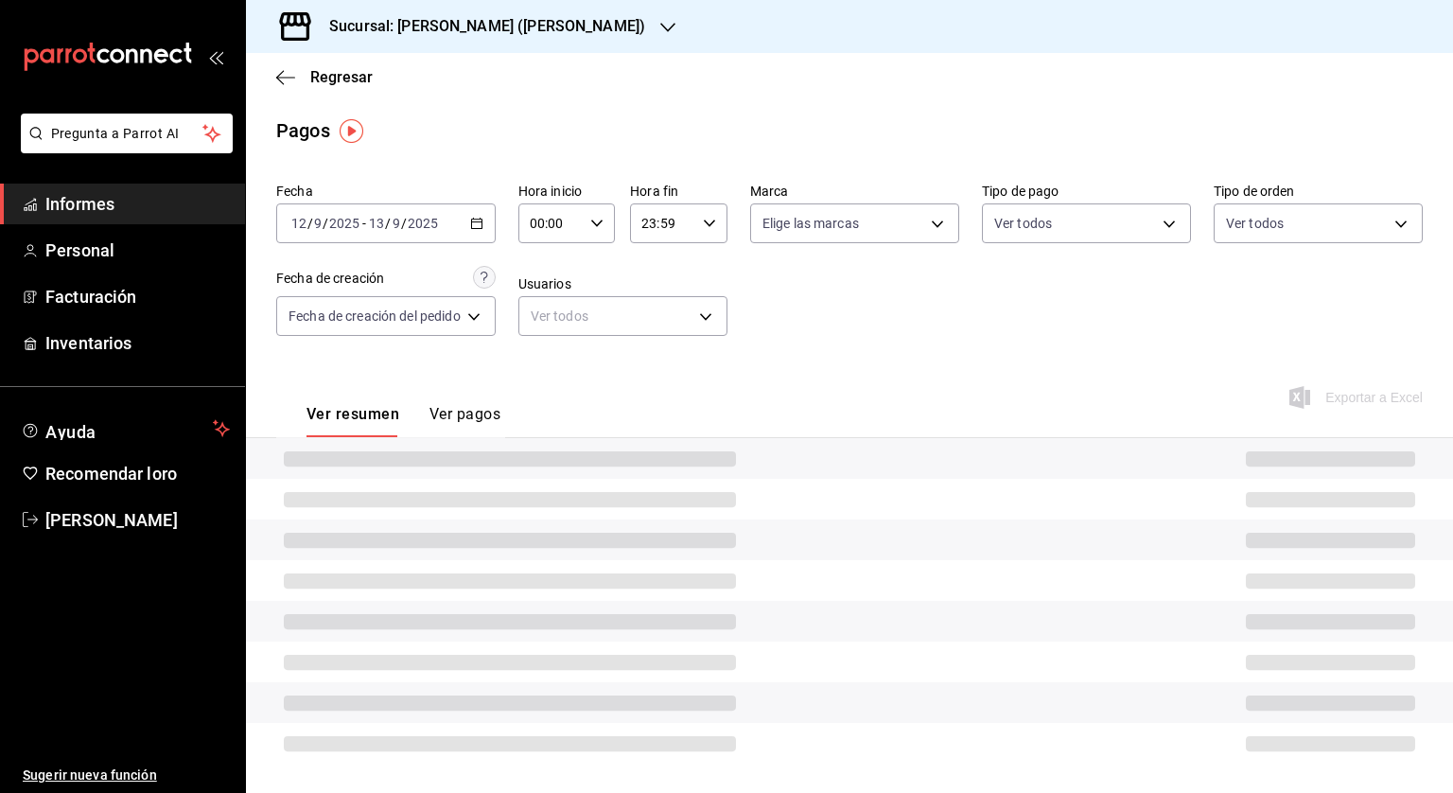
click at [599, 219] on icon "button" at bounding box center [596, 223] width 13 height 13
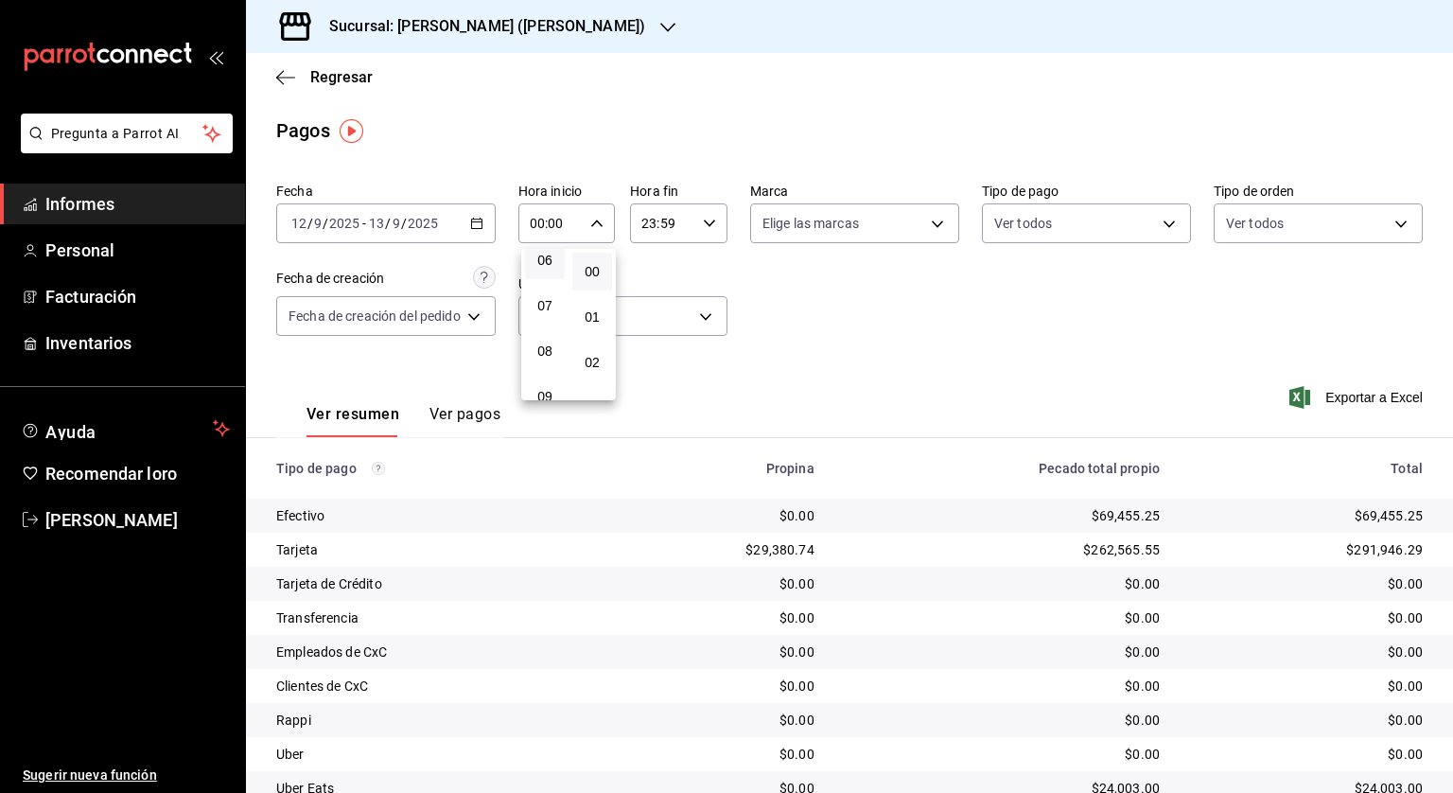
scroll to position [189, 0]
click at [545, 311] on font "05" at bounding box center [544, 309] width 15 height 15
type input "05:00"
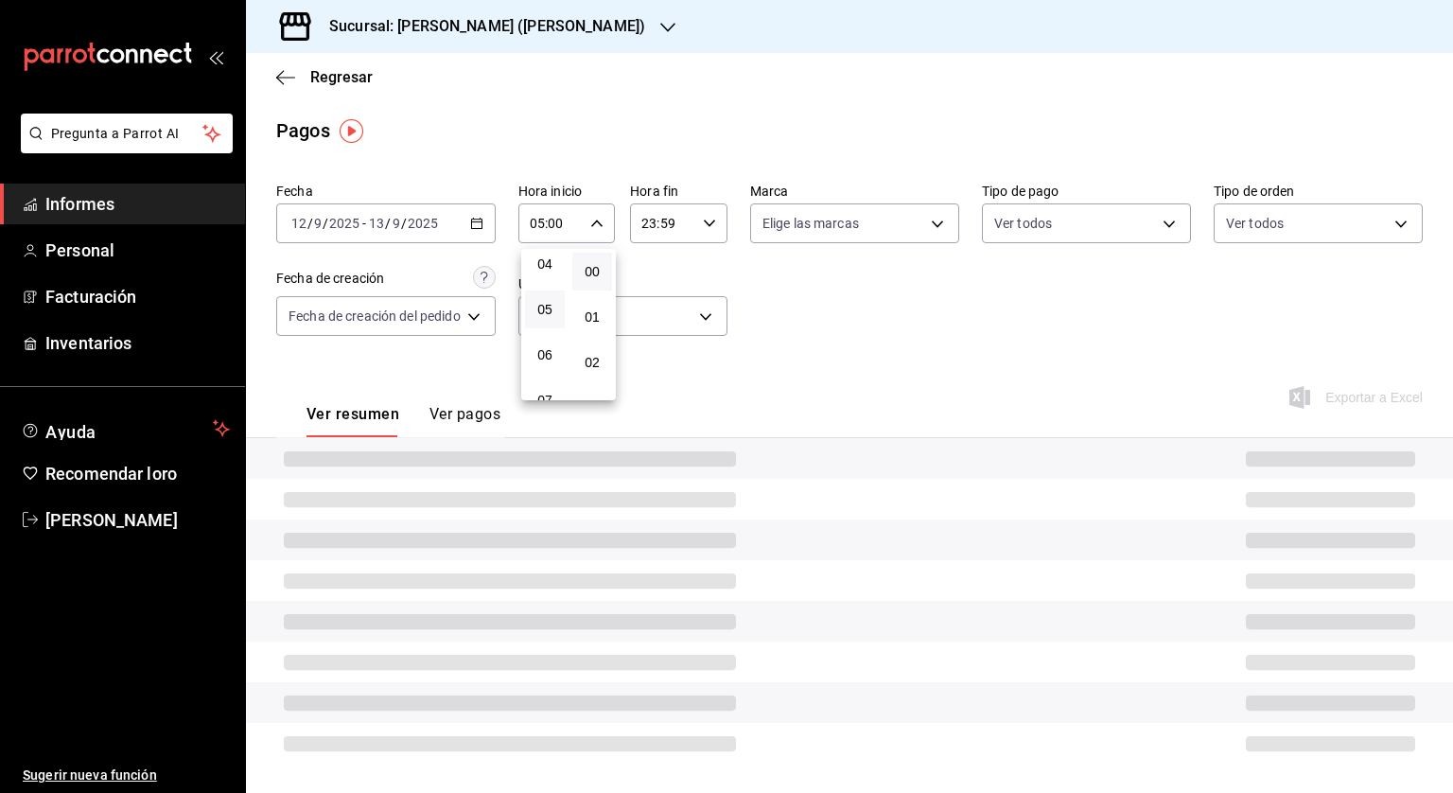
click at [685, 216] on div at bounding box center [726, 396] width 1453 height 793
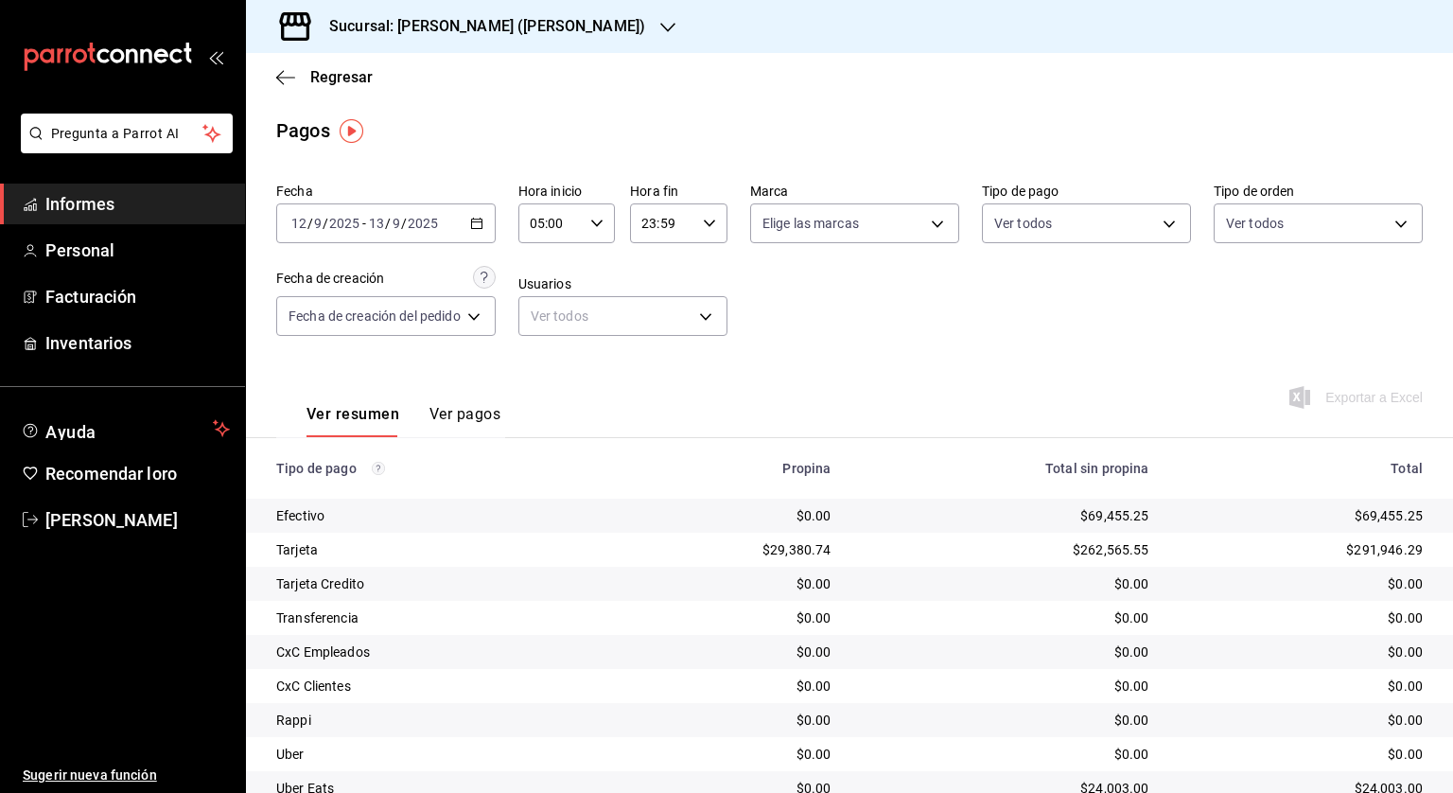
click at [672, 235] on input "23:59" at bounding box center [662, 223] width 65 height 38
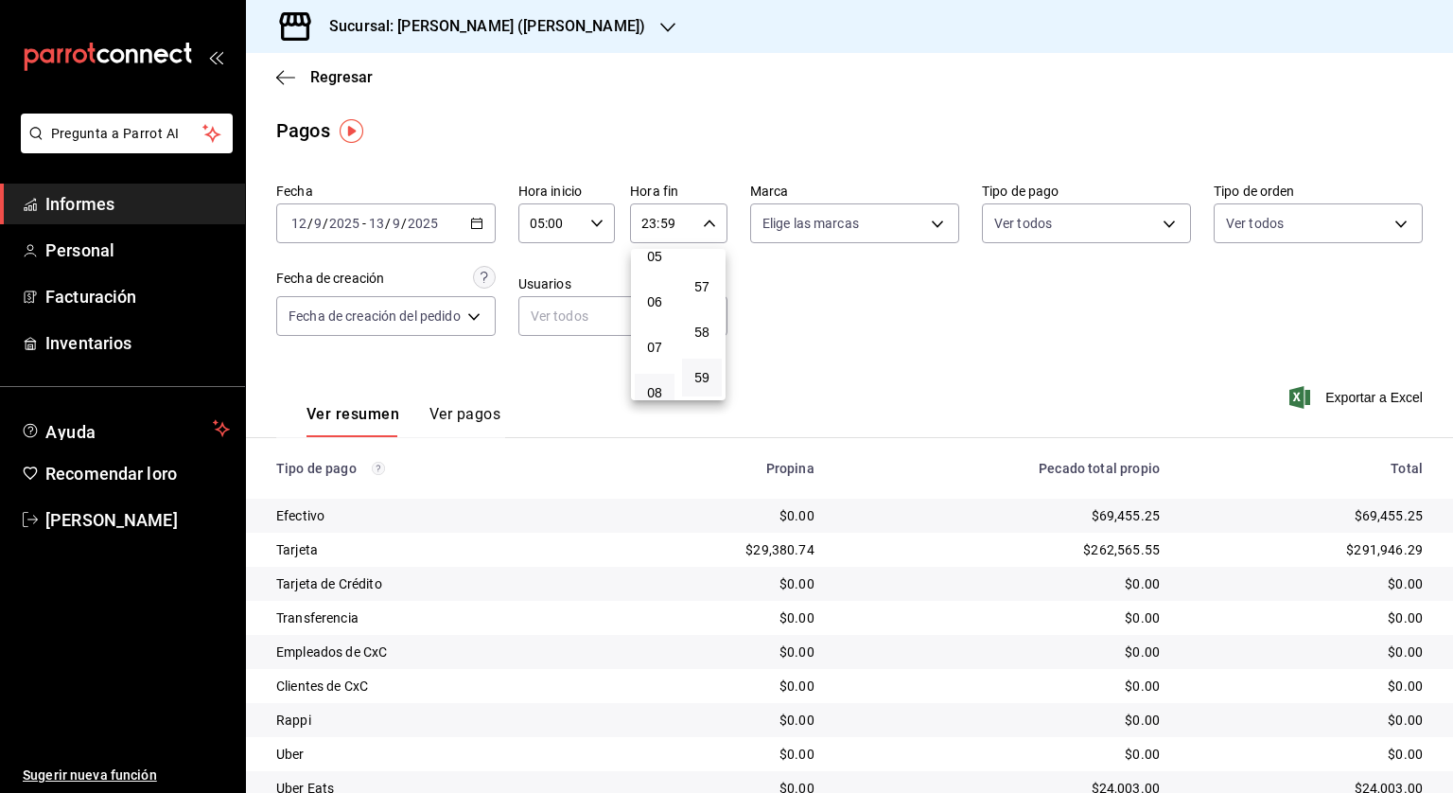
scroll to position [200, 0]
click at [652, 260] on font "04" at bounding box center [654, 253] width 15 height 15
type input "04:59"
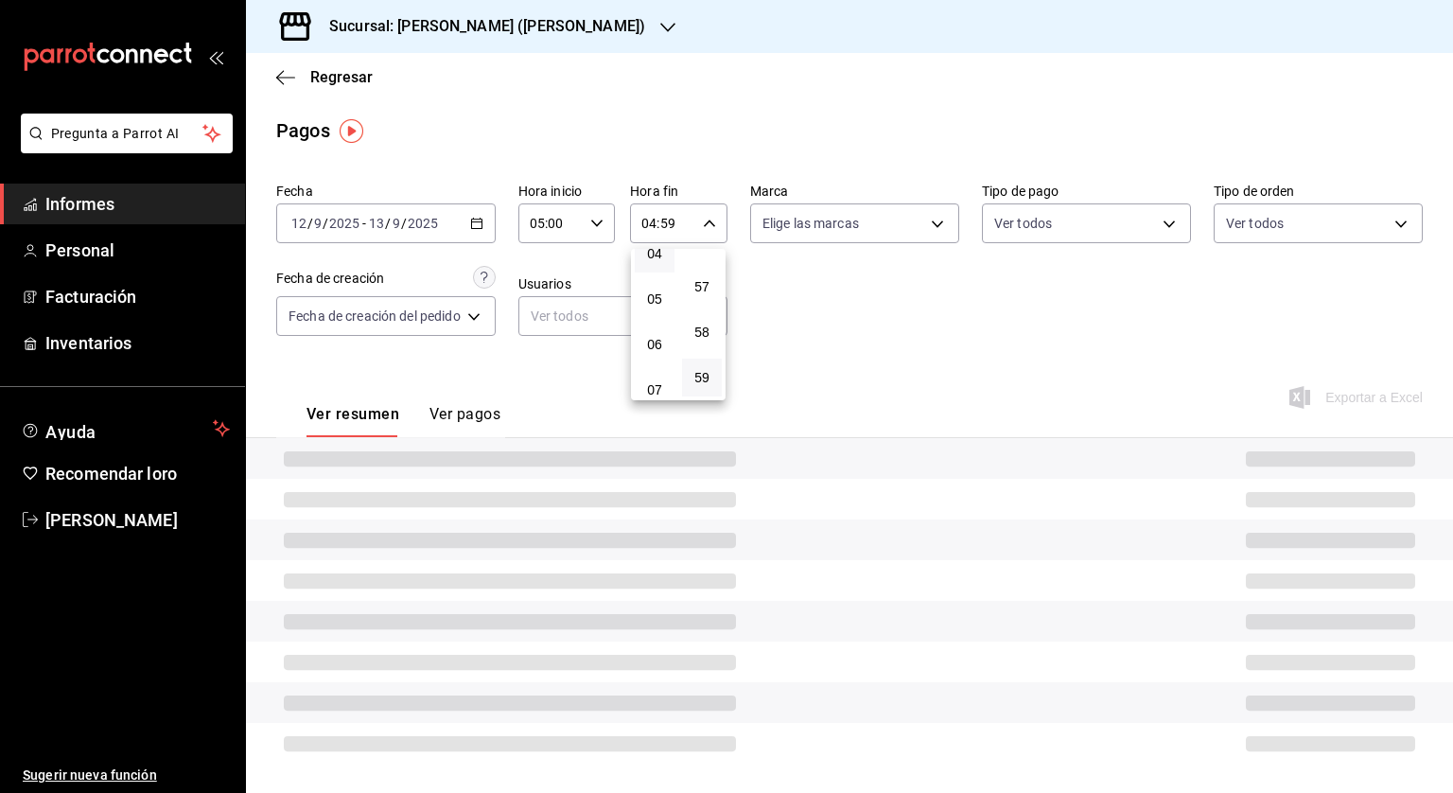
click at [893, 310] on div at bounding box center [726, 396] width 1453 height 793
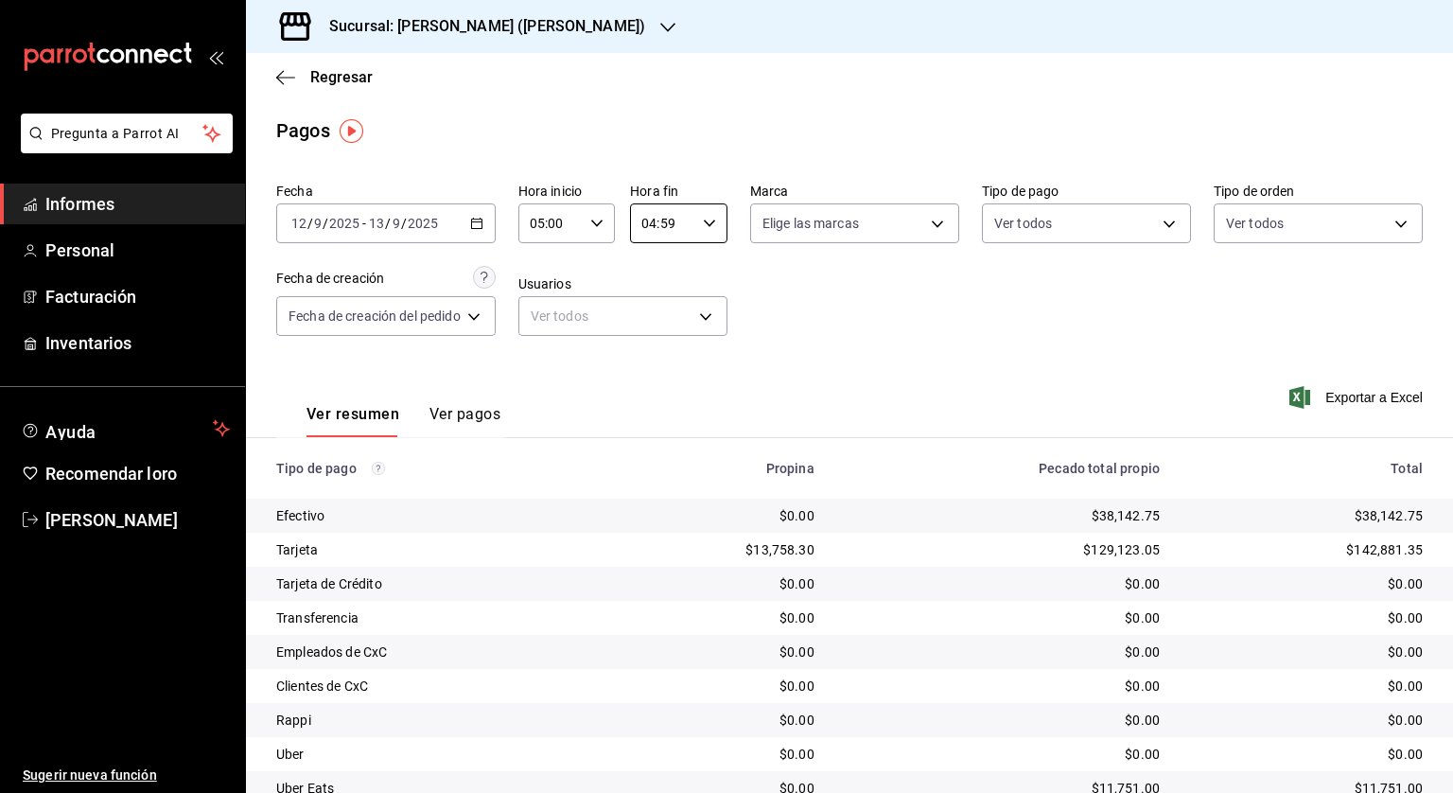
click at [475, 222] on icon "button" at bounding box center [476, 223] width 13 height 13
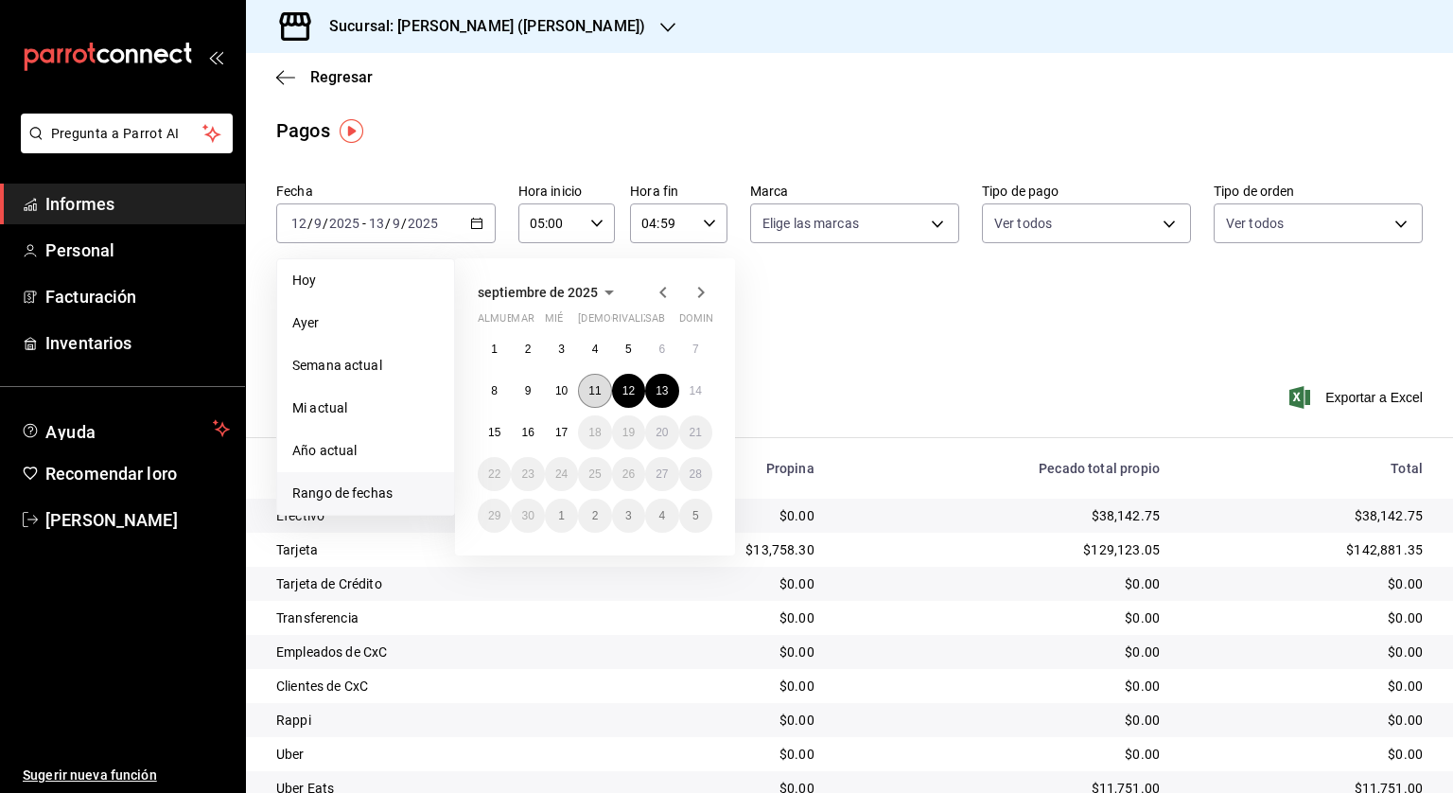
click at [600, 388] on font "11" at bounding box center [595, 390] width 12 height 13
click at [625, 391] on font "12" at bounding box center [629, 390] width 12 height 13
type input "00:00"
type input "23:59"
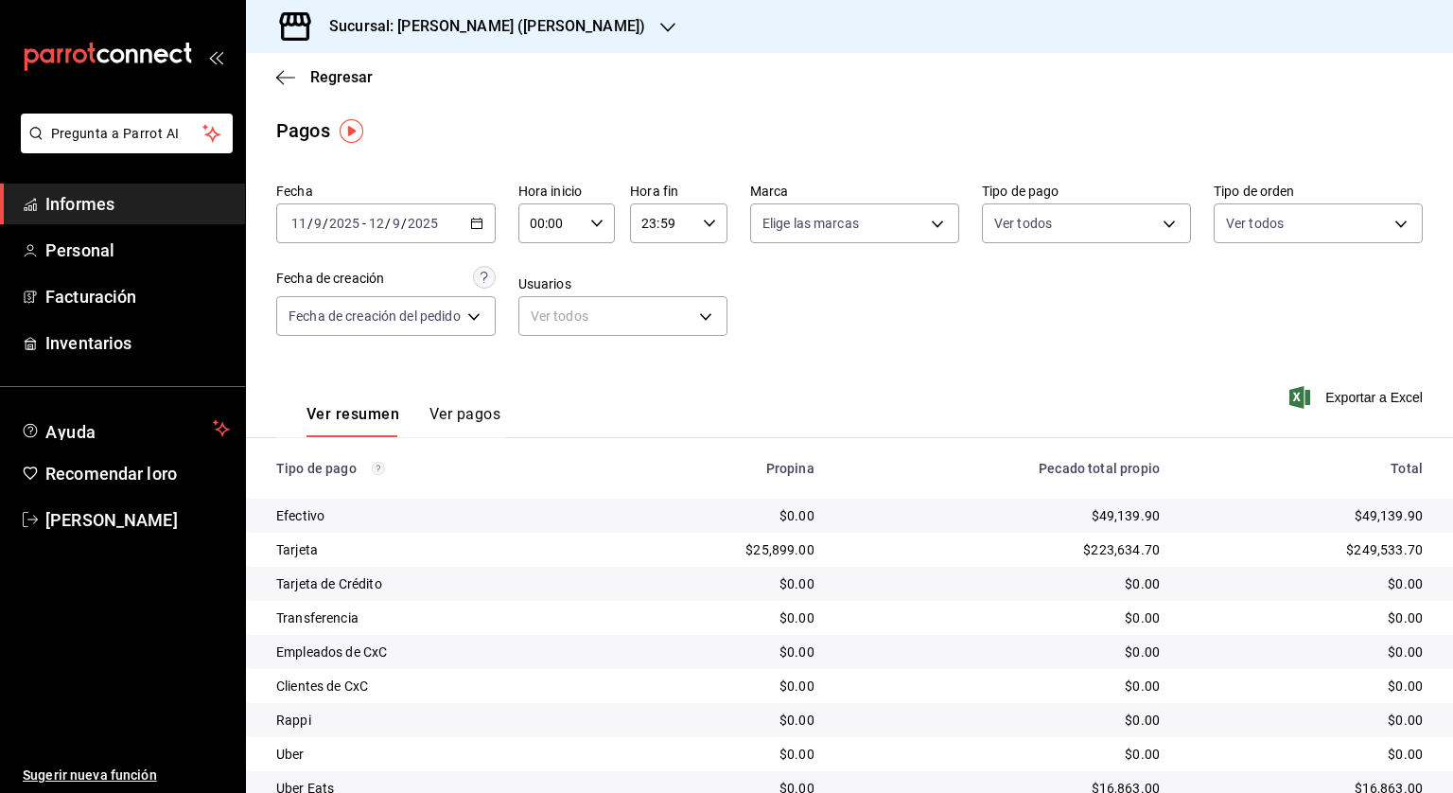
click at [607, 212] on div "00:00 Hora inicio" at bounding box center [567, 223] width 97 height 40
click at [541, 314] on font "05" at bounding box center [544, 309] width 15 height 15
type input "05:00"
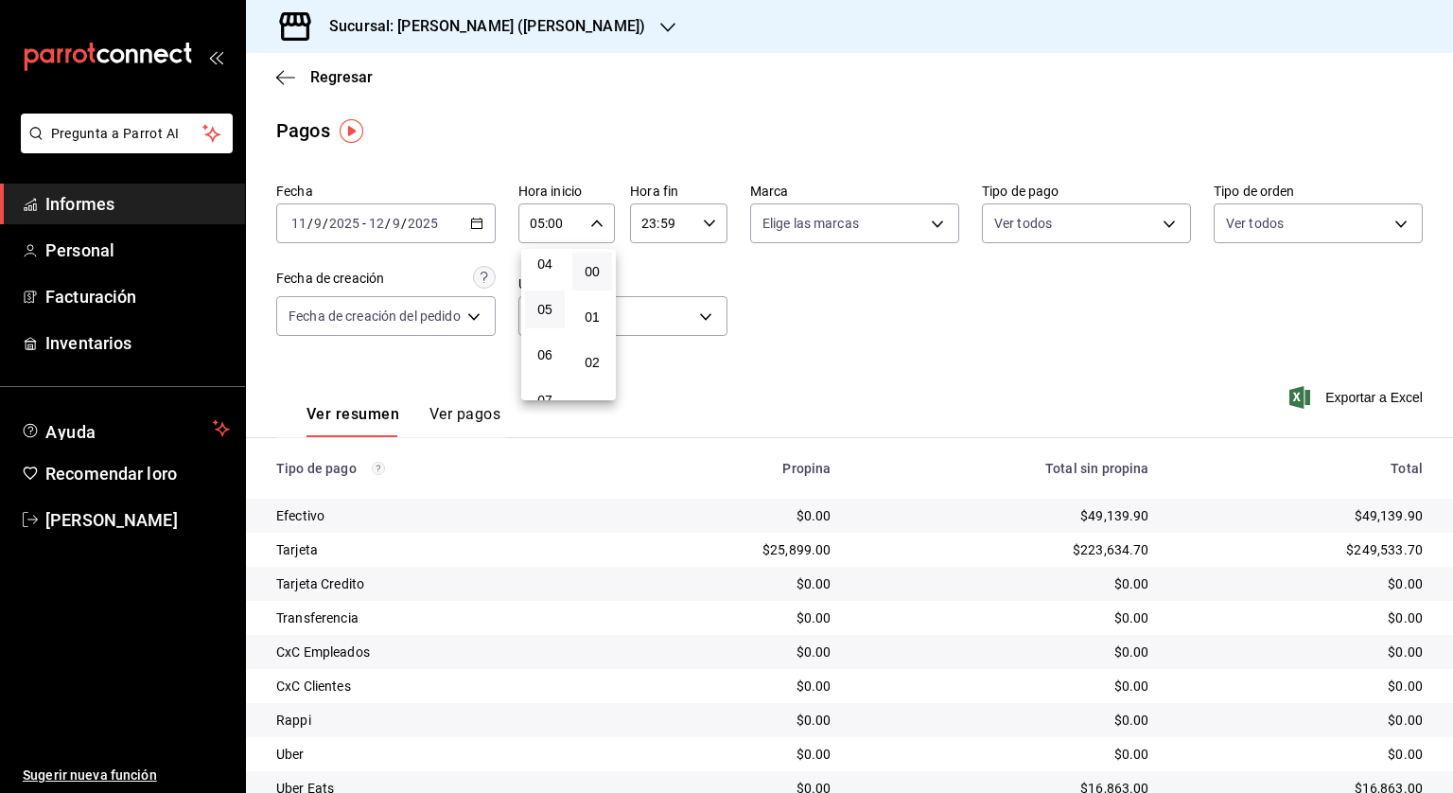
click at [667, 212] on div at bounding box center [726, 396] width 1453 height 793
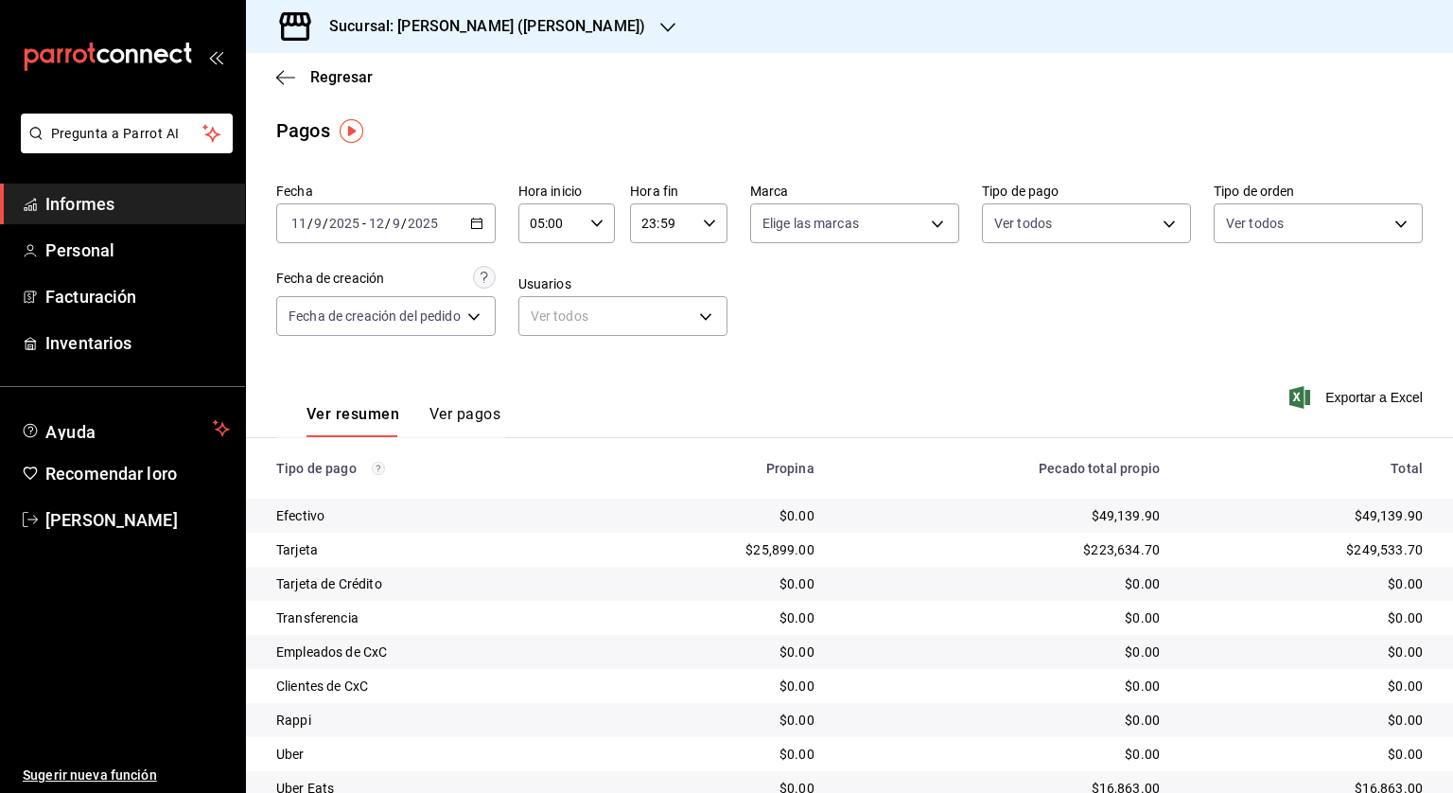
click at [670, 229] on input "23:59" at bounding box center [662, 223] width 65 height 38
click at [659, 260] on font "04" at bounding box center [654, 253] width 15 height 15
type input "04:59"
click at [874, 283] on div at bounding box center [726, 396] width 1453 height 793
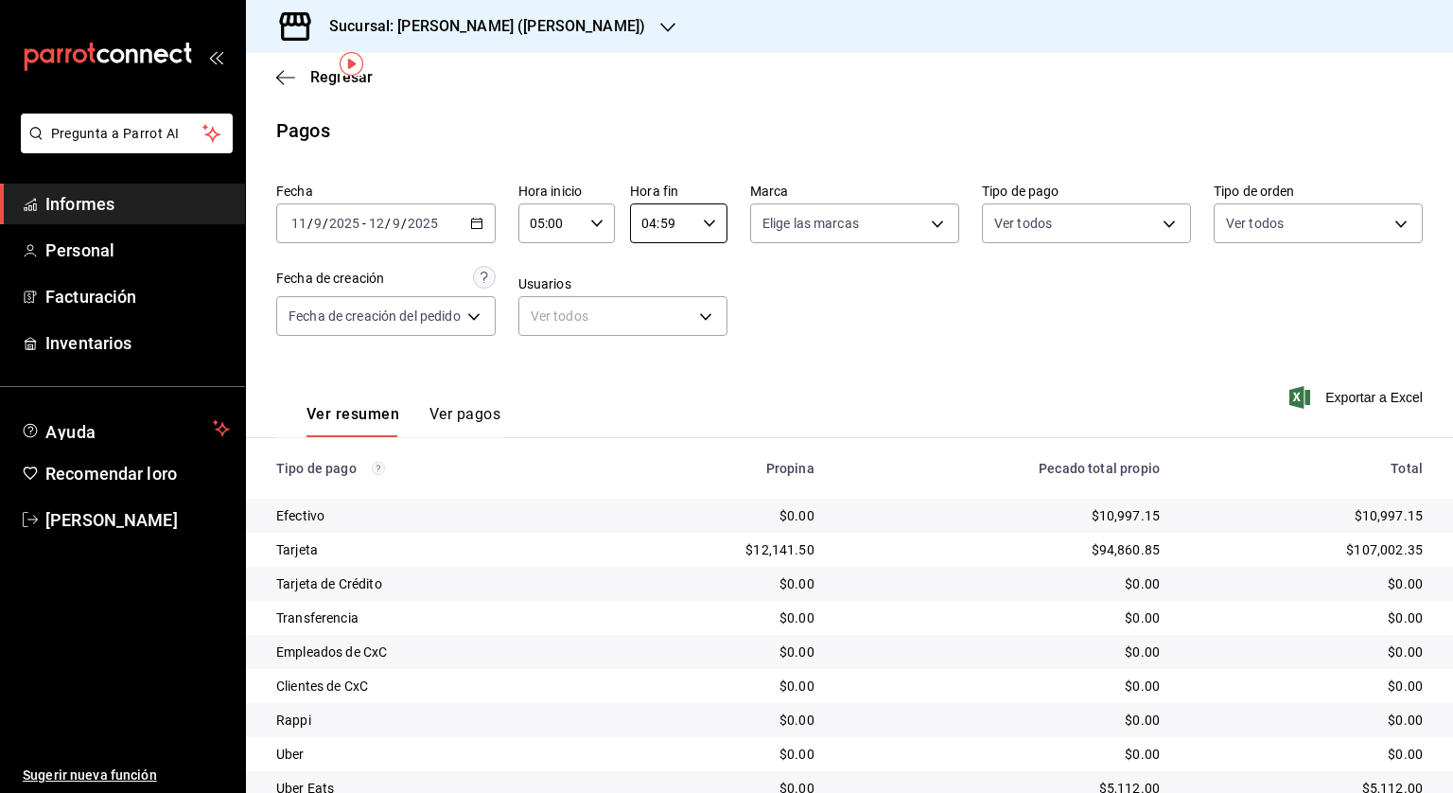
scroll to position [111, 0]
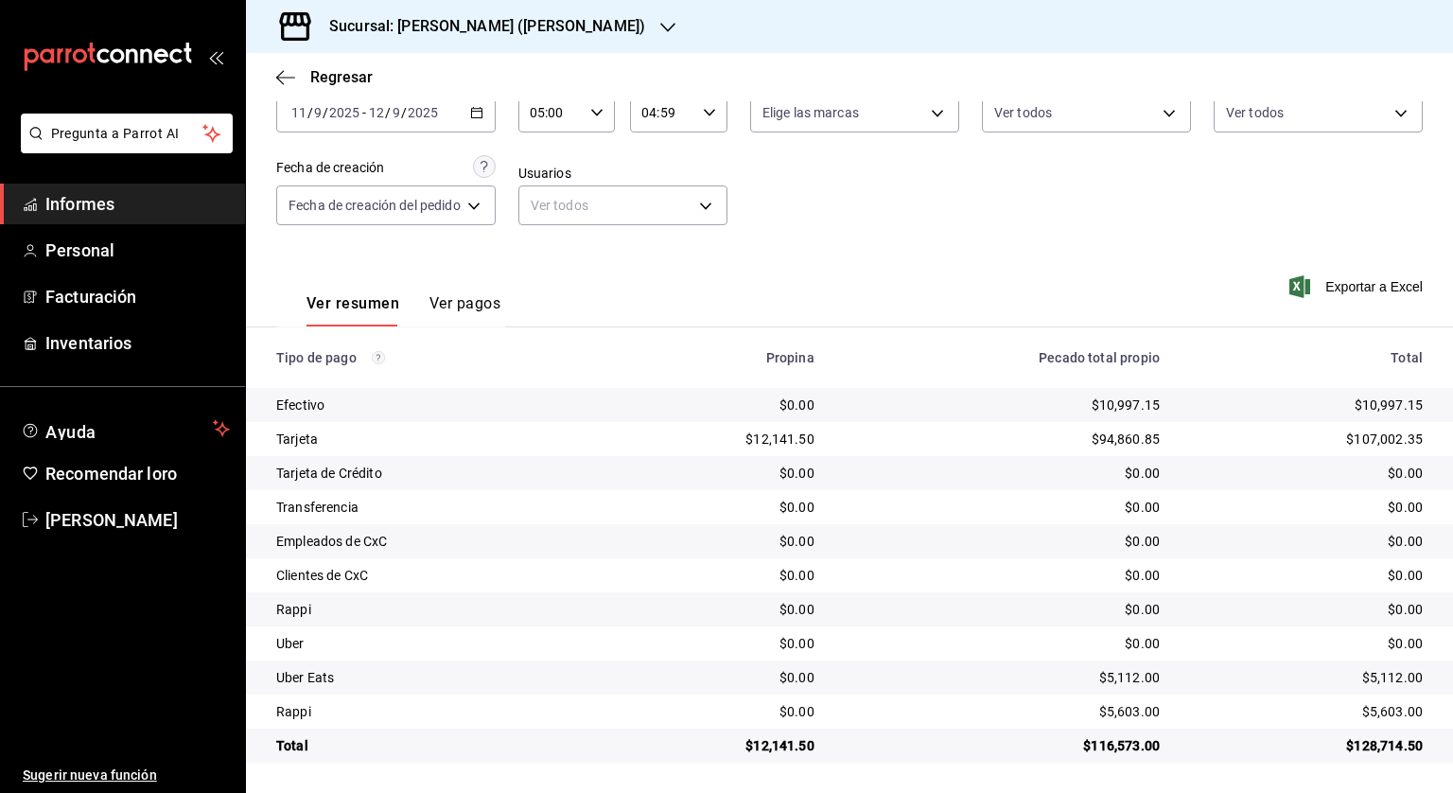
click at [483, 110] on icon "button" at bounding box center [476, 112] width 13 height 13
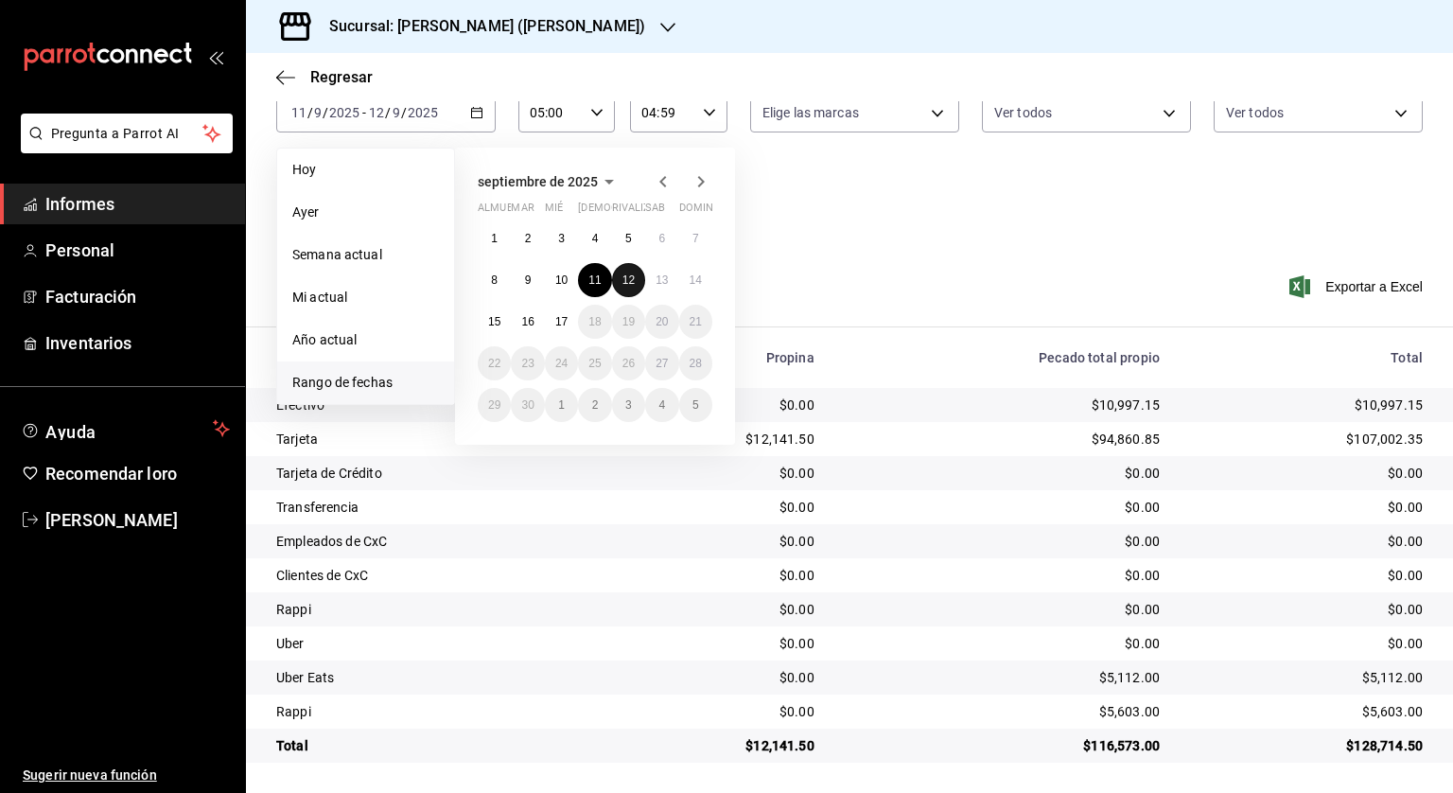
click at [636, 273] on button "12" at bounding box center [628, 280] width 33 height 34
click at [662, 280] on font "13" at bounding box center [662, 279] width 12 height 13
type input "00:00"
type input "23:59"
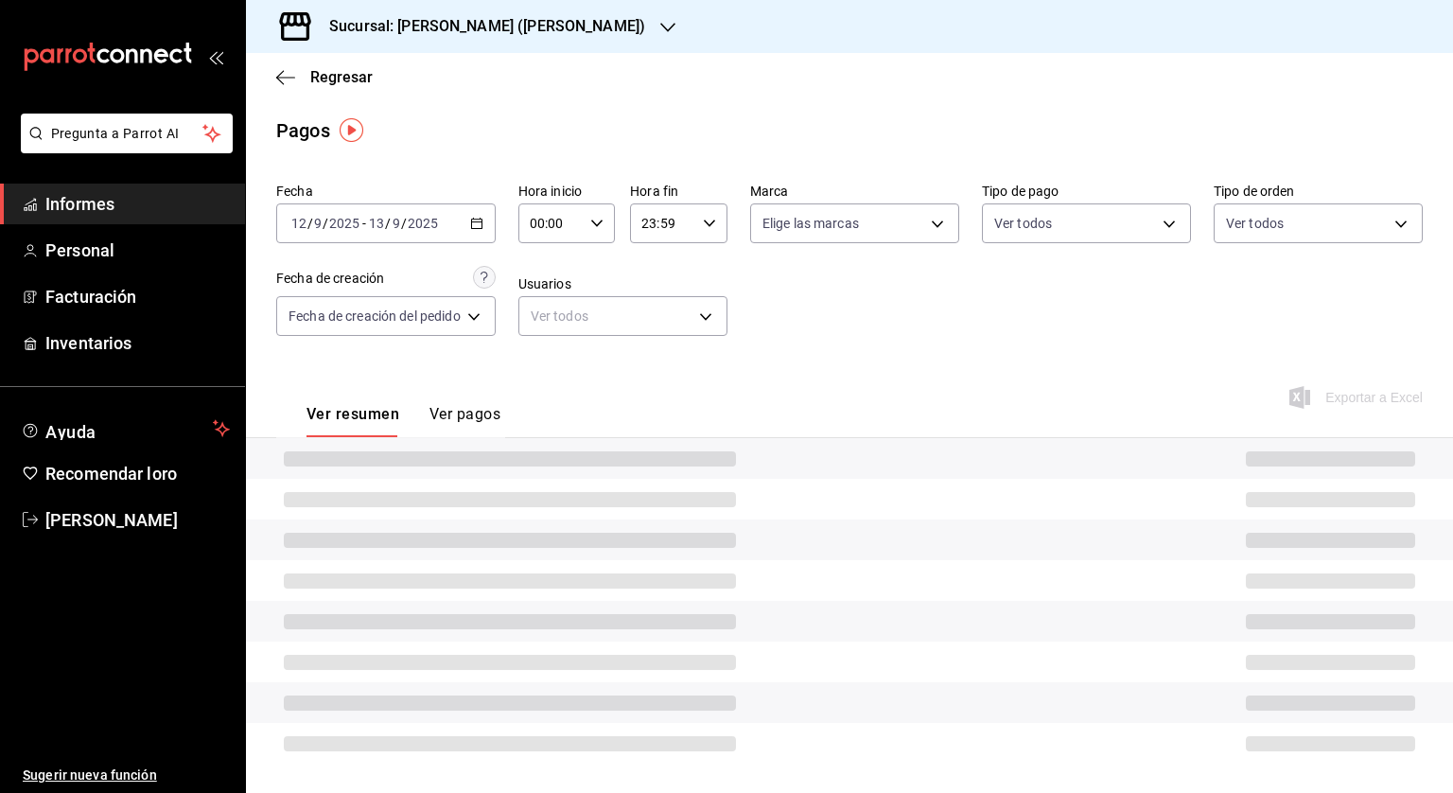
click at [584, 226] on div "00:00 Hora inicio" at bounding box center [567, 223] width 97 height 40
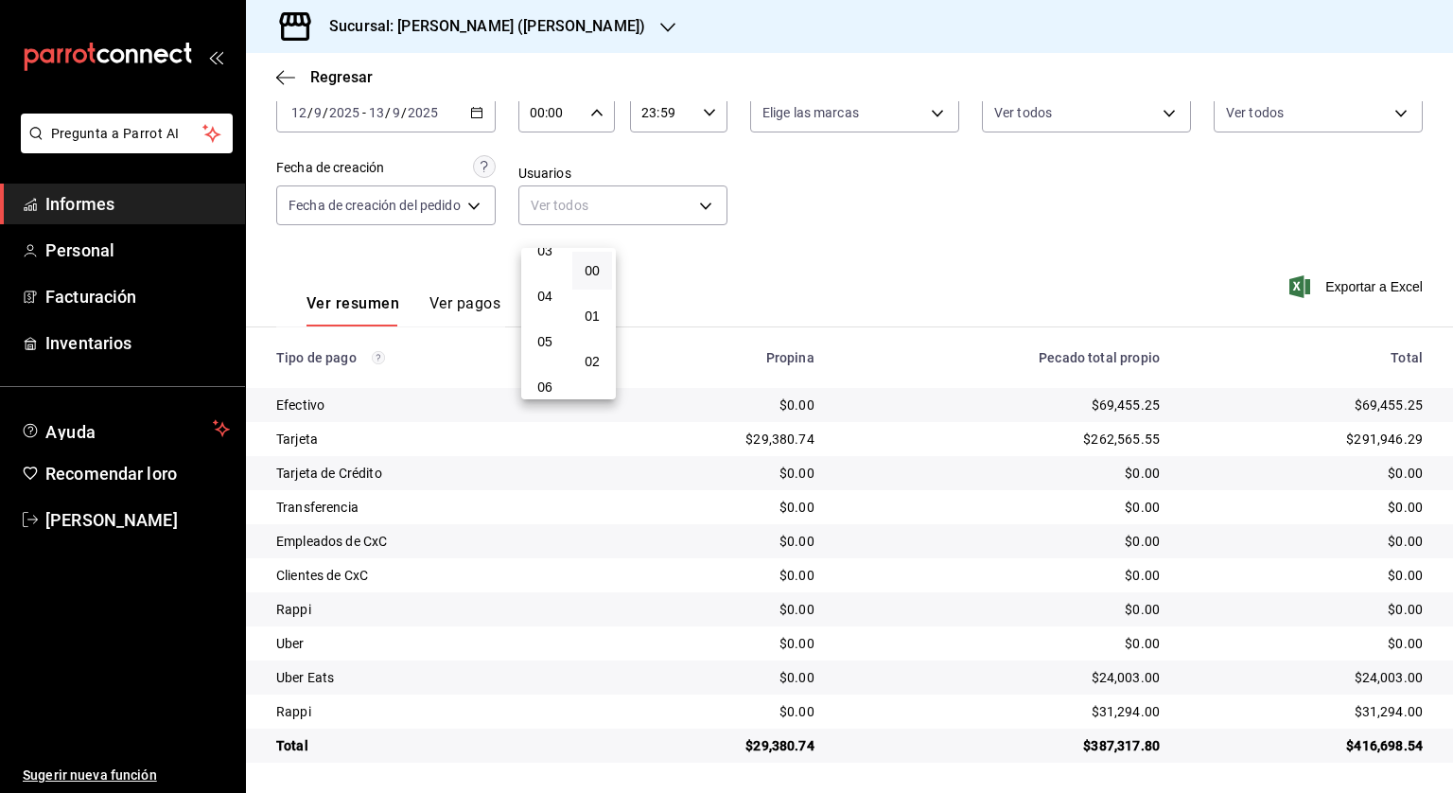
scroll to position [189, 0]
click at [542, 313] on font "05" at bounding box center [544, 308] width 15 height 15
type input "05:00"
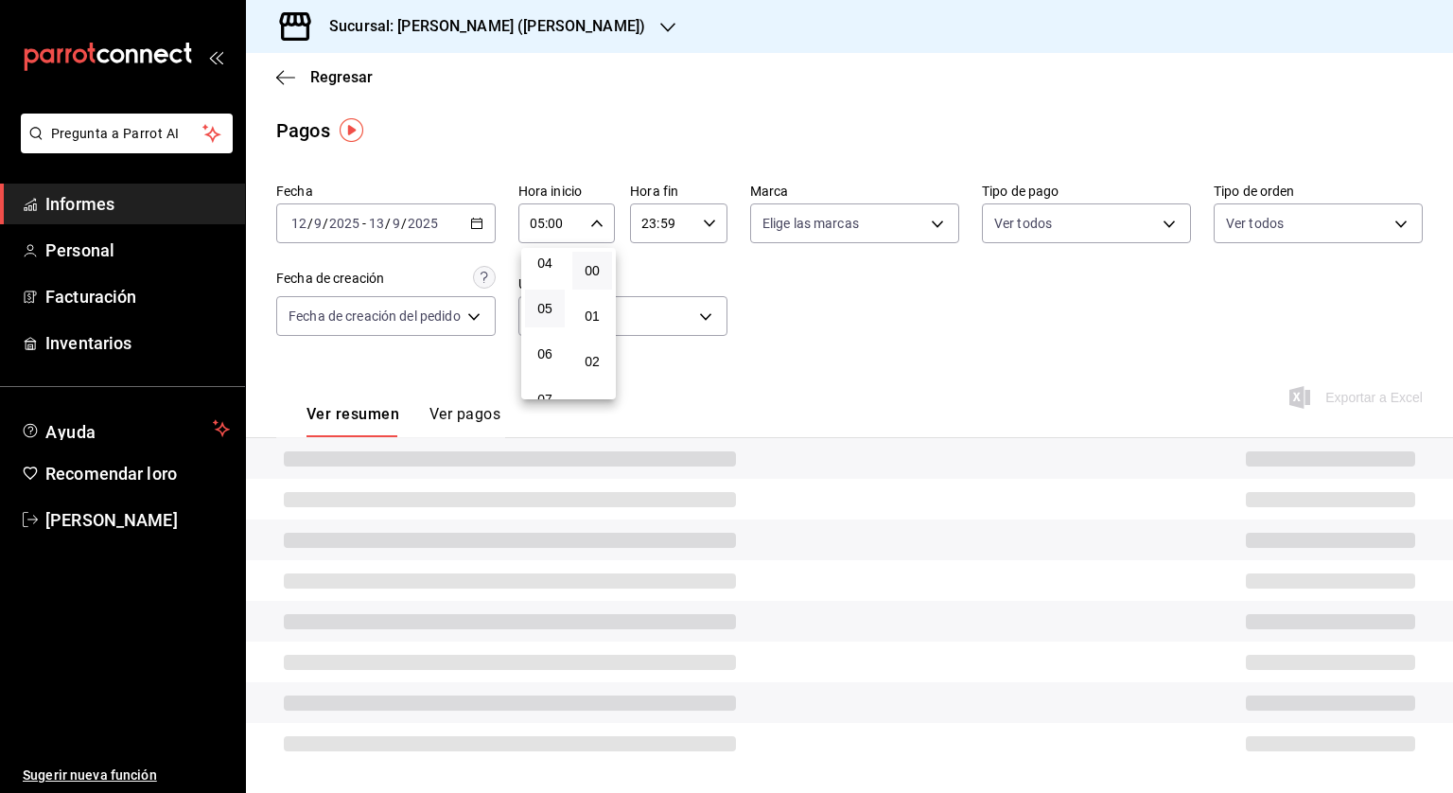
scroll to position [111, 0]
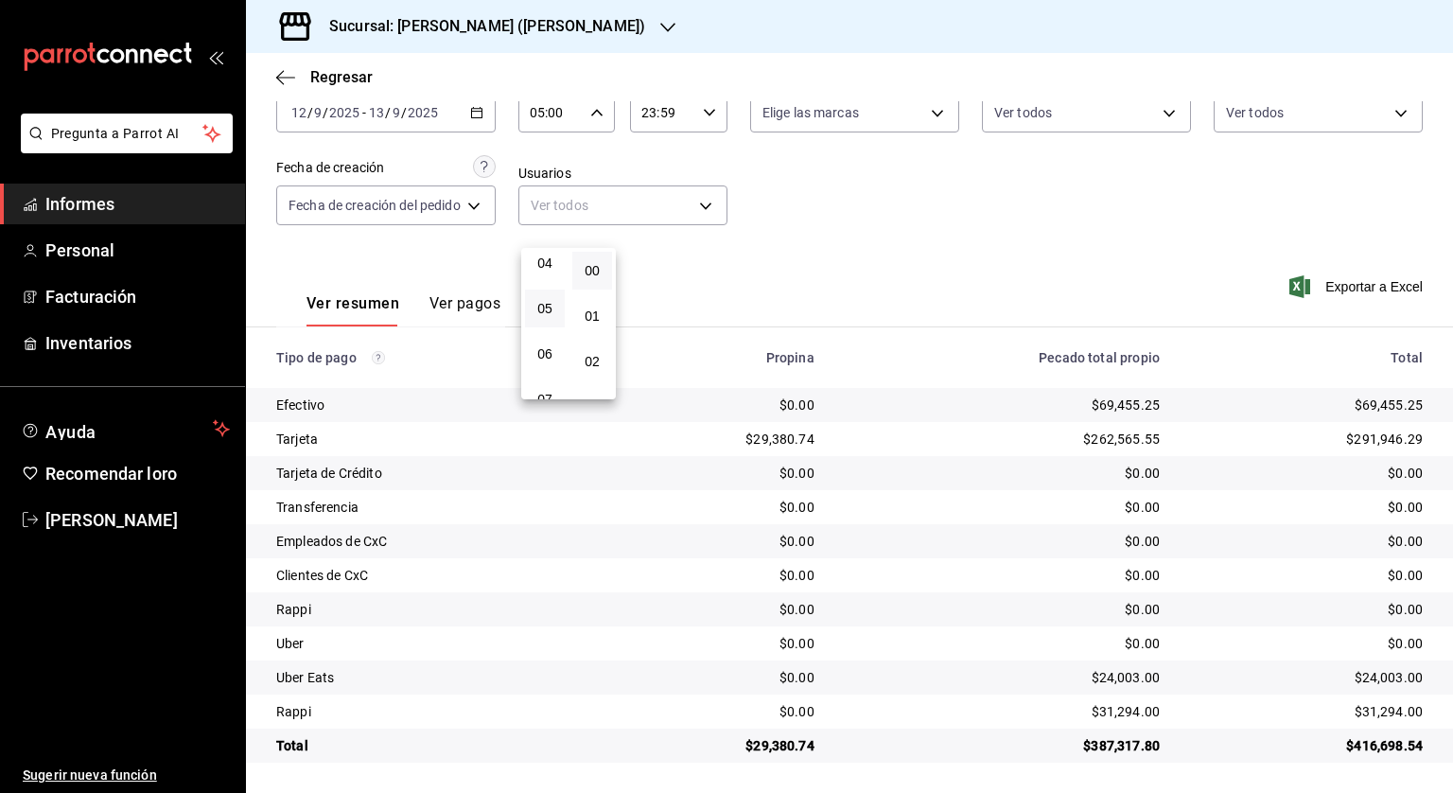
click at [673, 117] on div at bounding box center [726, 396] width 1453 height 793
click at [673, 117] on input "23:59" at bounding box center [662, 113] width 65 height 38
click at [649, 143] on font "04" at bounding box center [654, 142] width 15 height 15
type input "04:59"
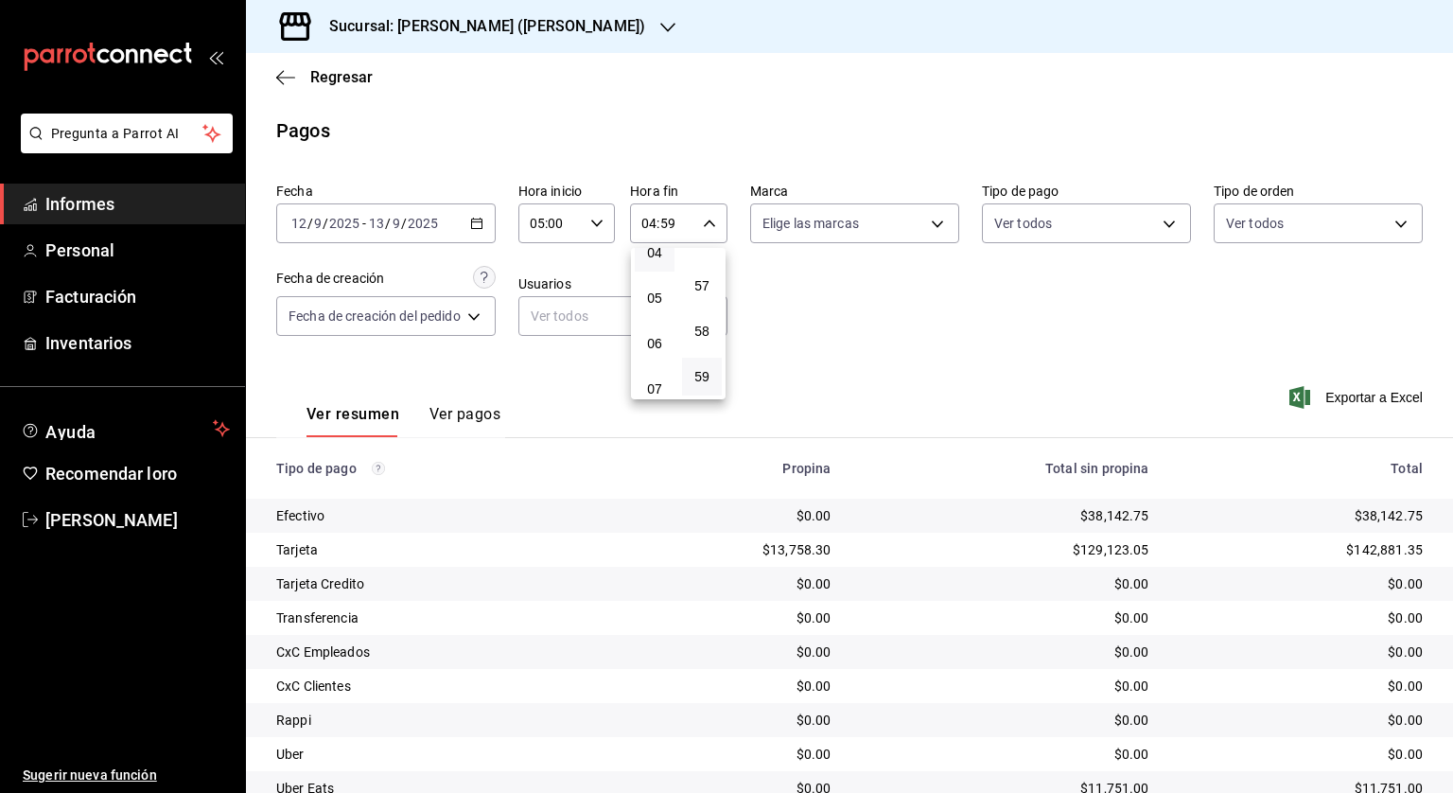
scroll to position [111, 0]
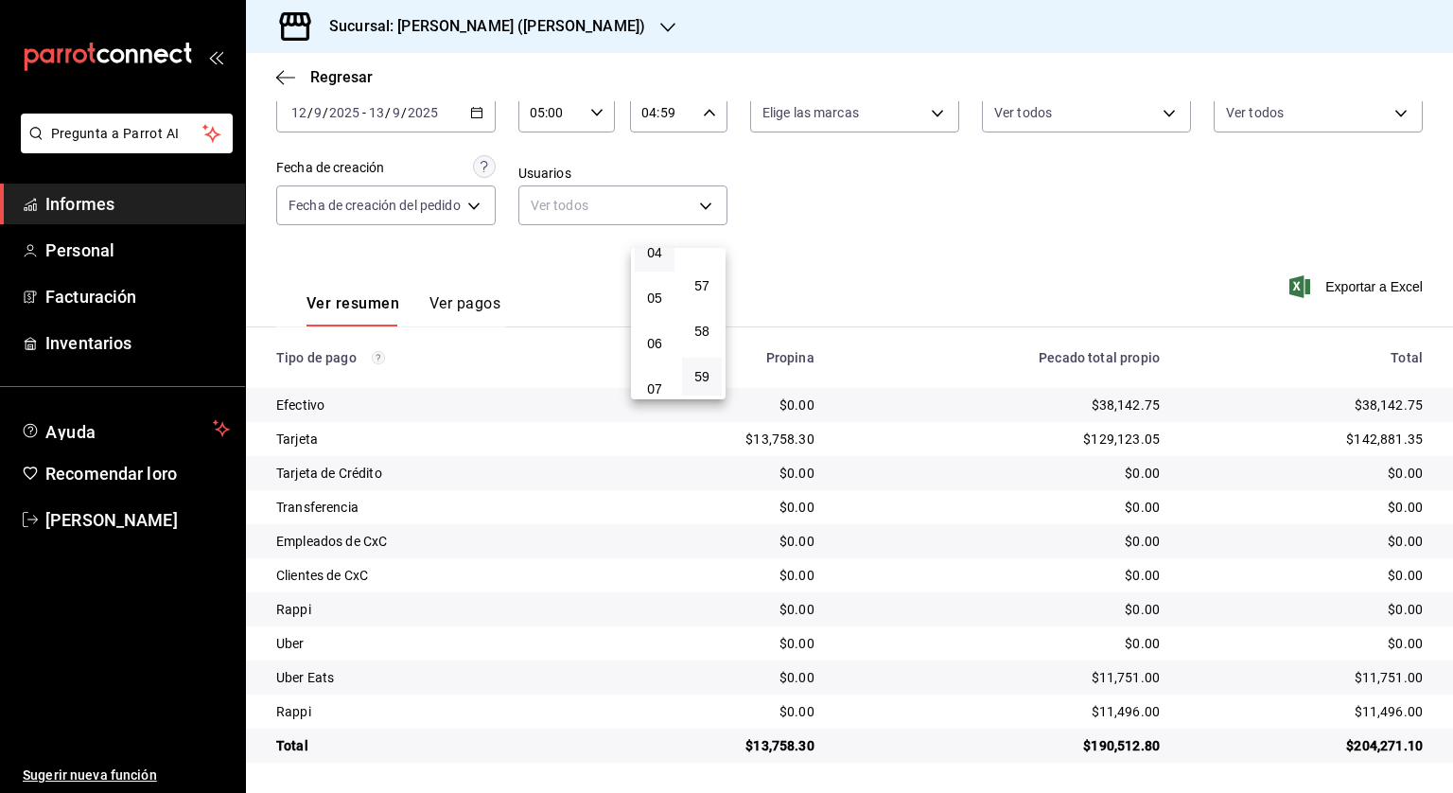
click at [889, 250] on div at bounding box center [726, 396] width 1453 height 793
click at [316, 80] on font "Regresar" at bounding box center [341, 77] width 62 height 18
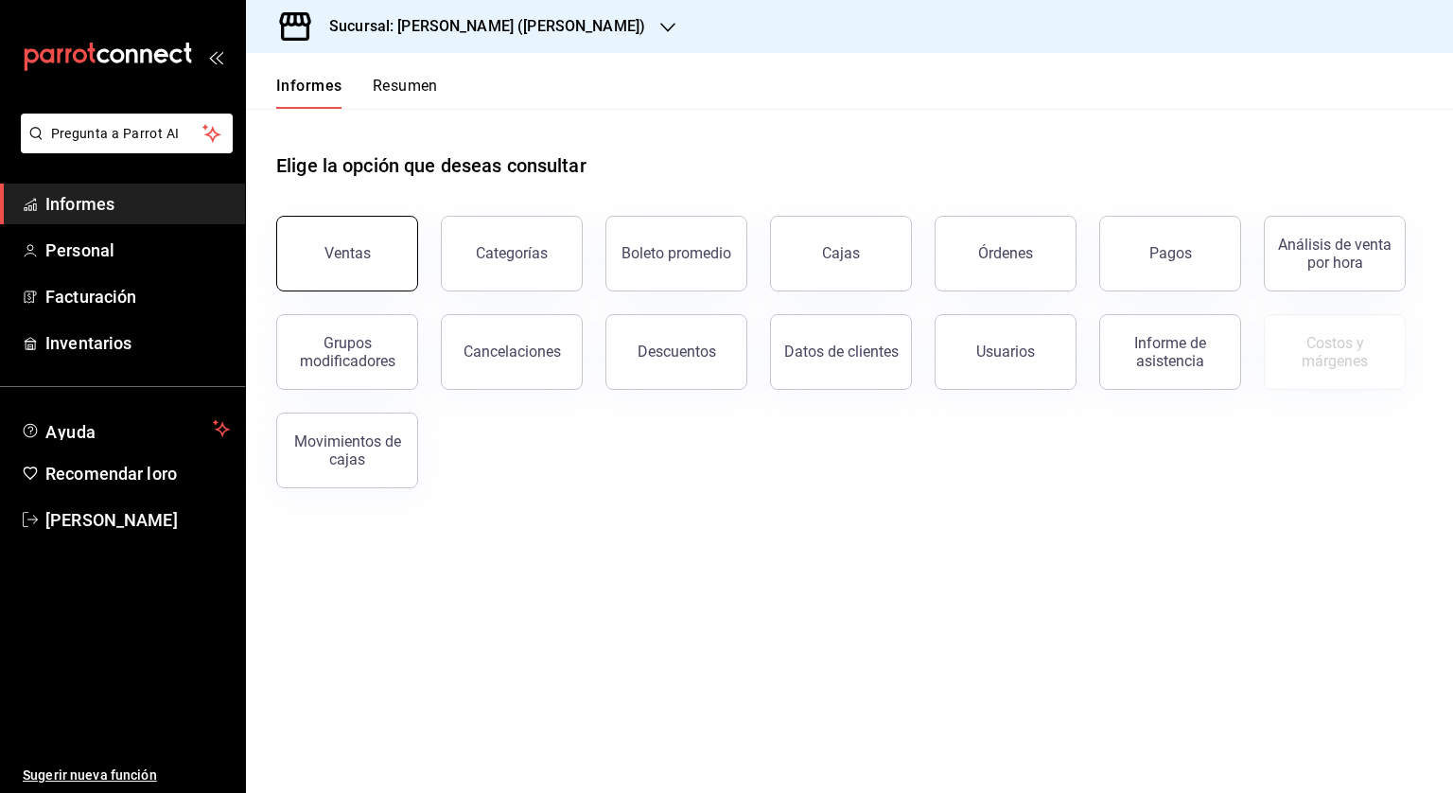
click at [371, 244] on button "Ventas" at bounding box center [347, 254] width 142 height 76
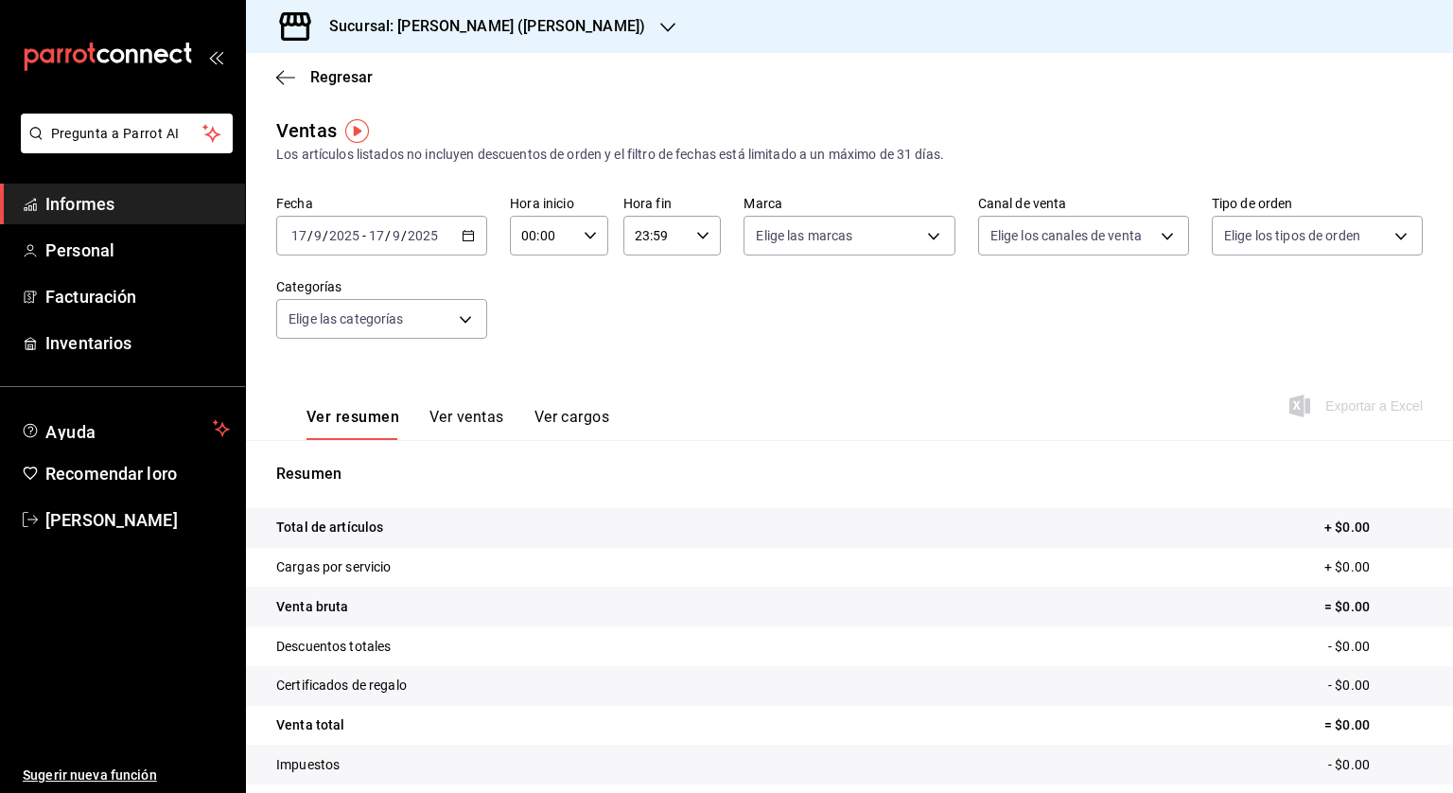
click at [574, 231] on div "00:00 Hora inicio" at bounding box center [559, 236] width 98 height 40
click at [535, 321] on font "05" at bounding box center [531, 321] width 15 height 15
type input "05:00"
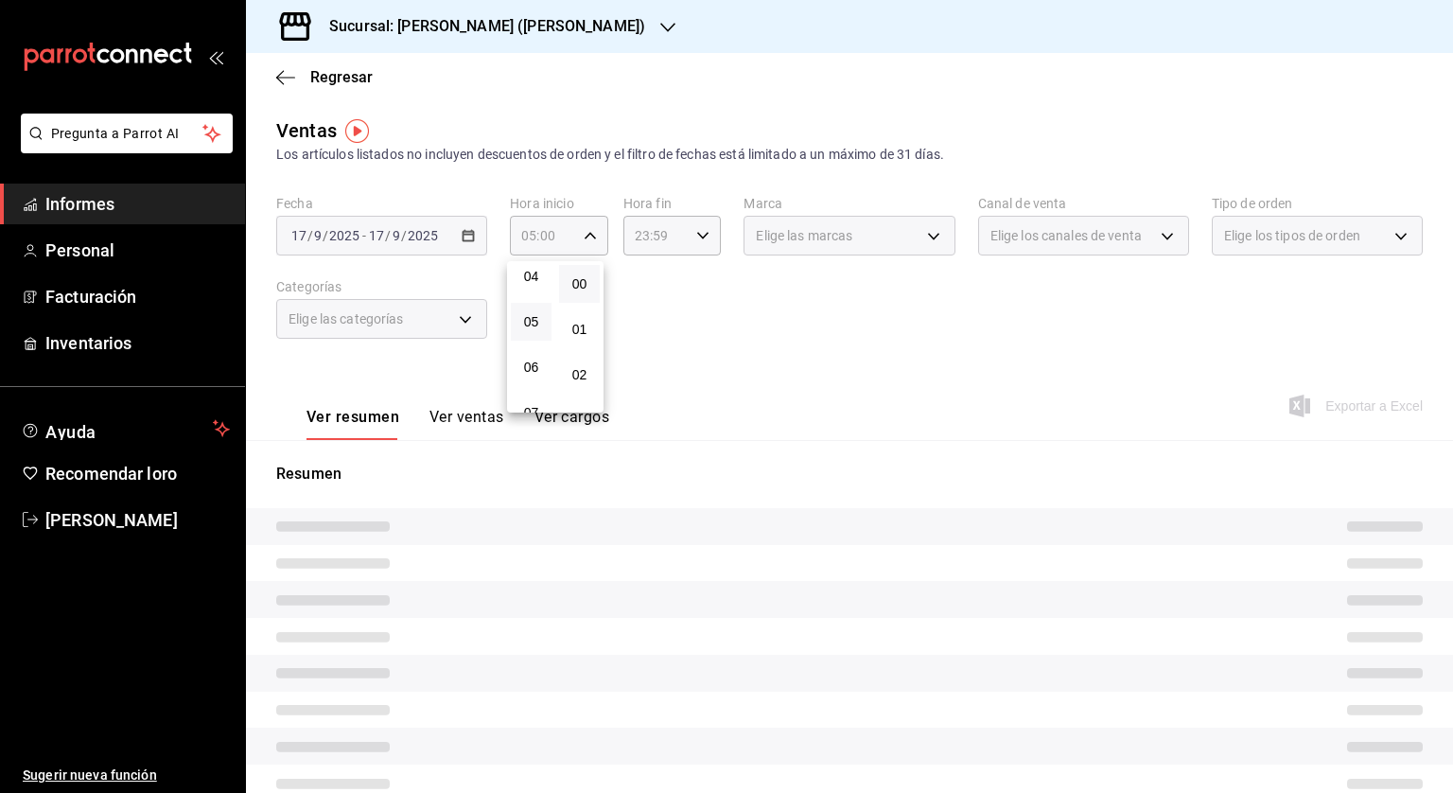
click at [707, 235] on div at bounding box center [726, 396] width 1453 height 793
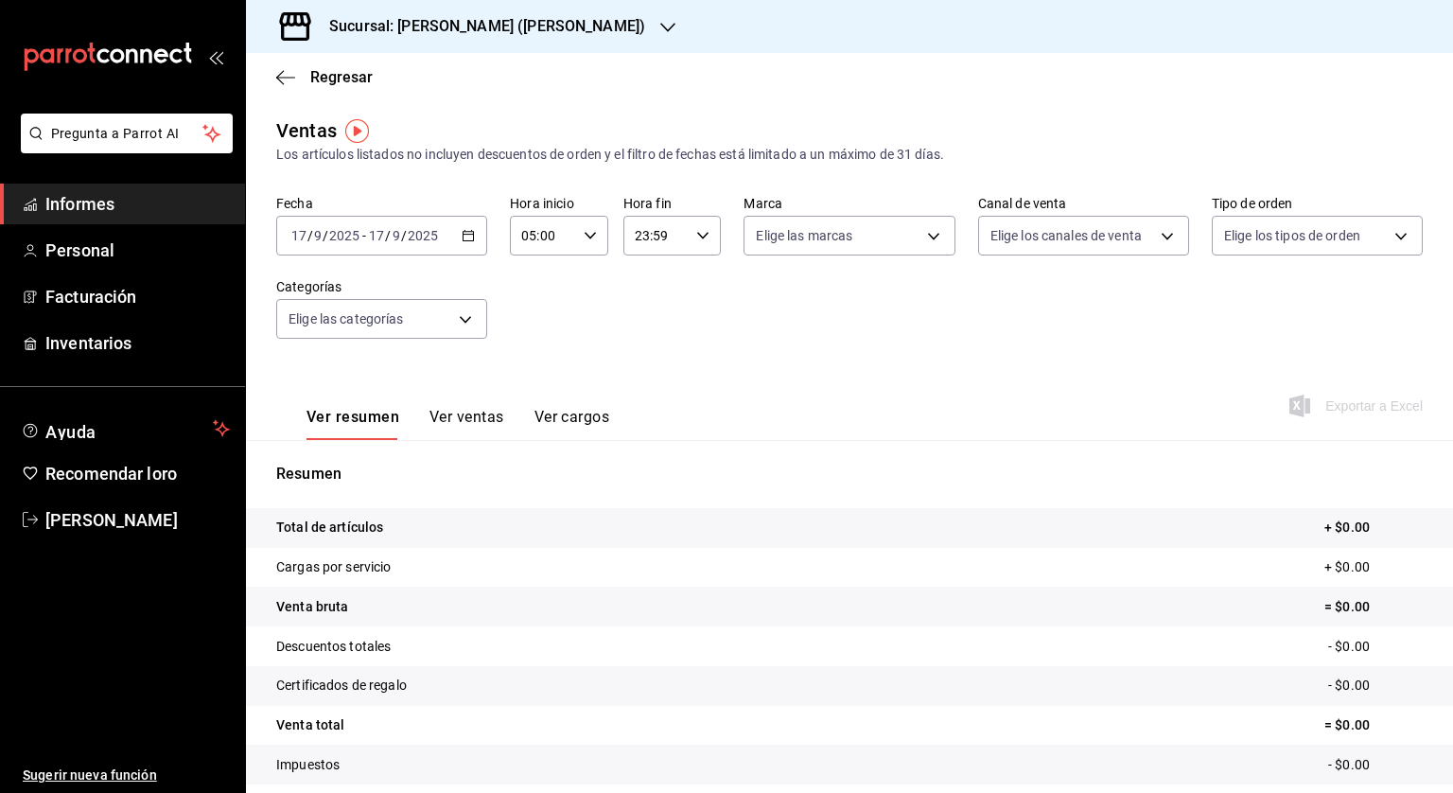
click at [696, 234] on icon "button" at bounding box center [702, 235] width 13 height 13
click at [640, 271] on font "04" at bounding box center [643, 265] width 15 height 15
type input "04:59"
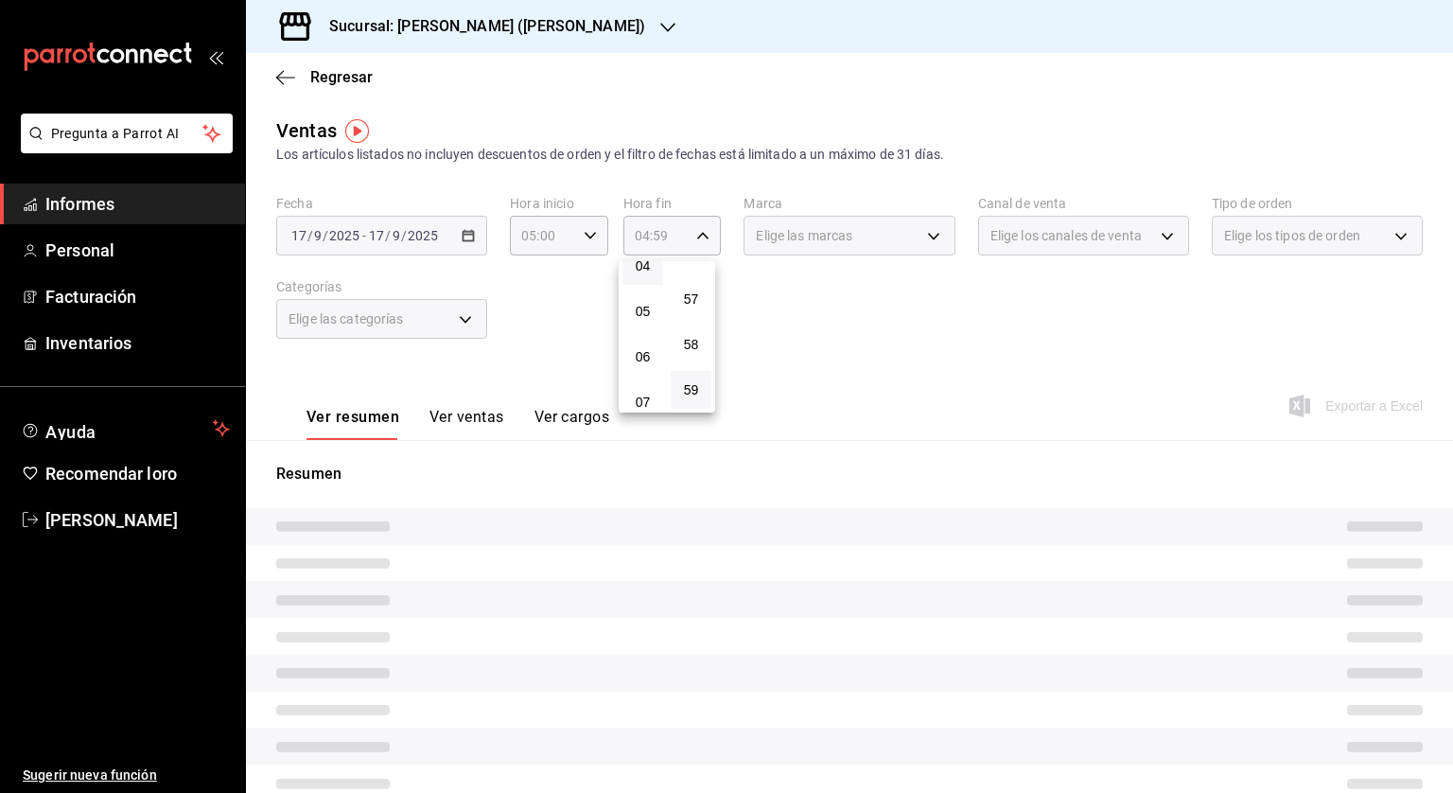
click at [437, 237] on div at bounding box center [726, 396] width 1453 height 793
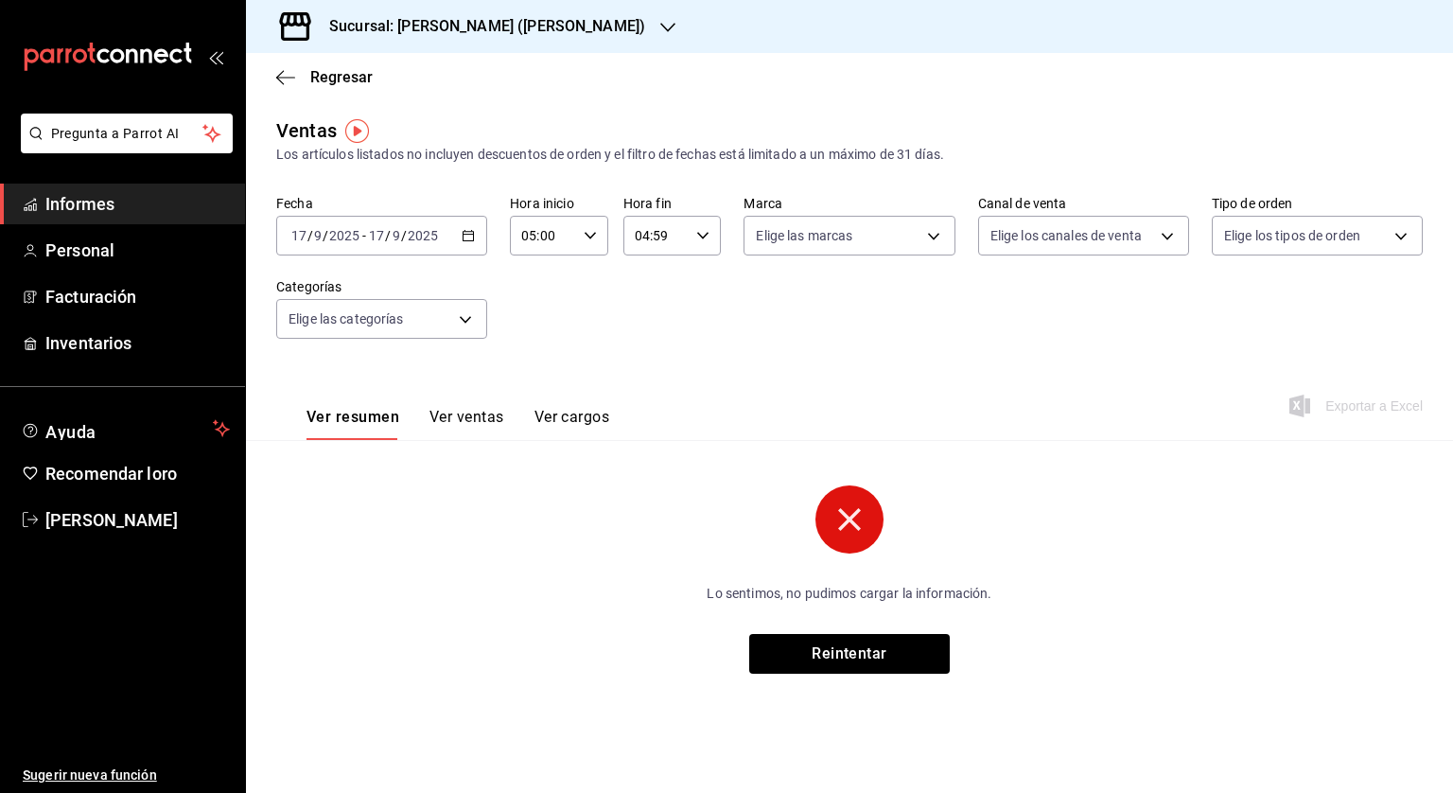
click at [463, 234] on \(Stroke\) "button" at bounding box center [468, 236] width 11 height 10
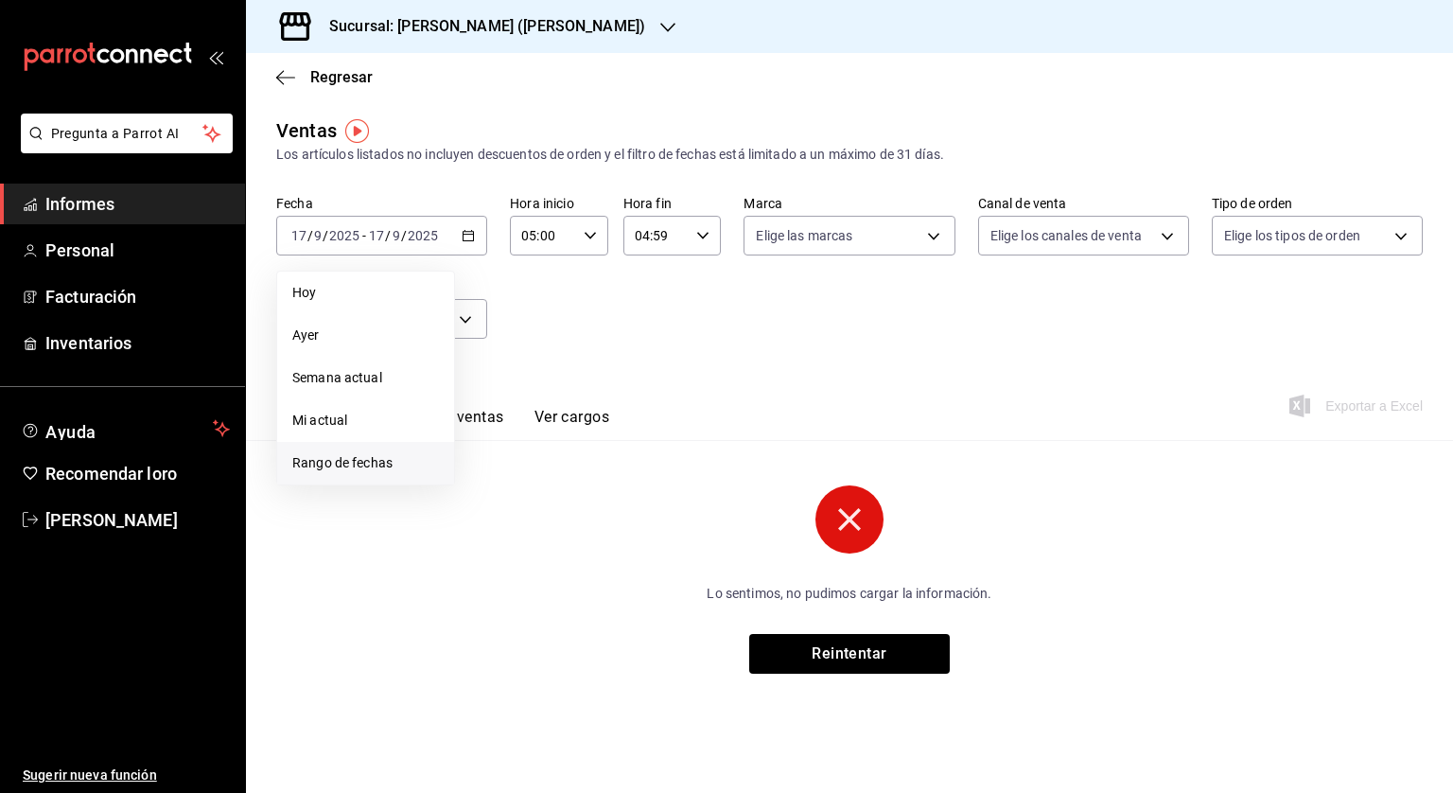
click at [327, 464] on font "Rango de fechas" at bounding box center [342, 462] width 100 height 15
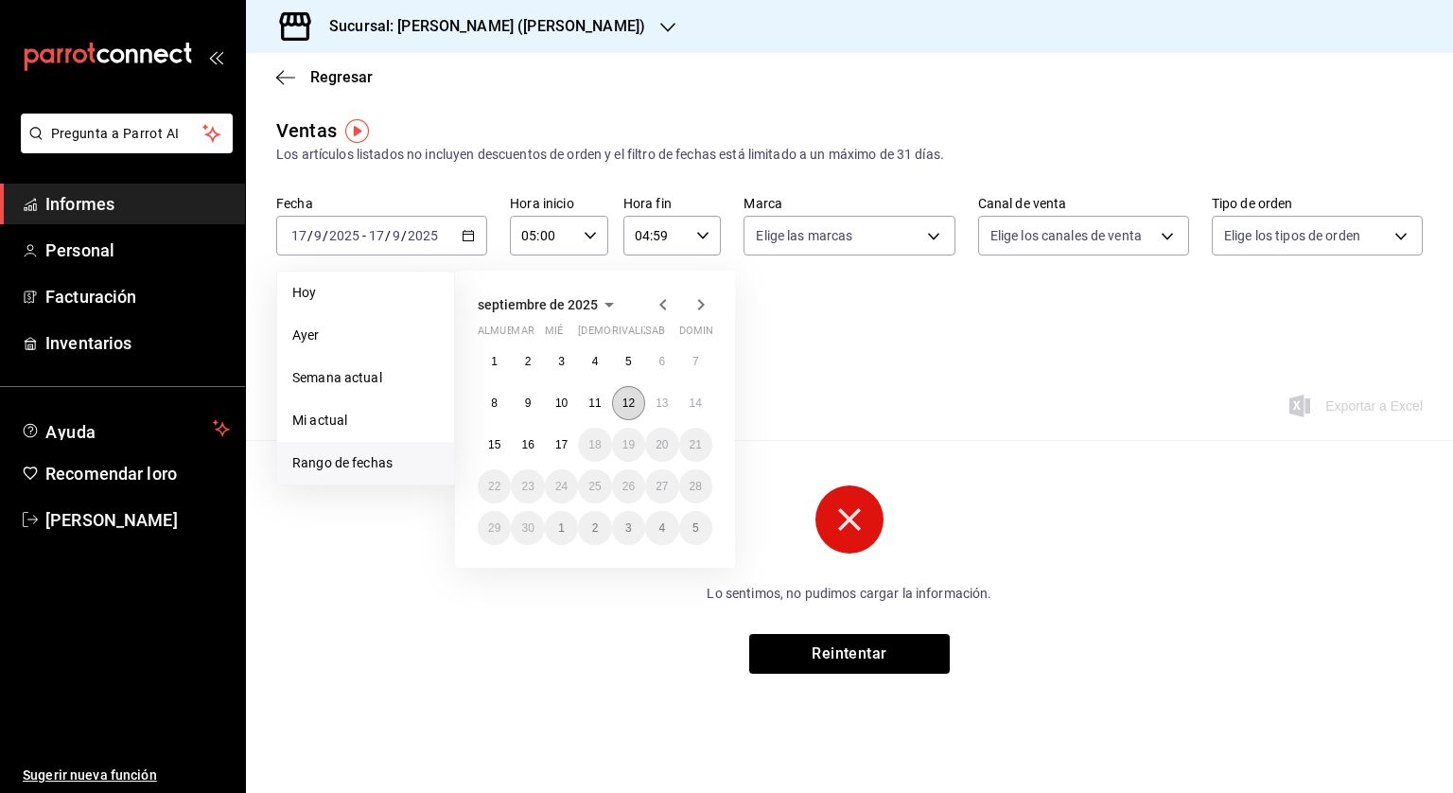
click at [628, 408] on font "12" at bounding box center [629, 402] width 12 height 13
click at [655, 401] on button "13" at bounding box center [661, 403] width 33 height 34
